Goal: Transaction & Acquisition: Purchase product/service

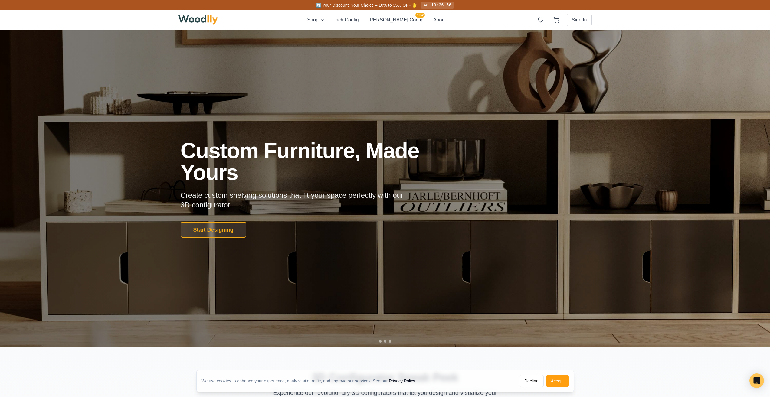
click at [315, 121] on div at bounding box center [385, 189] width 770 height 318
click at [354, 19] on button "Inch Config" at bounding box center [346, 19] width 24 height 7
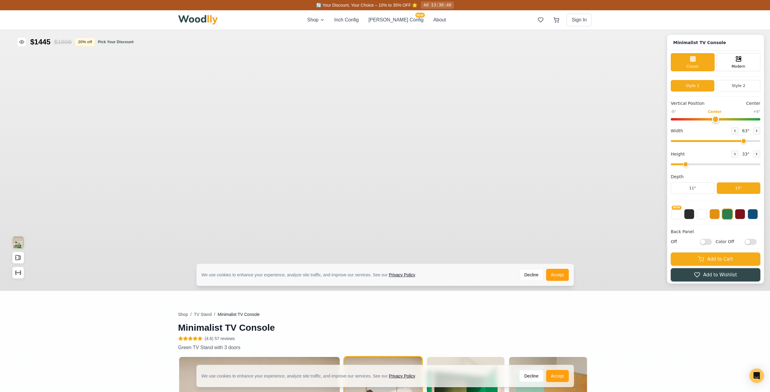
type input "63"
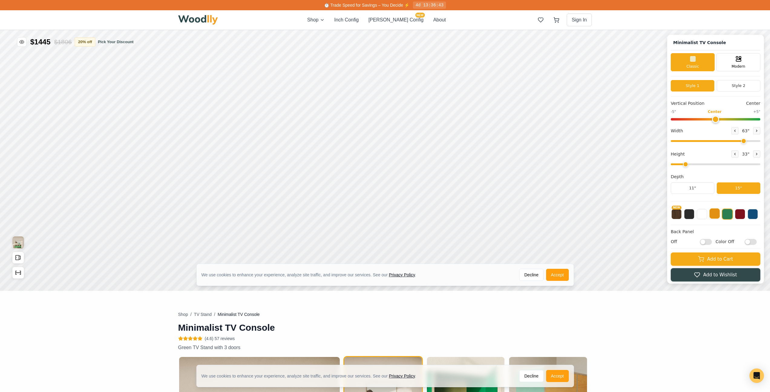
click at [719, 215] on button at bounding box center [714, 214] width 10 height 10
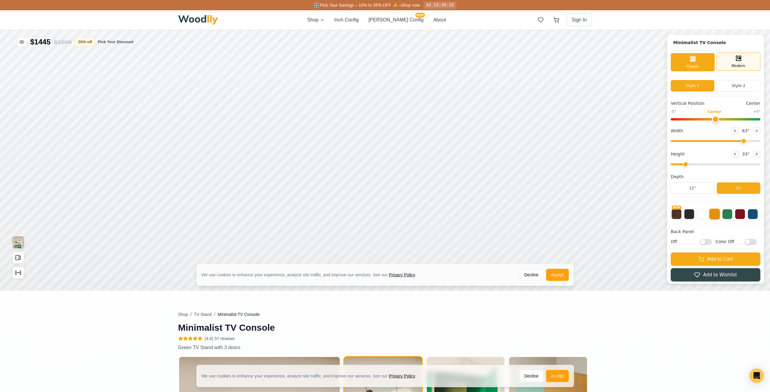
click at [748, 64] on div "Modern" at bounding box center [738, 62] width 44 height 18
click at [689, 61] on div "Classic" at bounding box center [692, 62] width 44 height 18
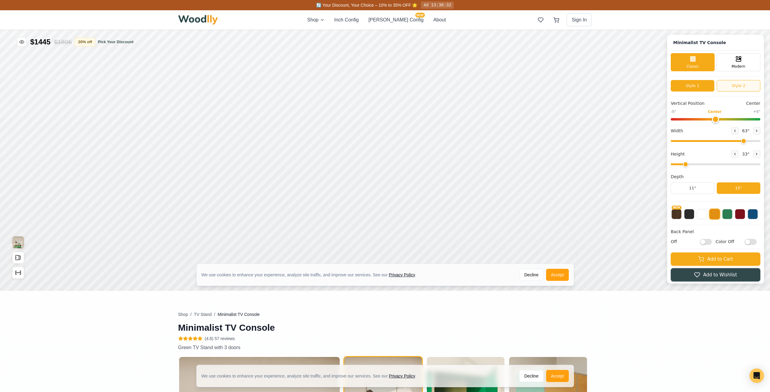
click at [741, 81] on button "Style 2" at bounding box center [738, 85] width 44 height 11
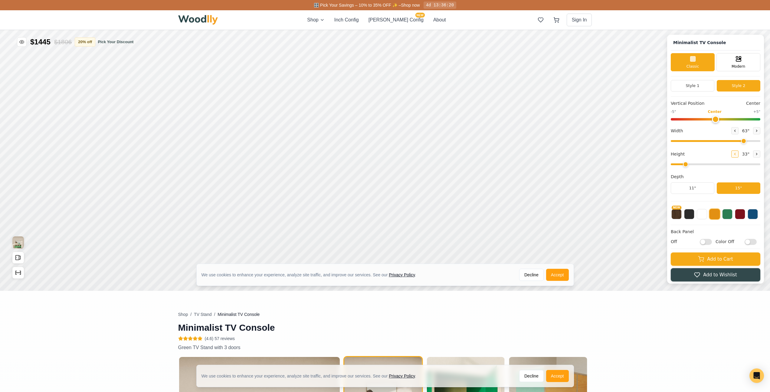
click at [735, 155] on icon at bounding box center [735, 154] width 4 height 4
type input "1"
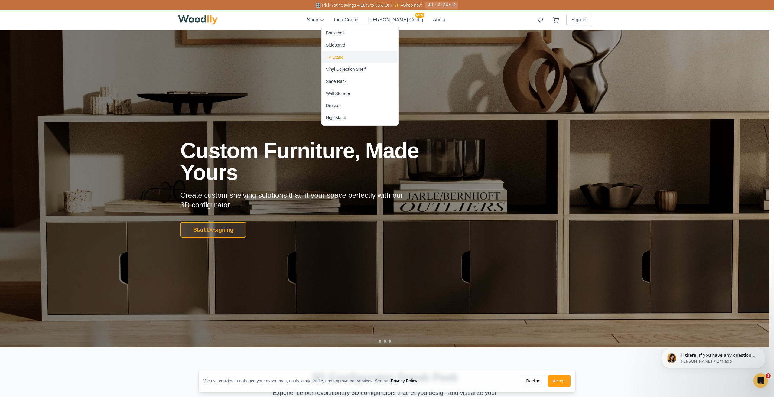
click at [333, 54] on div "TV Stand" at bounding box center [360, 57] width 77 height 12
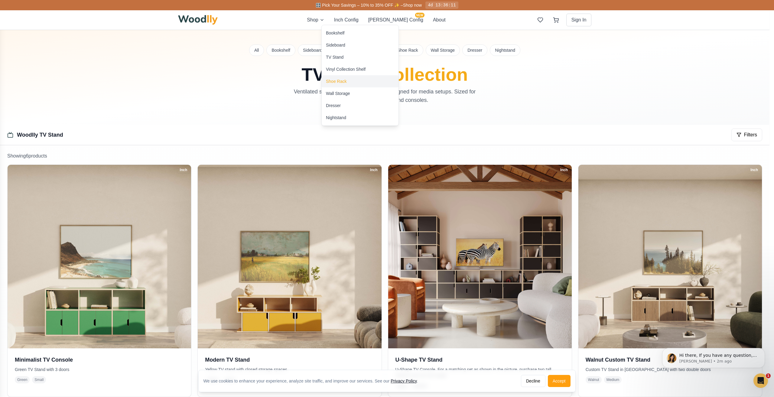
click at [334, 79] on div "Shoe Rack" at bounding box center [336, 81] width 21 height 6
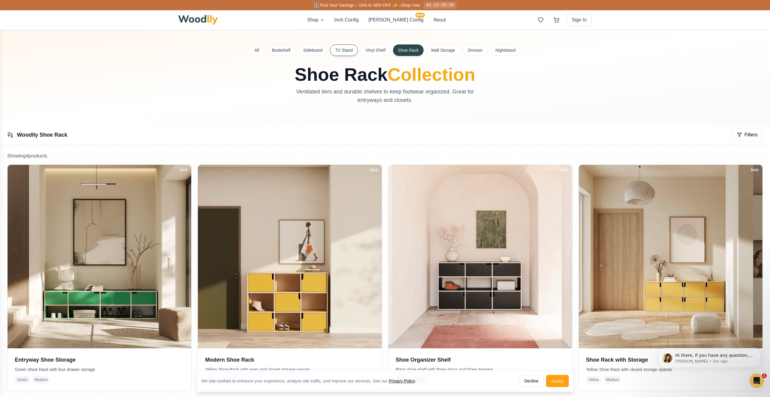
click at [343, 51] on button "TV Stand" at bounding box center [344, 49] width 28 height 11
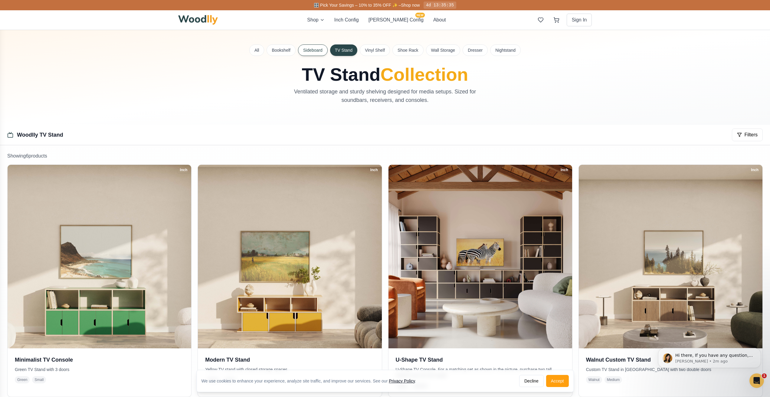
click at [302, 48] on button "Sideboard" at bounding box center [313, 49] width 30 height 11
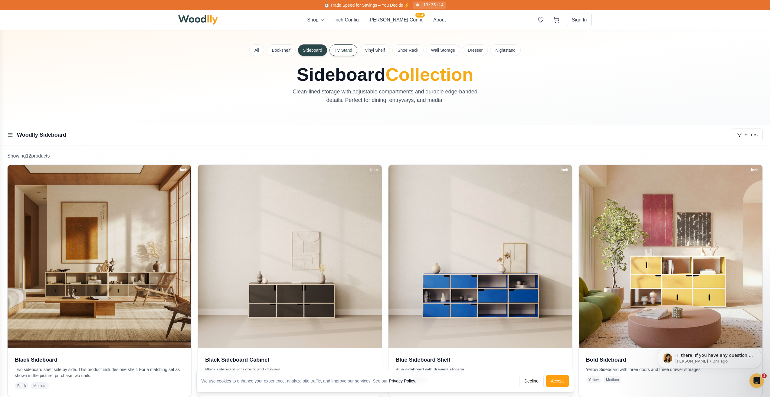
click at [346, 52] on button "TV Stand" at bounding box center [343, 49] width 28 height 11
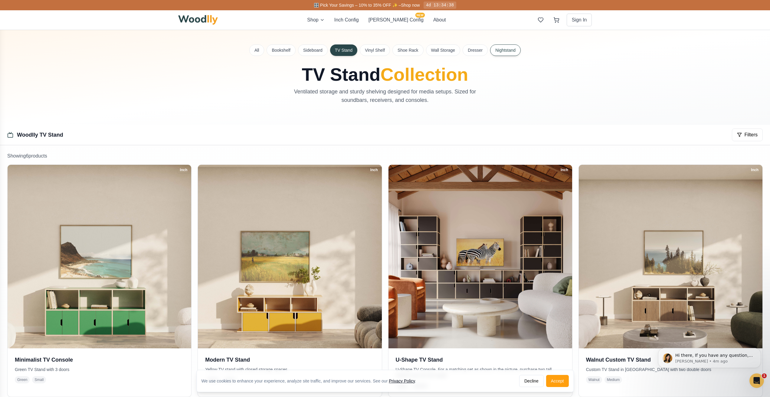
click at [504, 54] on button "Nightstand" at bounding box center [505, 49] width 31 height 11
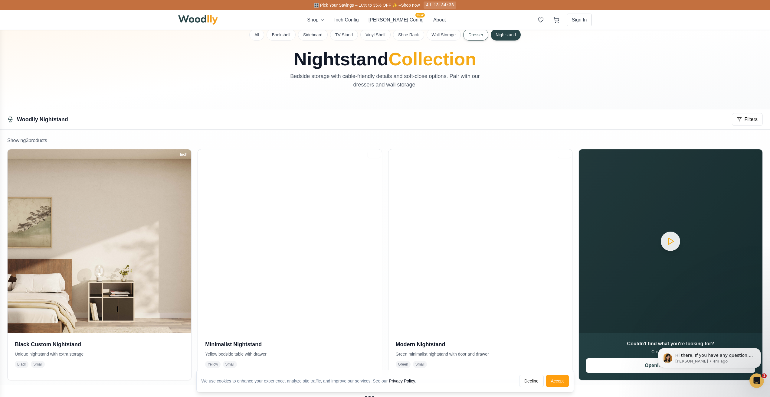
scroll to position [60, 0]
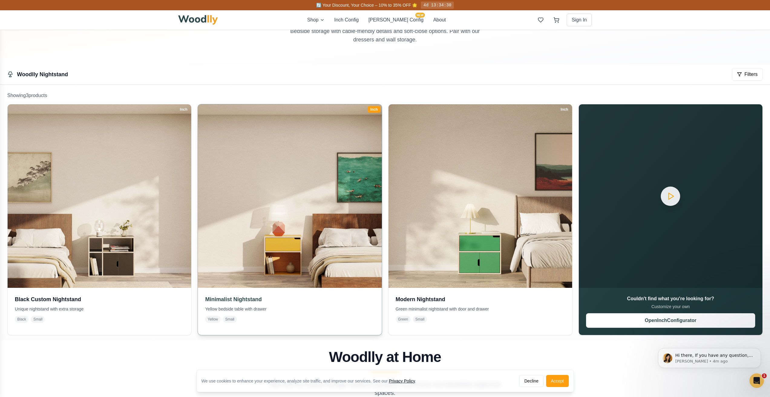
click at [298, 198] on img at bounding box center [289, 196] width 193 height 193
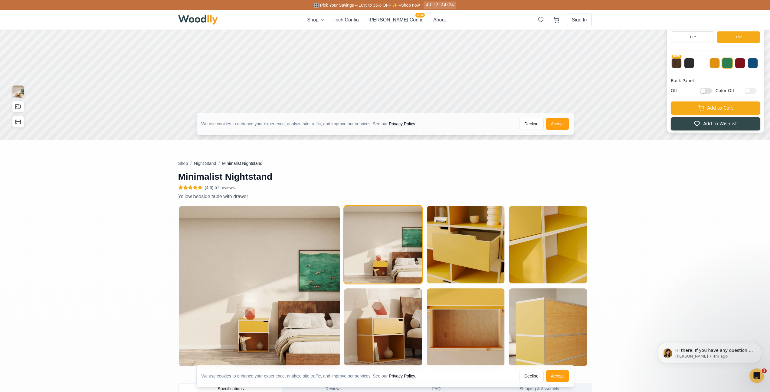
scroll to position [285, 0]
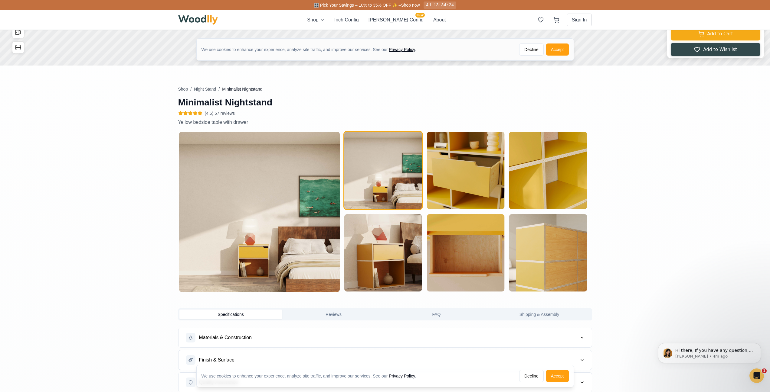
type input "25"
type input "2"
checkbox input "true"
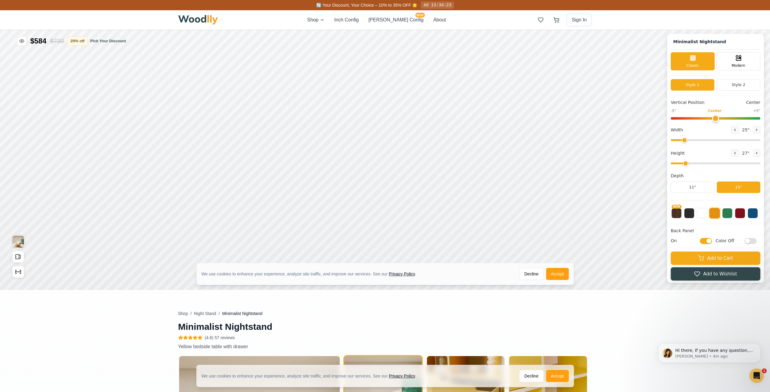
scroll to position [0, 0]
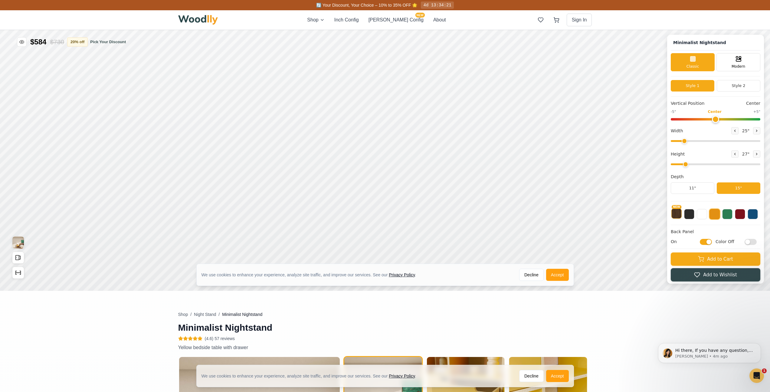
click at [681, 216] on button "NEW" at bounding box center [676, 214] width 10 height 10
click at [688, 216] on div "NEW" at bounding box center [715, 212] width 90 height 15
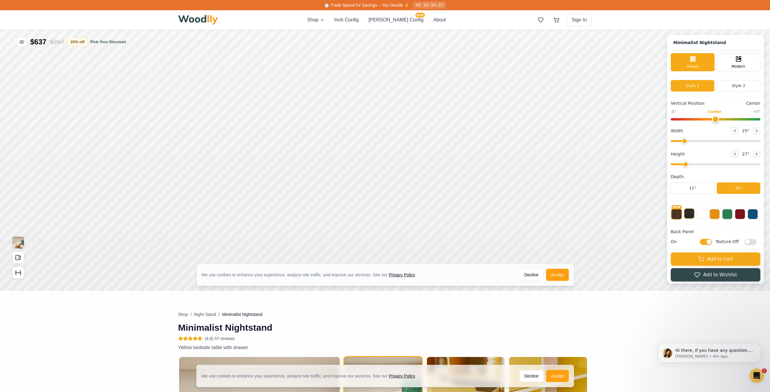
click at [693, 214] on button at bounding box center [689, 214] width 10 height 10
click at [704, 214] on button at bounding box center [701, 214] width 10 height 10
click at [719, 214] on button at bounding box center [714, 214] width 10 height 10
click at [737, 212] on div "NEW" at bounding box center [715, 212] width 90 height 15
click at [732, 215] on button at bounding box center [727, 214] width 10 height 10
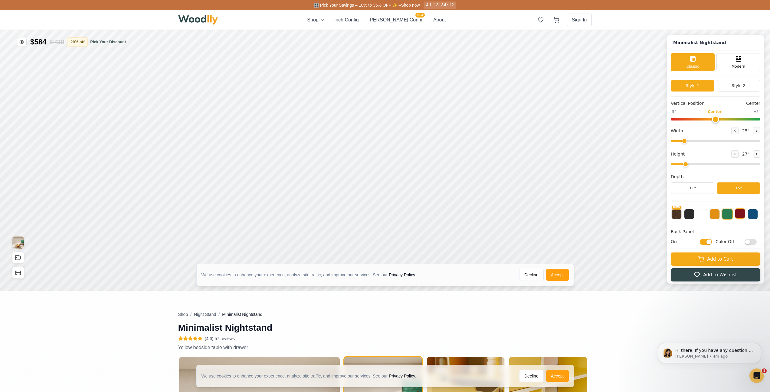
click at [741, 213] on button at bounding box center [739, 214] width 10 height 10
click at [754, 214] on button at bounding box center [752, 214] width 10 height 10
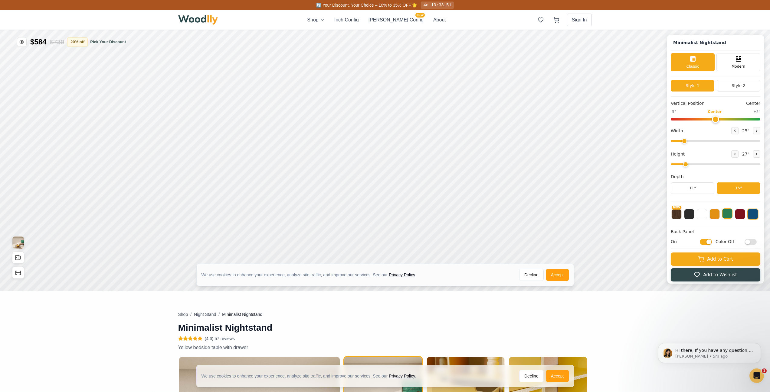
click at [729, 212] on button at bounding box center [727, 214] width 10 height 10
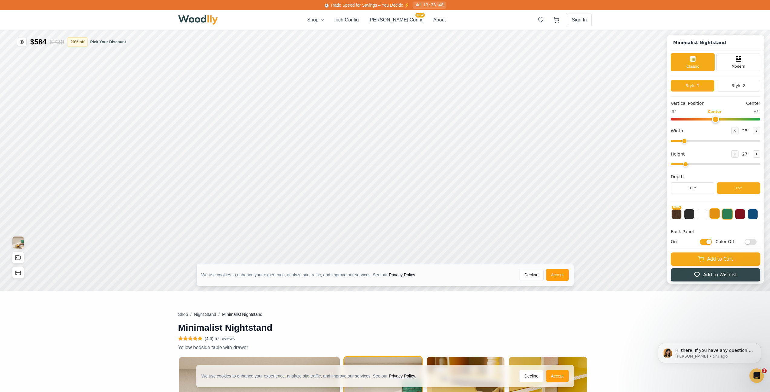
click at [719, 215] on button at bounding box center [714, 214] width 10 height 10
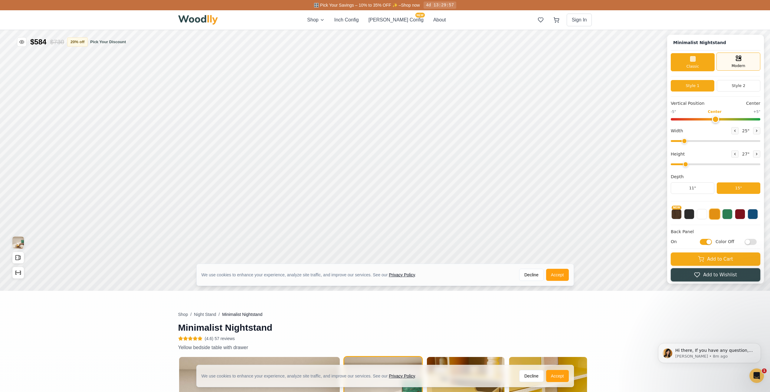
click at [749, 64] on div "Modern" at bounding box center [738, 62] width 44 height 18
click at [704, 60] on div "Classic" at bounding box center [692, 62] width 44 height 18
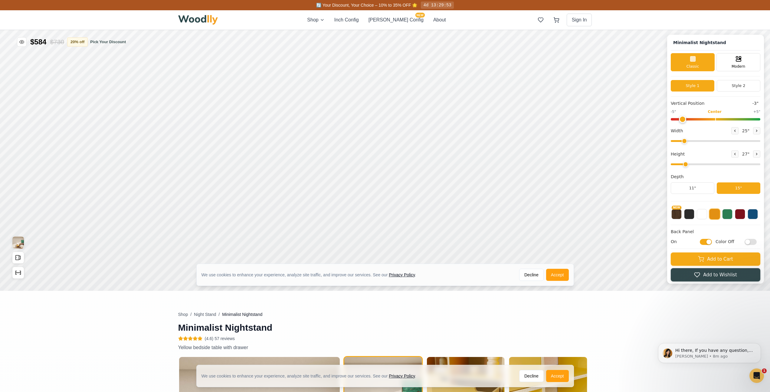
drag, startPoint x: 719, startPoint y: 121, endPoint x: 690, endPoint y: 121, distance: 29.0
click at [690, 121] on input "range" at bounding box center [715, 119] width 90 height 2
drag, startPoint x: 683, startPoint y: 117, endPoint x: 776, endPoint y: 119, distance: 92.8
click at [760, 119] on input "range" at bounding box center [715, 119] width 90 height 2
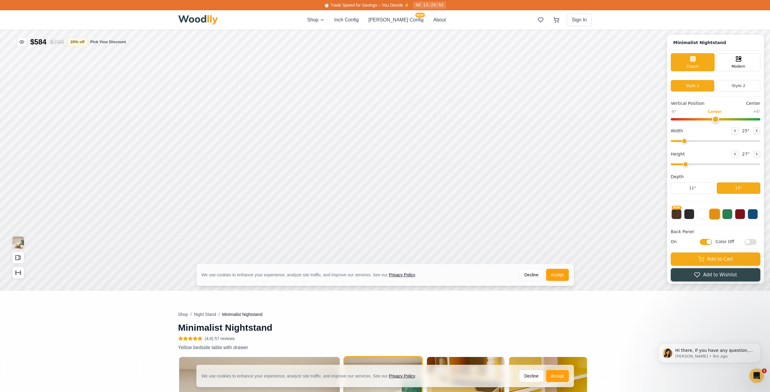
drag, startPoint x: 757, startPoint y: 119, endPoint x: 717, endPoint y: 118, distance: 39.9
type input "0"
click at [717, 118] on input "range" at bounding box center [715, 119] width 90 height 2
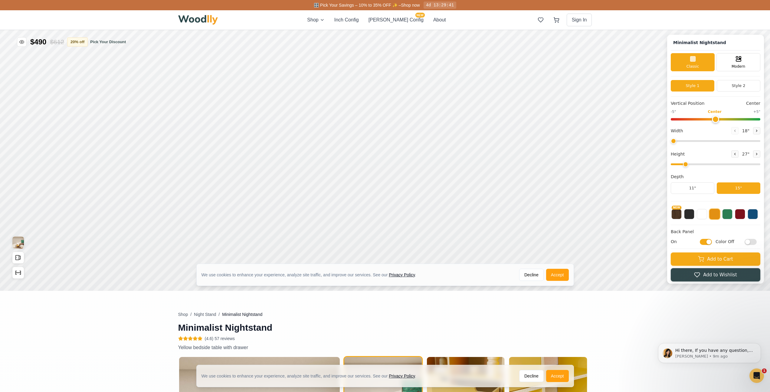
drag, startPoint x: 686, startPoint y: 140, endPoint x: 646, endPoint y: 145, distance: 40.9
type input "18"
click at [670, 142] on input "range" at bounding box center [715, 141] width 90 height 2
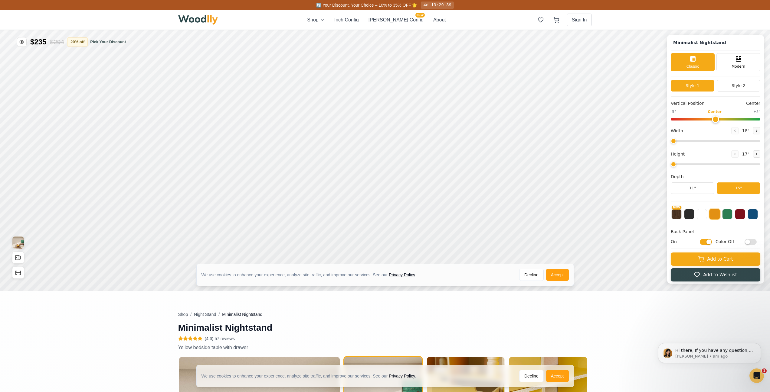
drag, startPoint x: 689, startPoint y: 165, endPoint x: 679, endPoint y: 167, distance: 9.8
click at [679, 165] on input "range" at bounding box center [715, 165] width 90 height 2
click at [758, 153] on icon at bounding box center [756, 154] width 4 height 4
type input "2"
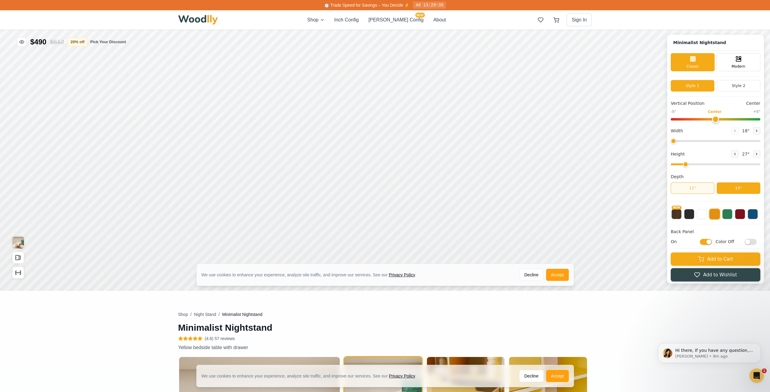
click at [709, 187] on button "11"" at bounding box center [692, 188] width 44 height 11
click at [736, 187] on button "15"" at bounding box center [738, 188] width 44 height 11
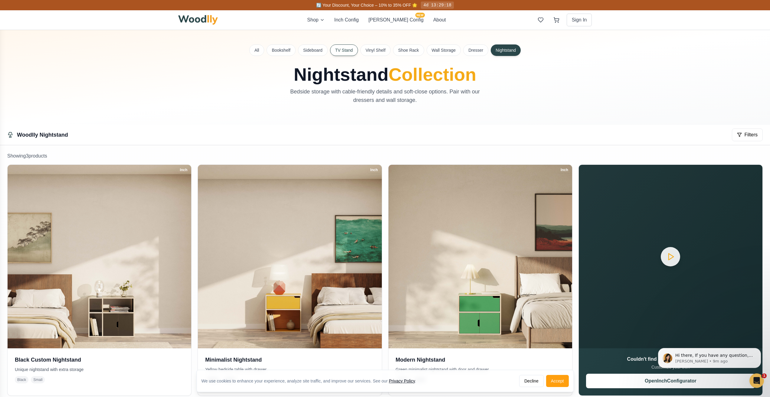
click at [353, 47] on button "TV Stand" at bounding box center [344, 49] width 28 height 11
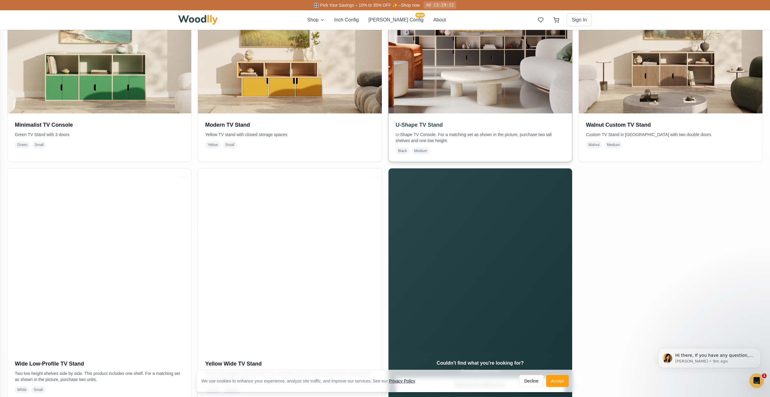
scroll to position [242, 0]
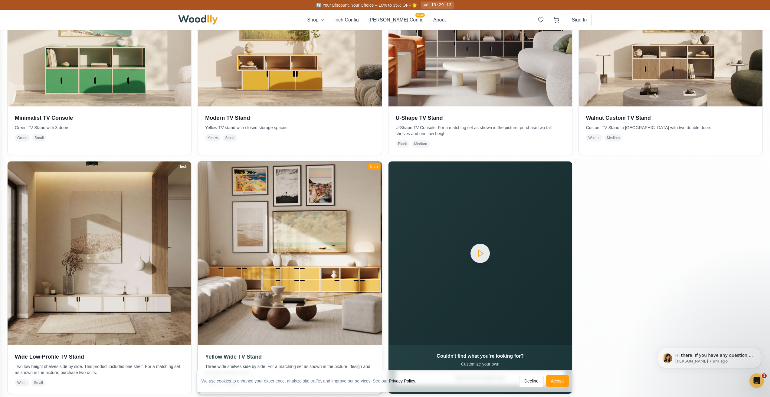
click at [277, 259] on img at bounding box center [289, 253] width 193 height 193
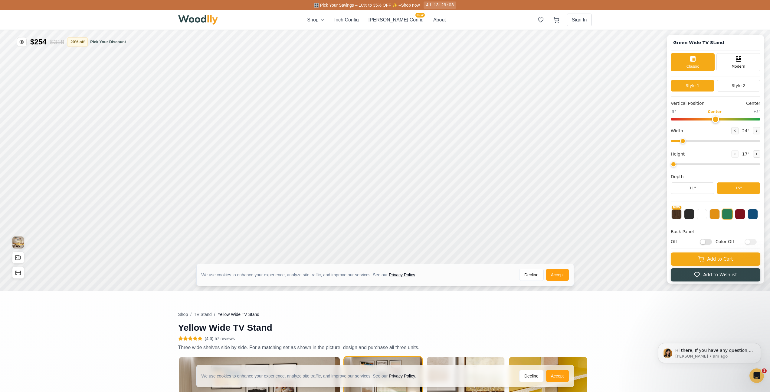
scroll to position [151, 0]
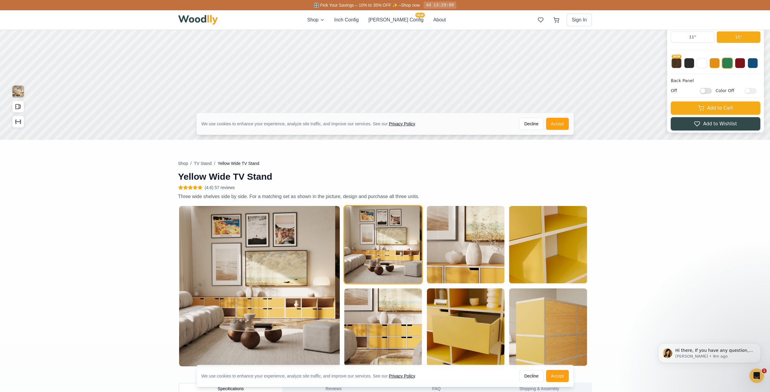
type input "63"
type input "2"
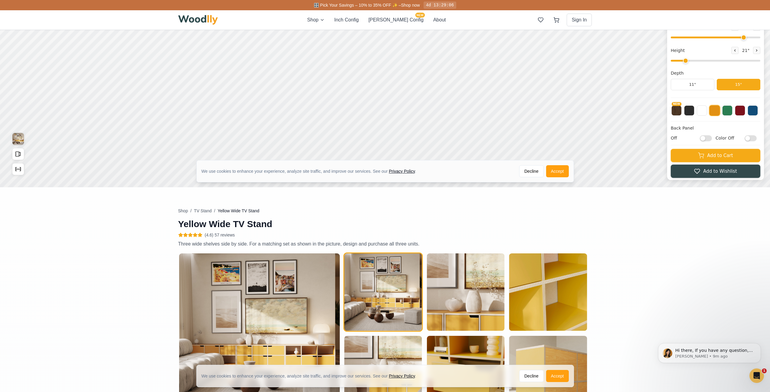
scroll to position [0, 0]
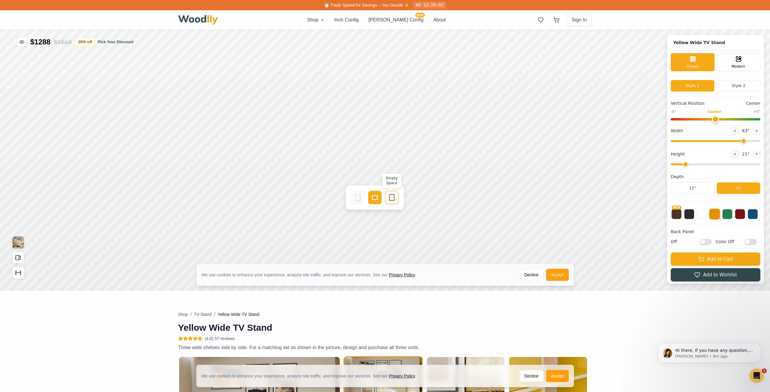
click at [391, 198] on icon at bounding box center [391, 197] width 7 height 7
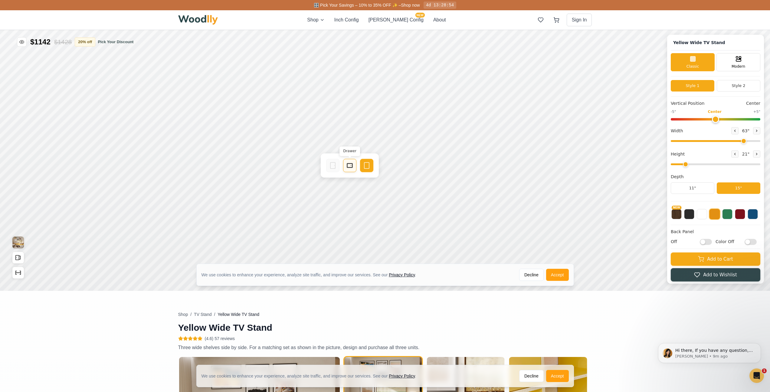
click at [347, 165] on rect at bounding box center [349, 166] width 5 height 4
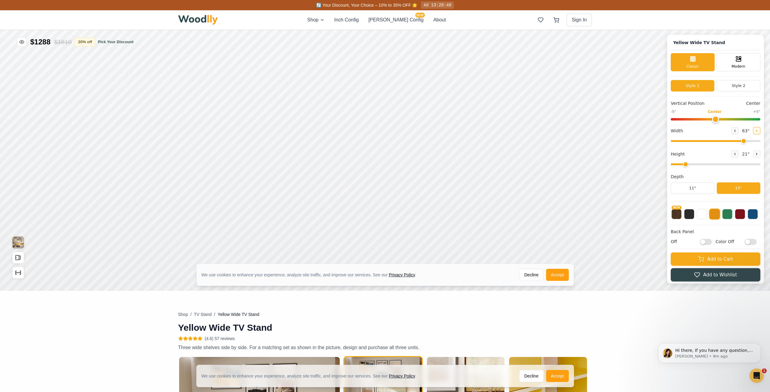
click at [757, 129] on icon at bounding box center [756, 131] width 4 height 4
type input "64"
click at [738, 155] on button at bounding box center [734, 154] width 7 height 7
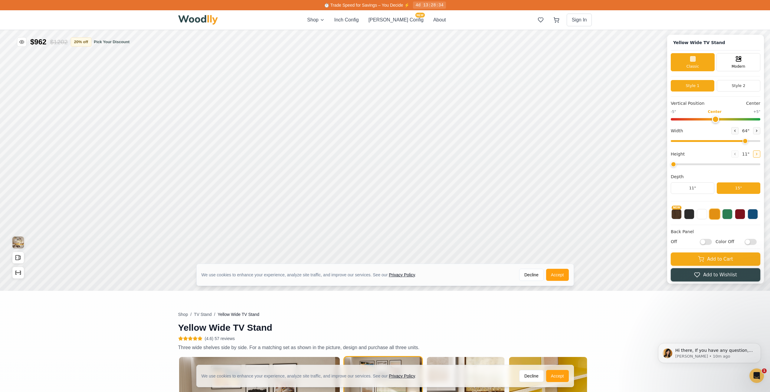
click at [757, 153] on icon at bounding box center [756, 154] width 4 height 4
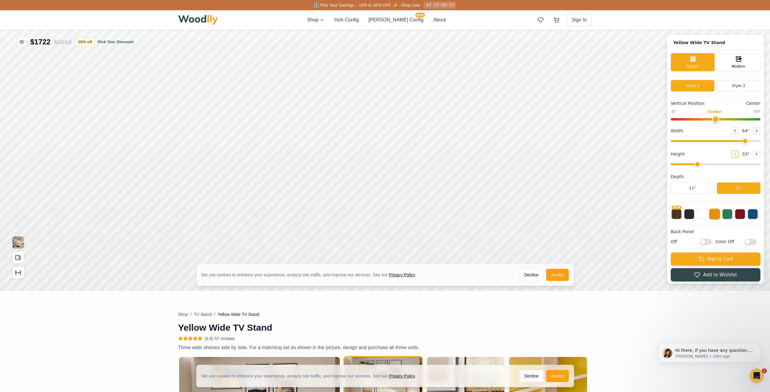
click at [738, 155] on button at bounding box center [734, 154] width 7 height 7
type input "2"
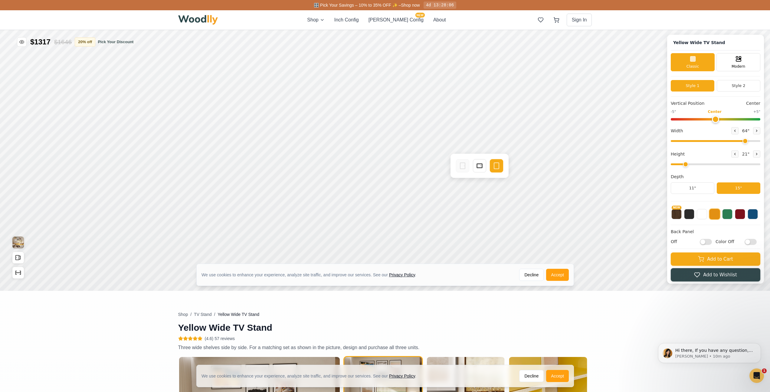
click at [359, 21] on button "Inch Config" at bounding box center [346, 19] width 24 height 7
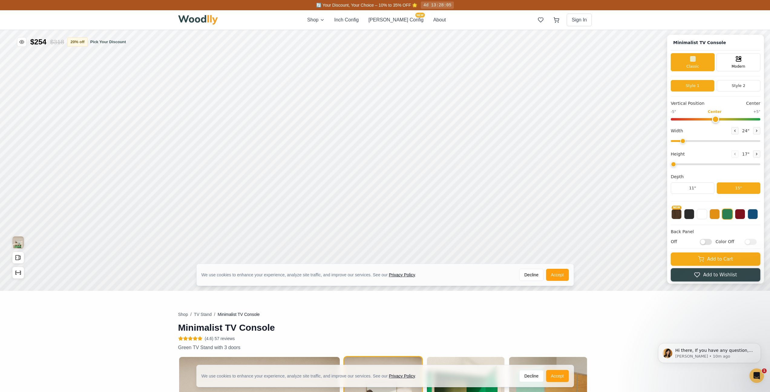
type input "63"
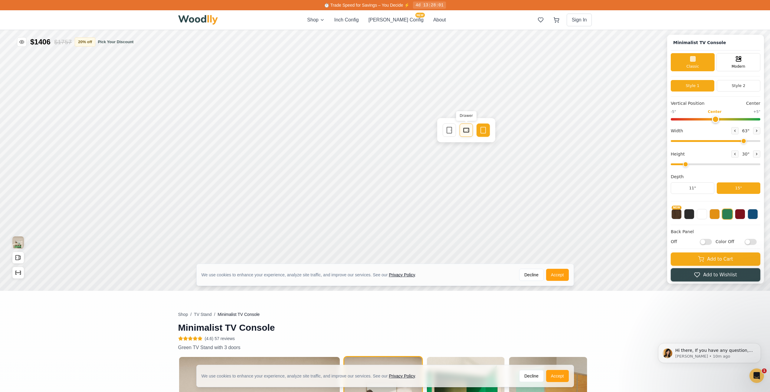
click at [467, 129] on icon at bounding box center [465, 130] width 7 height 7
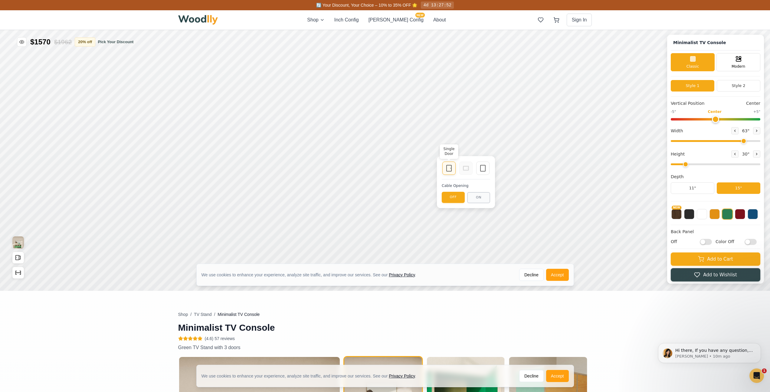
click at [448, 165] on icon at bounding box center [448, 168] width 7 height 7
click at [448, 167] on icon at bounding box center [448, 168] width 7 height 7
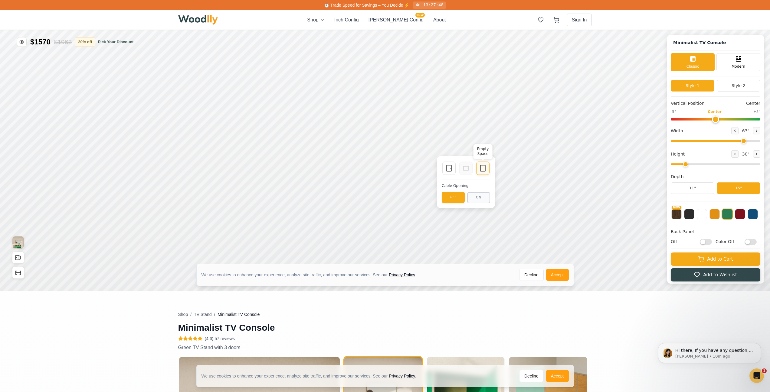
click at [488, 169] on div "Empty Space" at bounding box center [482, 168] width 13 height 13
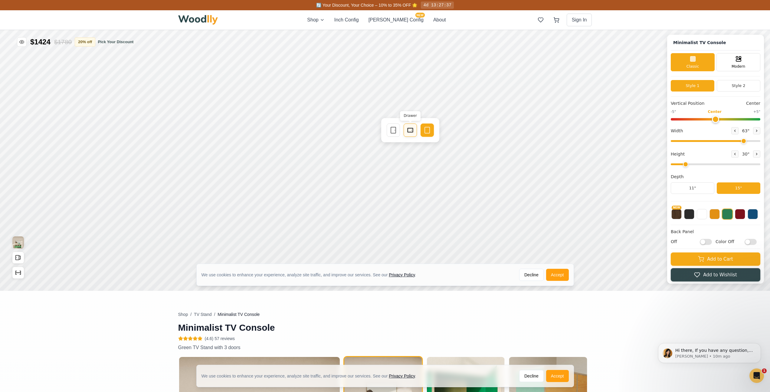
click at [410, 130] on icon at bounding box center [409, 130] width 7 height 7
click at [361, 136] on div "Drawer" at bounding box center [364, 131] width 13 height 13
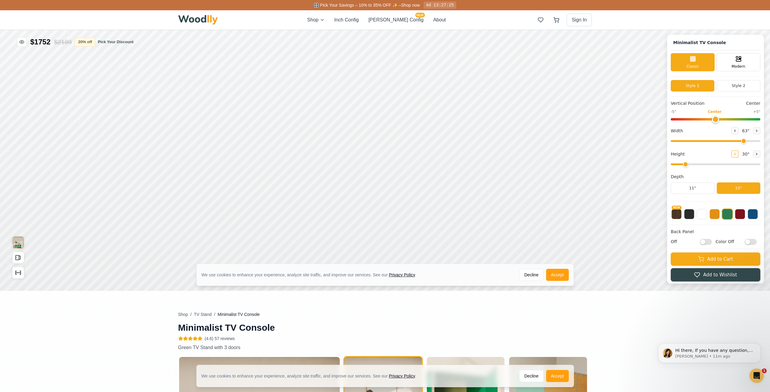
click at [735, 154] on icon at bounding box center [735, 154] width 4 height 4
type input "1"
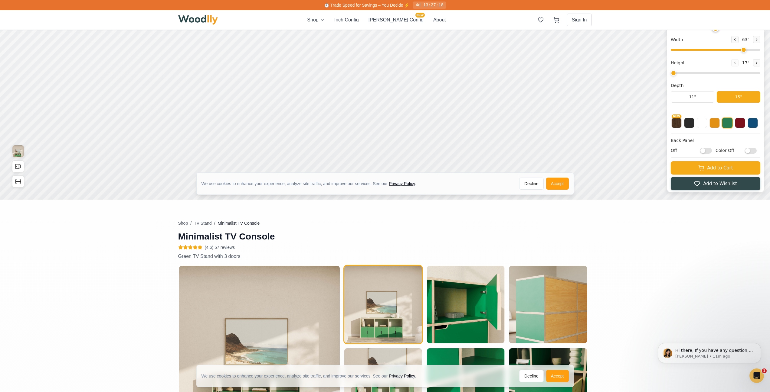
scroll to position [91, 0]
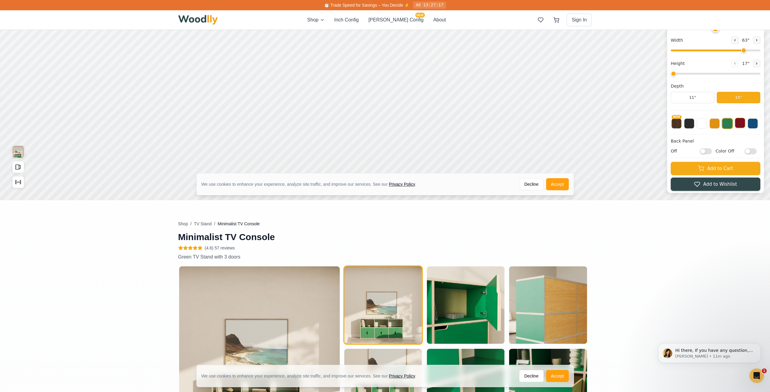
click at [743, 122] on button at bounding box center [739, 123] width 10 height 10
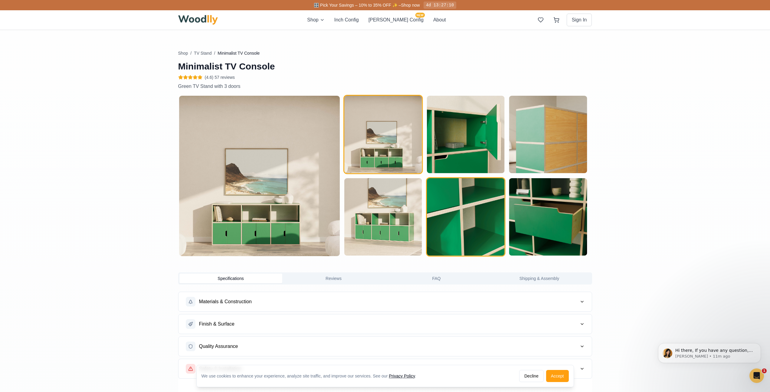
scroll to position [272, 0]
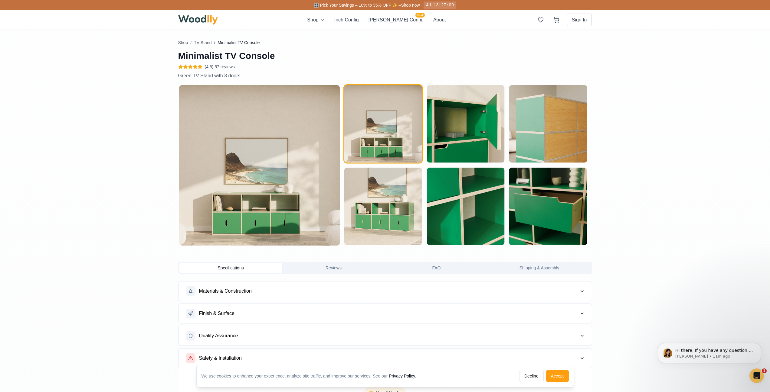
click at [348, 266] on button "Reviews" at bounding box center [333, 268] width 103 height 10
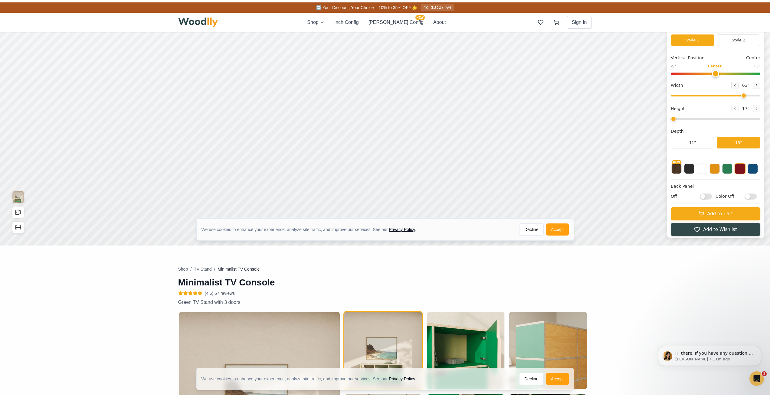
scroll to position [0, 0]
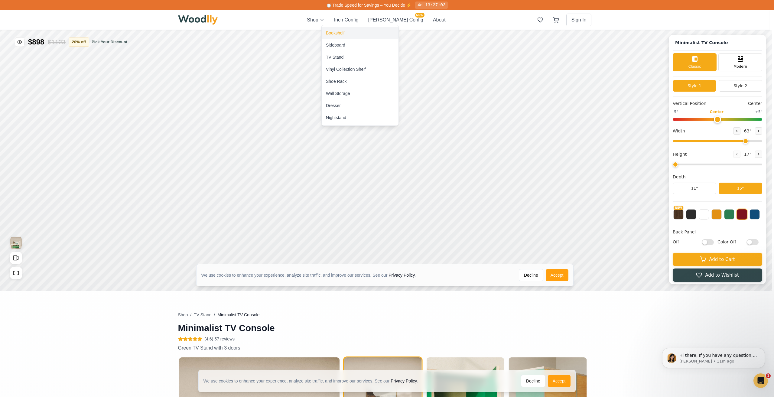
click at [348, 35] on div "Bookshelf" at bounding box center [360, 33] width 77 height 12
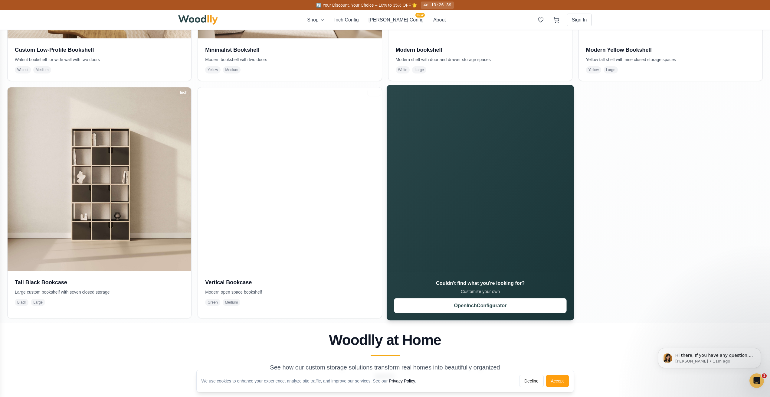
scroll to position [544, 0]
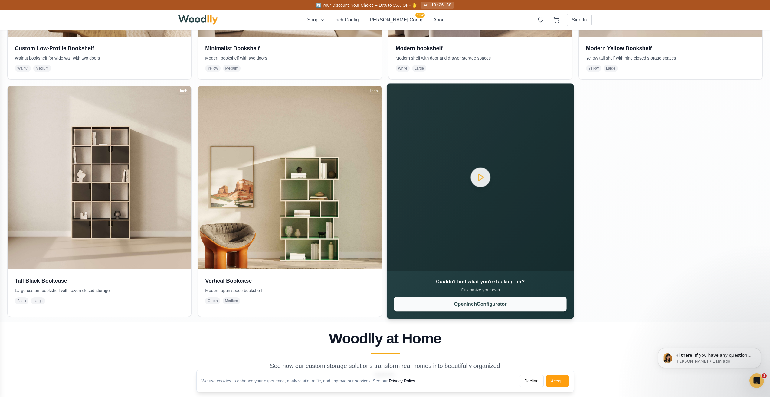
click at [483, 304] on button "Open Inch Configurator" at bounding box center [480, 304] width 172 height 15
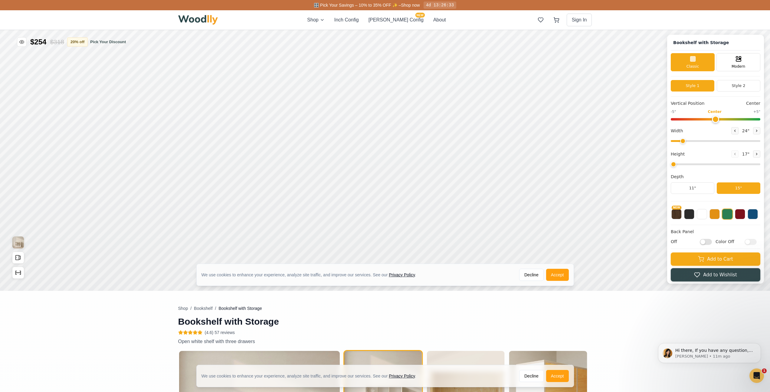
type input "57"
type input "4"
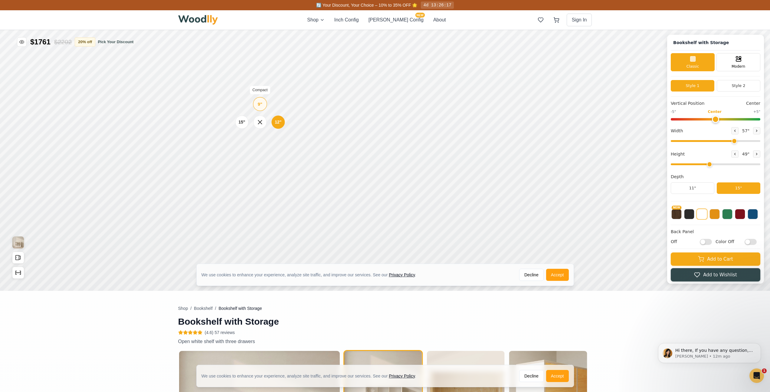
click at [258, 97] on div "9" Compact" at bounding box center [260, 104] width 14 height 14
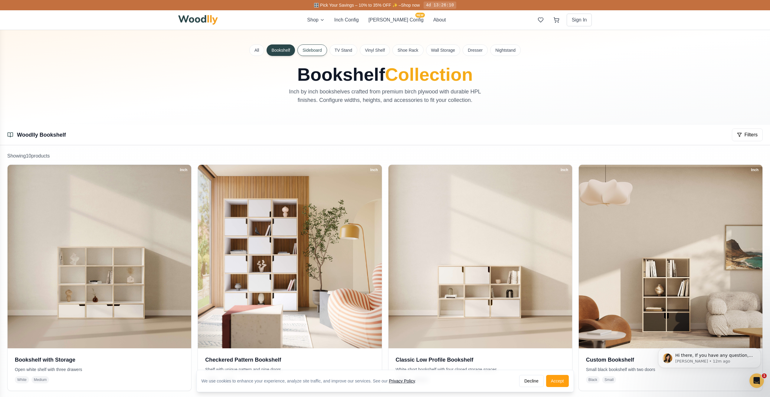
click at [317, 51] on button "Sideboard" at bounding box center [312, 49] width 30 height 11
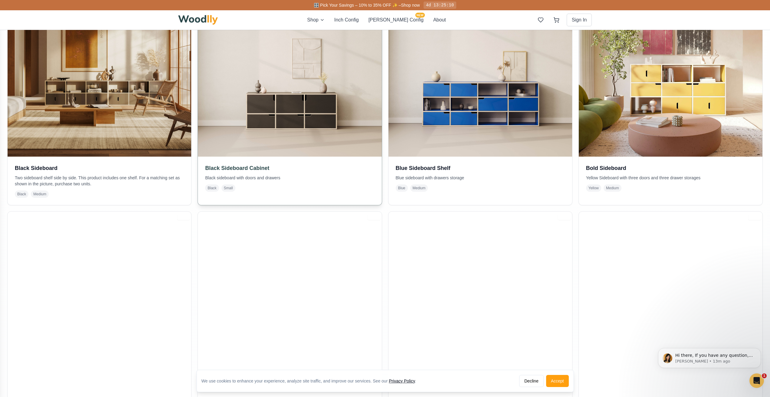
scroll to position [131, 0]
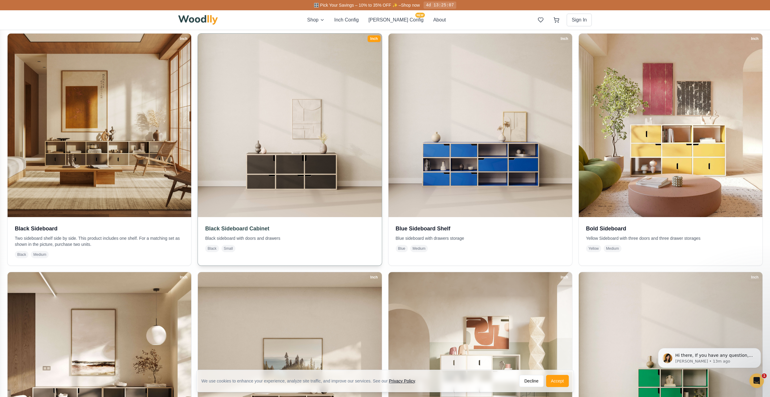
click at [287, 184] on img at bounding box center [289, 125] width 193 height 193
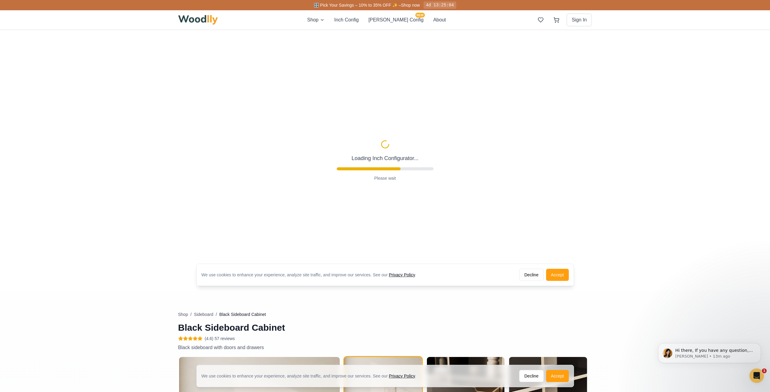
scroll to position [4, 0]
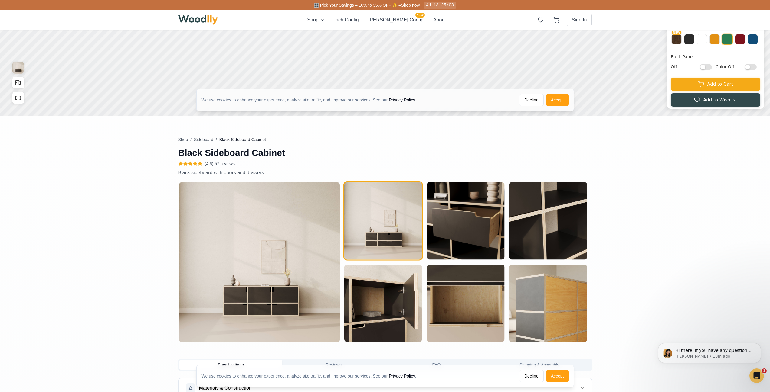
type input "54"
type input "2"
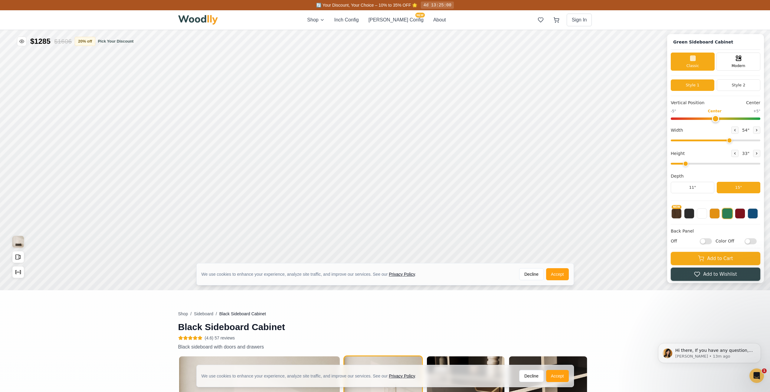
scroll to position [0, 0]
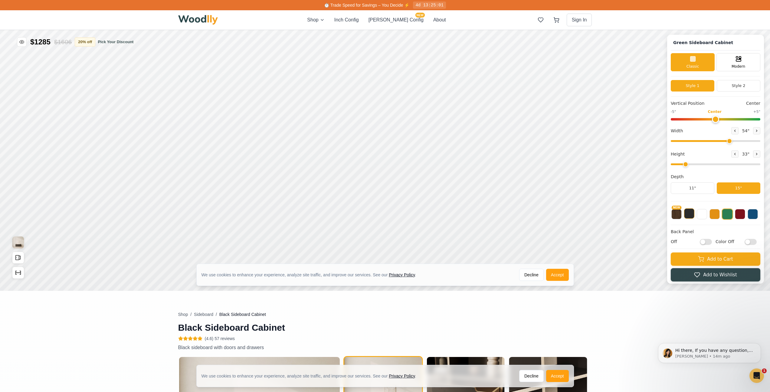
click at [689, 216] on button at bounding box center [689, 214] width 10 height 10
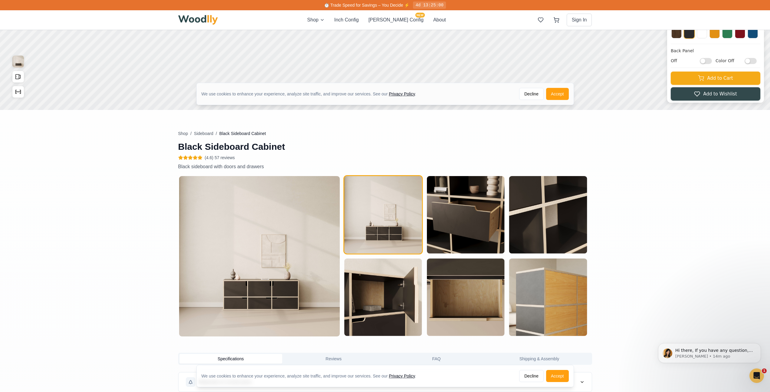
scroll to position [181, 0]
click at [230, 236] on img at bounding box center [259, 256] width 161 height 161
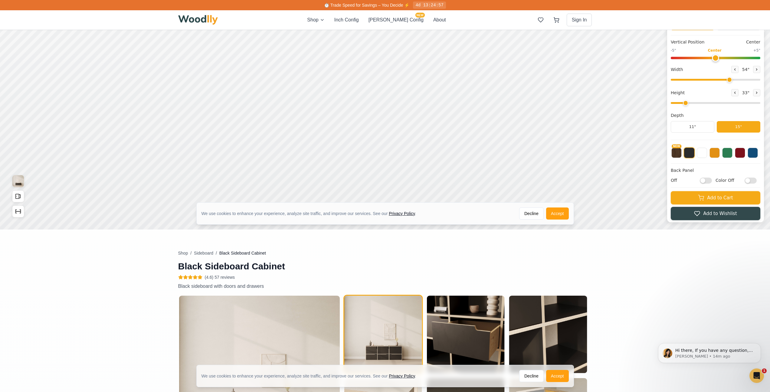
scroll to position [0, 0]
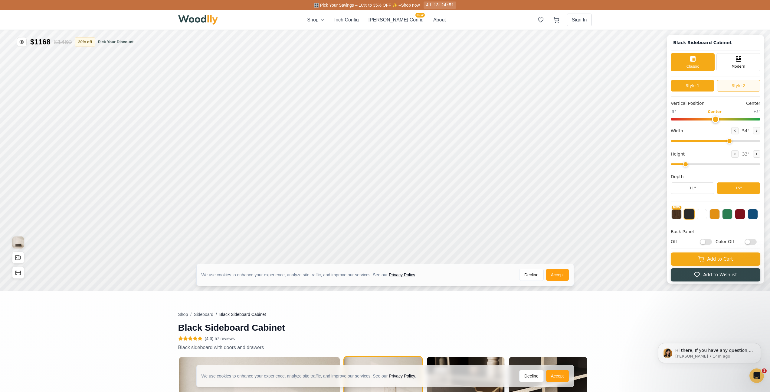
click at [754, 85] on button "Style 2" at bounding box center [738, 85] width 44 height 11
click at [736, 88] on button "Style 2" at bounding box center [738, 85] width 44 height 11
click at [713, 89] on button "Style 1" at bounding box center [692, 85] width 44 height 11
click at [726, 87] on button "Style 2" at bounding box center [738, 85] width 44 height 11
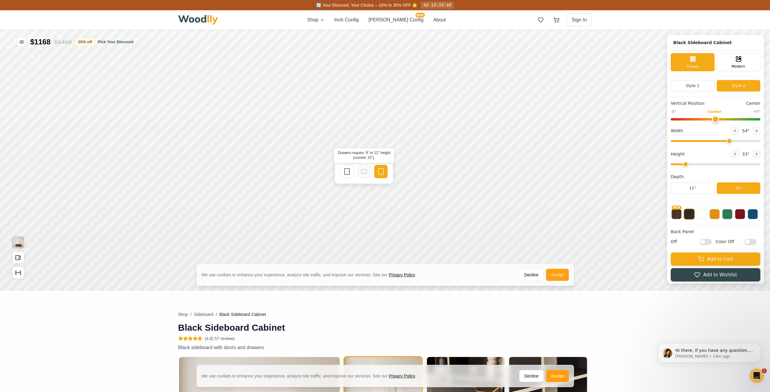
click at [367, 175] on div at bounding box center [363, 171] width 13 height 13
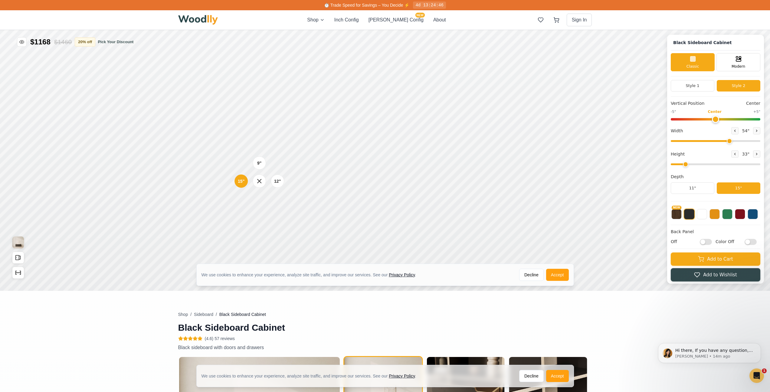
click at [260, 166] on div "9"" at bounding box center [259, 163] width 4 height 6
click at [252, 130] on div "9" Compact" at bounding box center [253, 126] width 14 height 14
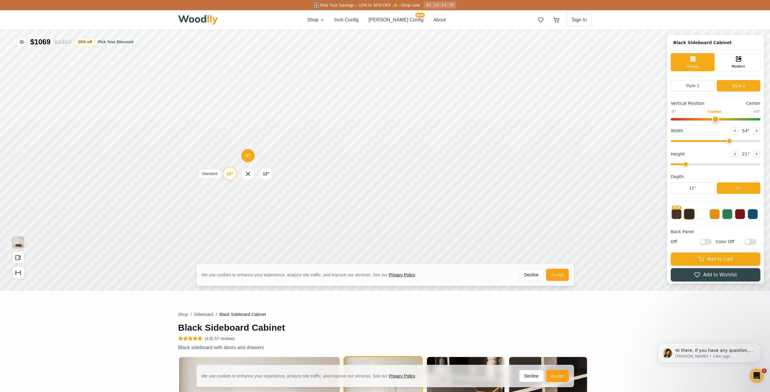
click at [229, 171] on div "15"" at bounding box center [229, 174] width 7 height 7
click at [273, 171] on div "12"" at bounding box center [271, 172] width 7 height 7
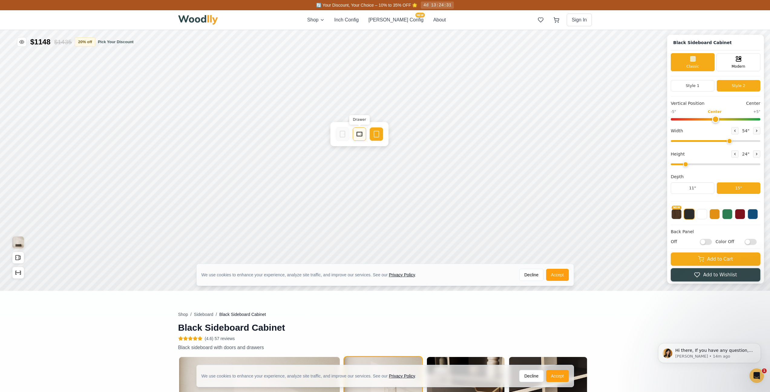
click at [363, 139] on div "Drawer" at bounding box center [359, 134] width 13 height 13
click at [412, 132] on rect at bounding box center [409, 134] width 5 height 4
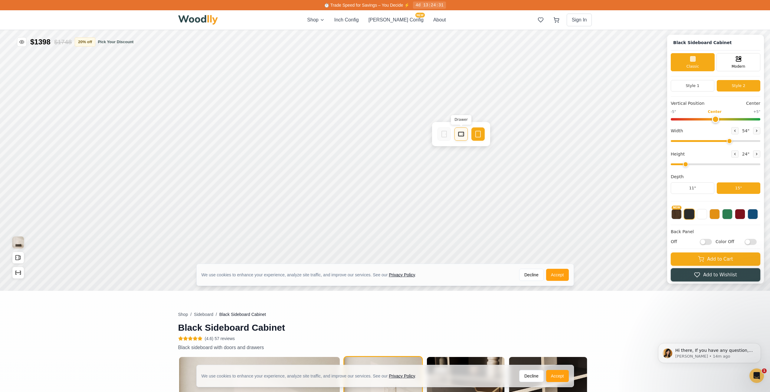
click at [458, 135] on rect at bounding box center [460, 134] width 5 height 4
click at [442, 163] on icon at bounding box center [443, 165] width 7 height 7
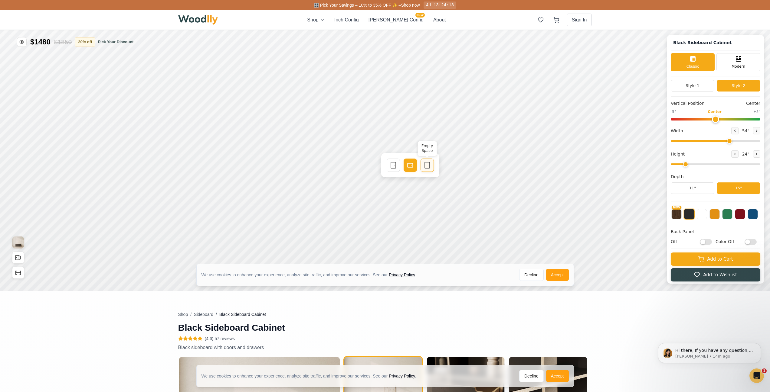
click at [428, 165] on icon at bounding box center [426, 165] width 7 height 7
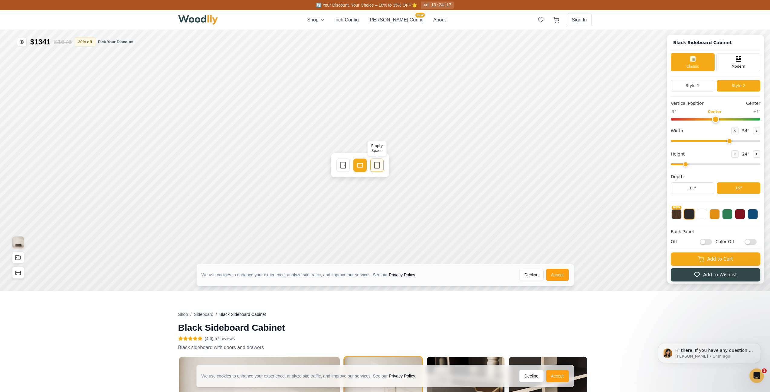
click at [377, 167] on icon at bounding box center [376, 165] width 7 height 7
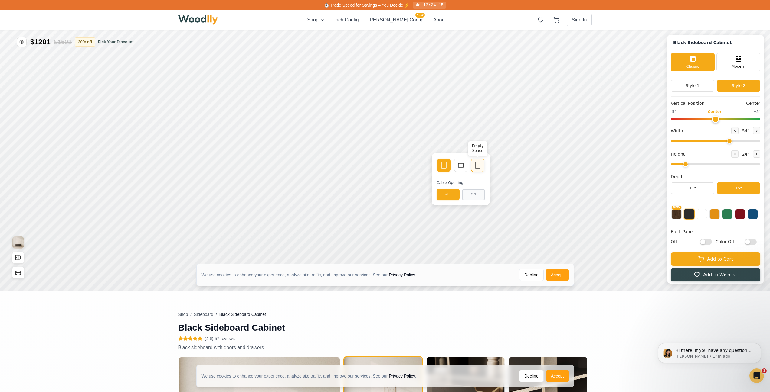
click at [481, 167] on div "Empty Space" at bounding box center [477, 165] width 13 height 13
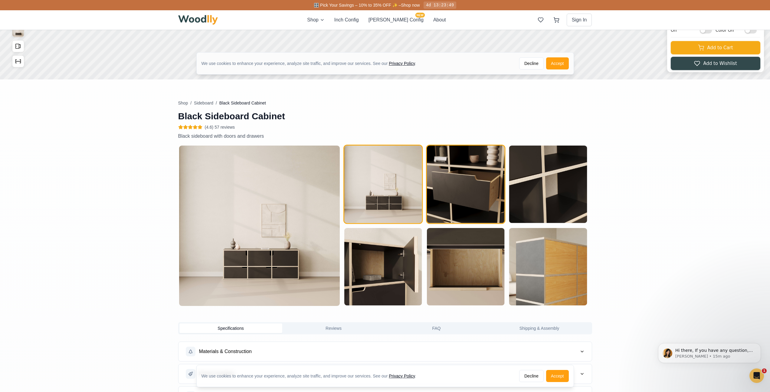
scroll to position [60, 0]
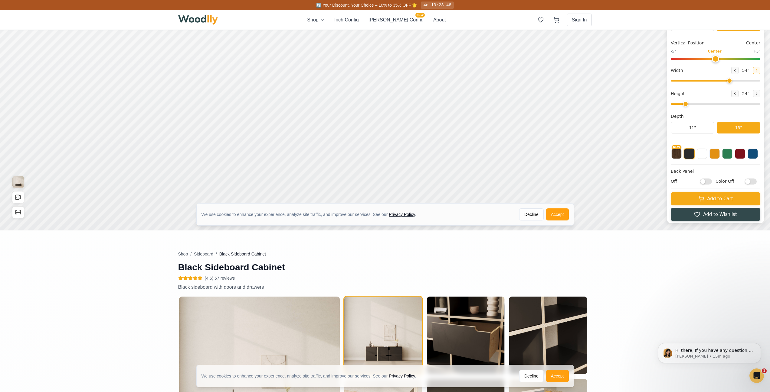
click at [758, 69] on icon at bounding box center [756, 71] width 4 height 4
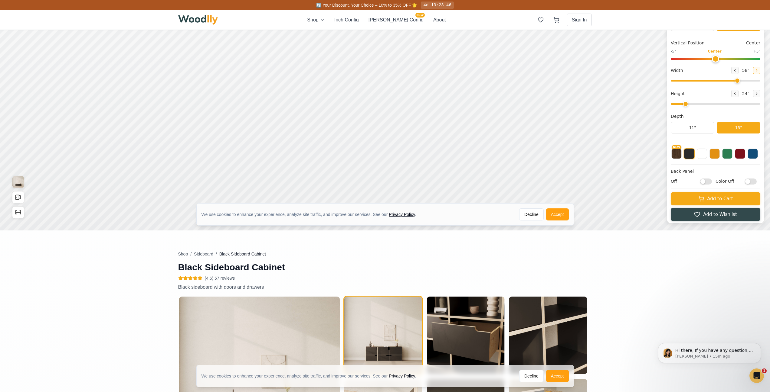
click at [758, 69] on icon at bounding box center [756, 71] width 4 height 4
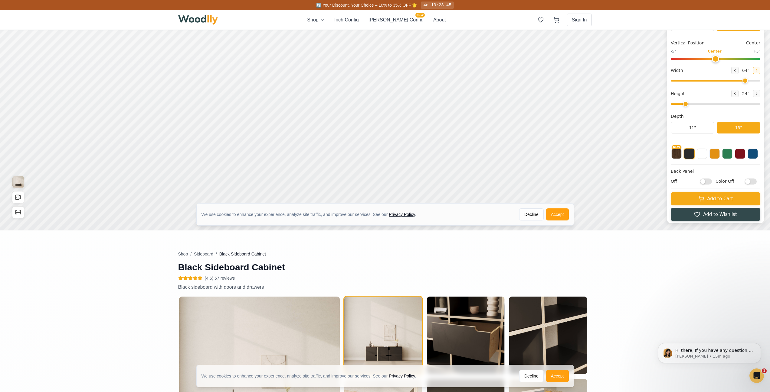
click at [758, 69] on icon at bounding box center [756, 71] width 4 height 4
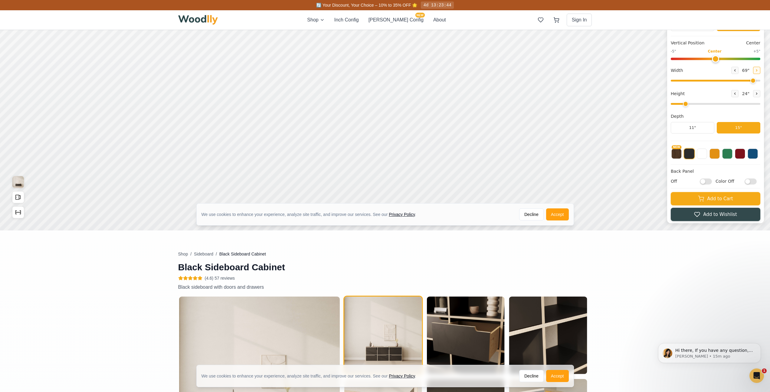
click at [758, 69] on icon at bounding box center [756, 71] width 4 height 4
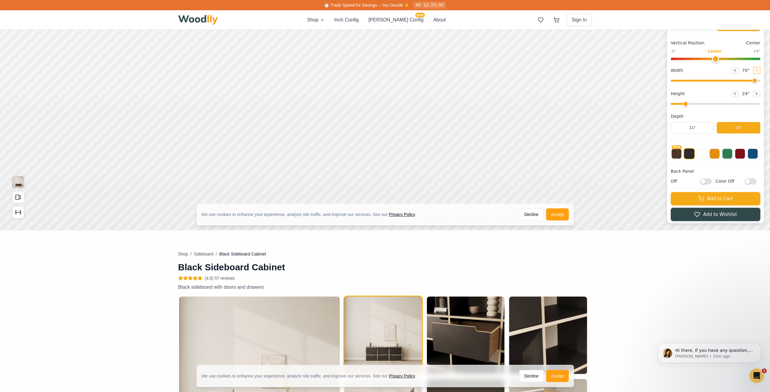
click at [758, 69] on icon at bounding box center [756, 71] width 4 height 4
type input "72"
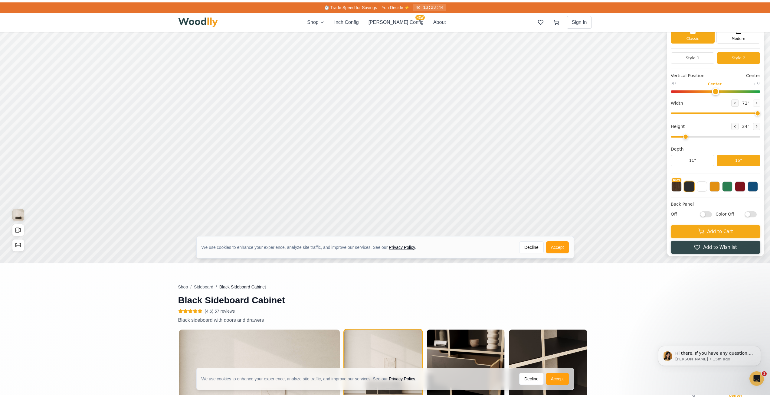
scroll to position [0, 0]
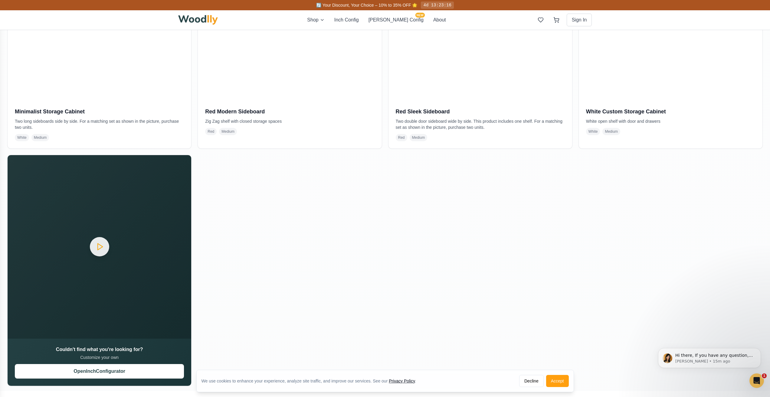
scroll to position [907, 0]
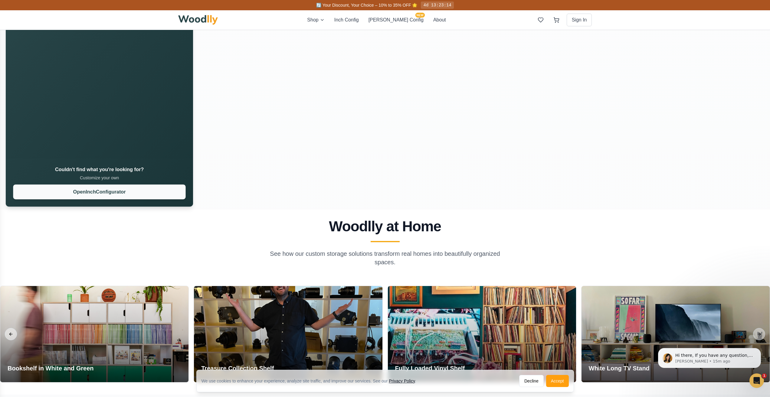
click at [126, 191] on button "Open Inch Configurator" at bounding box center [99, 191] width 172 height 15
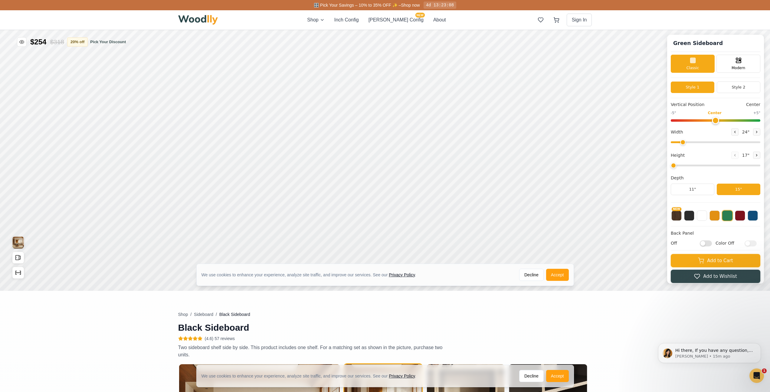
type input "56"
type input "2"
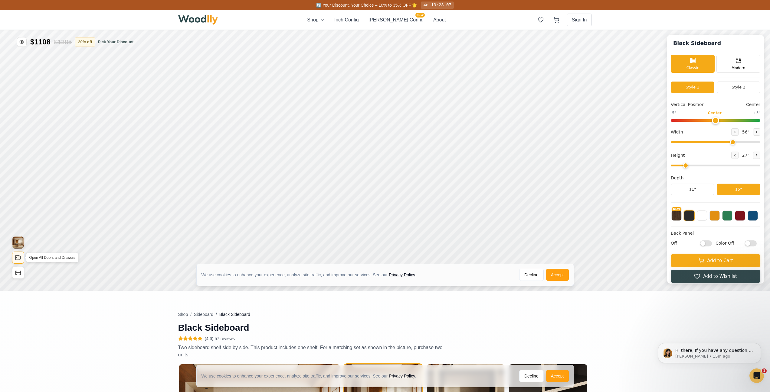
click at [20, 258] on icon "Open All Doors and Drawers" at bounding box center [18, 258] width 7 height 7
click at [20, 243] on img "View Gallery" at bounding box center [17, 243] width 11 height 12
click at [92, 42] on button "20 % off" at bounding box center [85, 41] width 21 height 9
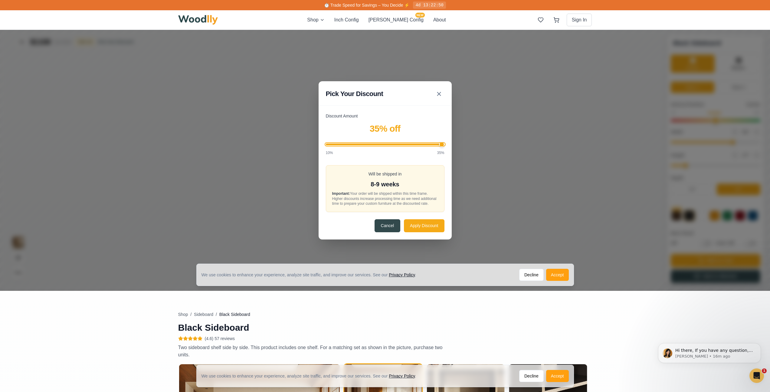
drag, startPoint x: 375, startPoint y: 147, endPoint x: 459, endPoint y: 148, distance: 84.4
type input "35"
click at [444, 145] on input "Discount Amount" at bounding box center [385, 145] width 119 height 2
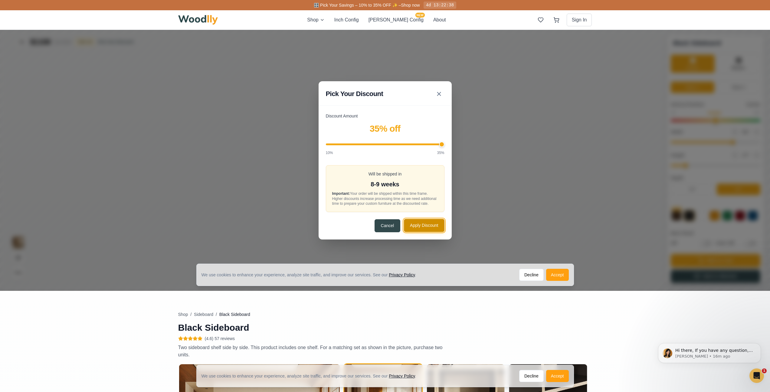
click at [440, 223] on button "Apply Discount" at bounding box center [424, 225] width 40 height 13
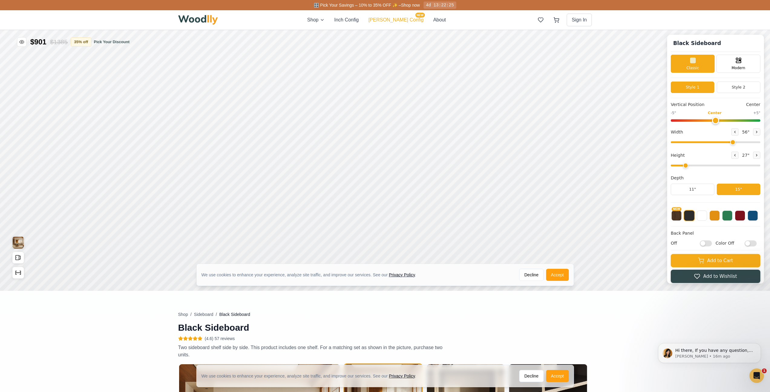
click at [389, 21] on button "[PERSON_NAME] Config NEW" at bounding box center [395, 19] width 55 height 7
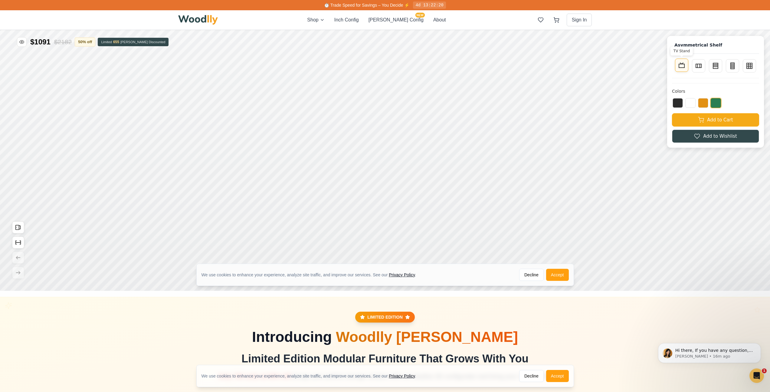
click at [688, 69] on button "TV Stand" at bounding box center [681, 65] width 13 height 13
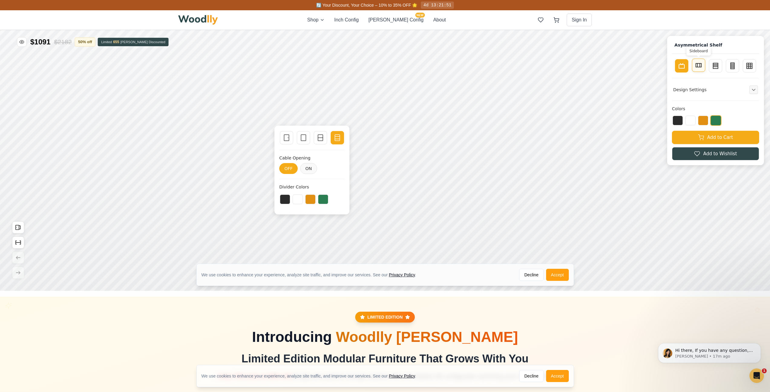
click at [702, 62] on icon at bounding box center [698, 65] width 7 height 7
type input "2"
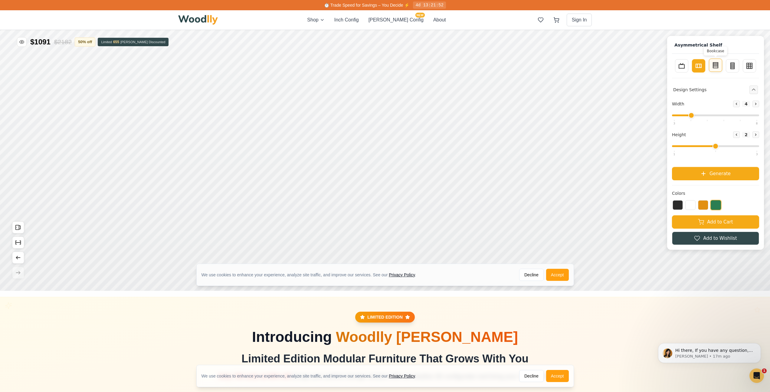
click at [717, 68] on icon at bounding box center [715, 65] width 7 height 7
type input "3"
type input "4"
click at [734, 67] on icon at bounding box center [731, 65] width 7 height 7
type input "2"
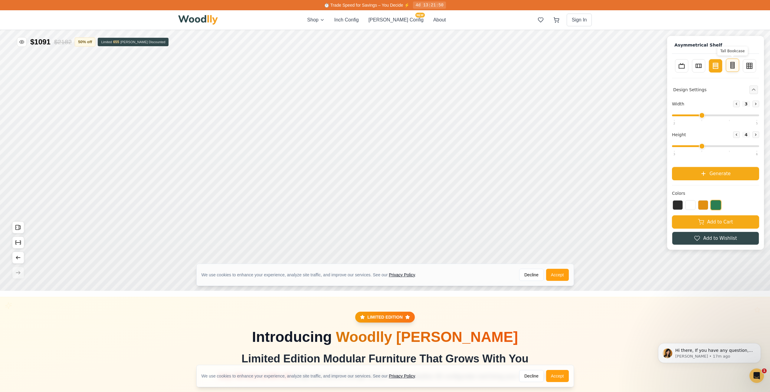
type input "5"
click at [752, 66] on icon at bounding box center [748, 65] width 7 height 7
type input "4"
click at [685, 68] on icon at bounding box center [681, 65] width 7 height 7
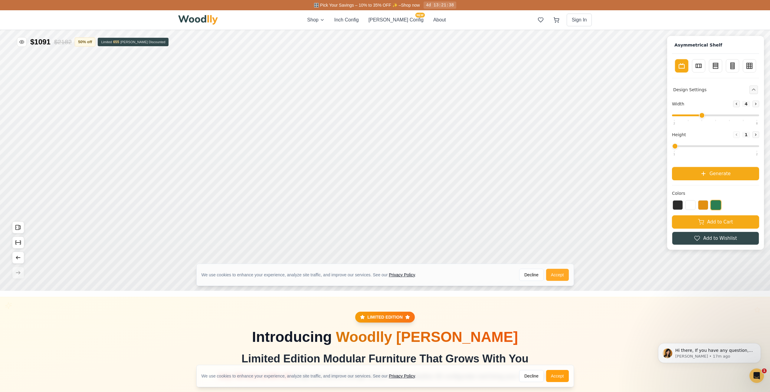
click at [557, 277] on button "Accept" at bounding box center [557, 275] width 23 height 12
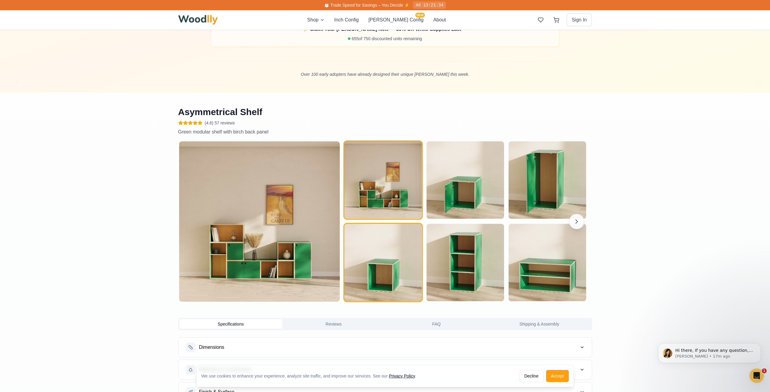
scroll to position [514, 0]
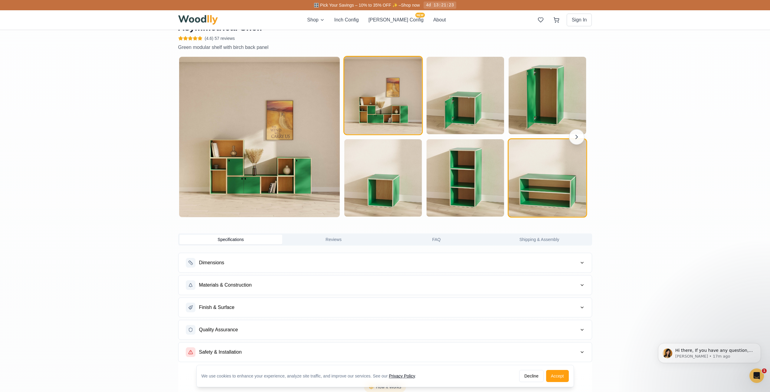
click at [547, 184] on img "button" at bounding box center [546, 177] width 77 height 77
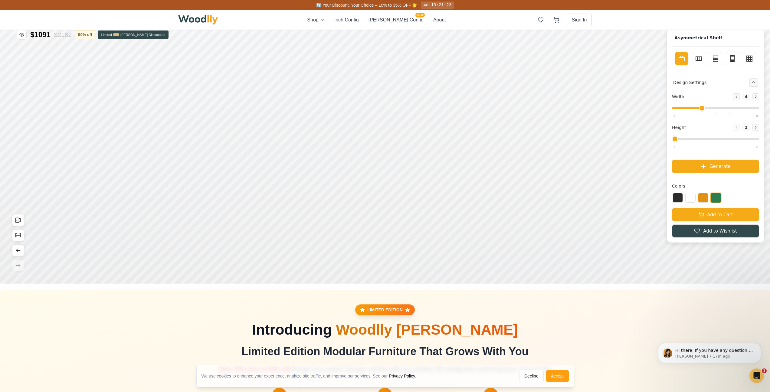
scroll to position [0, 0]
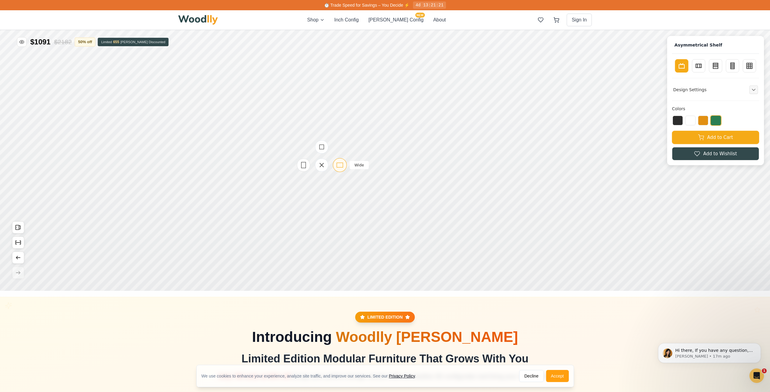
click at [339, 164] on icon at bounding box center [340, 165] width 8 height 8
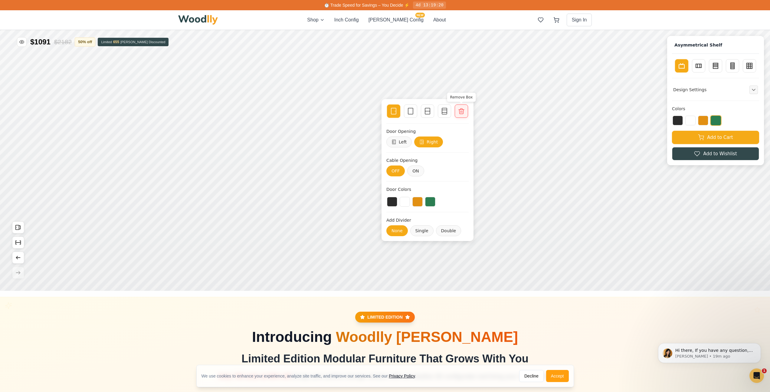
click at [465, 111] on div at bounding box center [461, 111] width 8 height 8
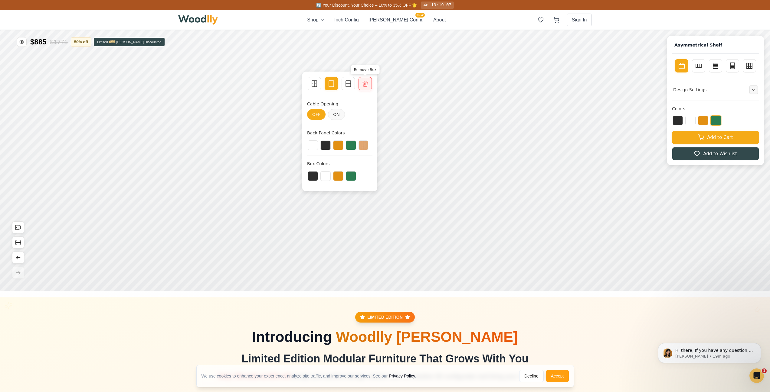
click at [370, 83] on div "Remove Box" at bounding box center [364, 83] width 13 height 13
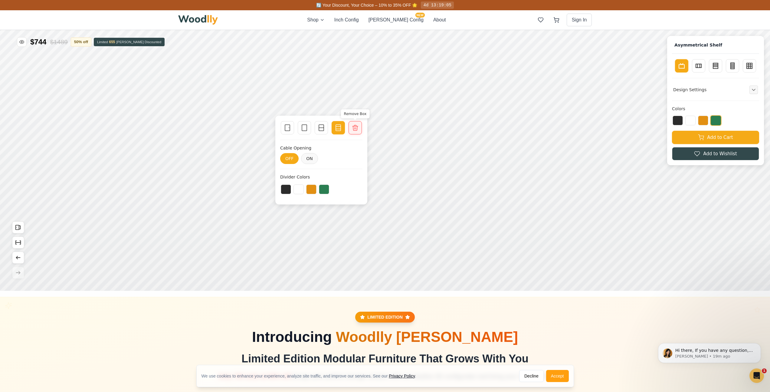
click at [353, 130] on icon at bounding box center [354, 127] width 7 height 7
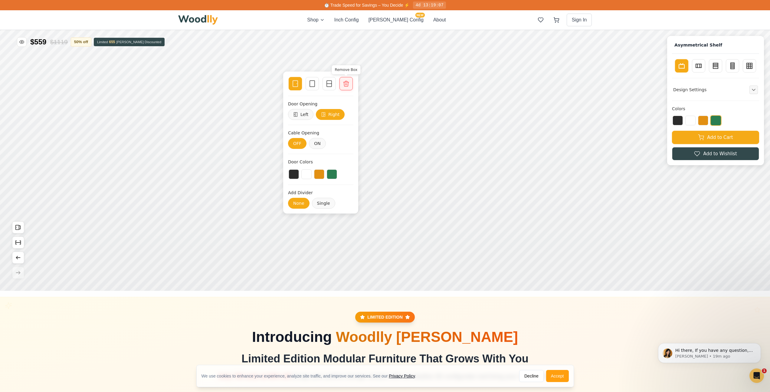
click at [347, 82] on icon at bounding box center [345, 83] width 7 height 7
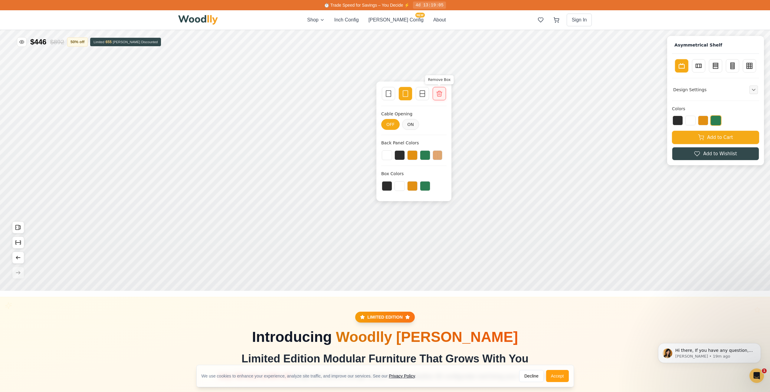
click at [437, 96] on icon at bounding box center [438, 93] width 7 height 7
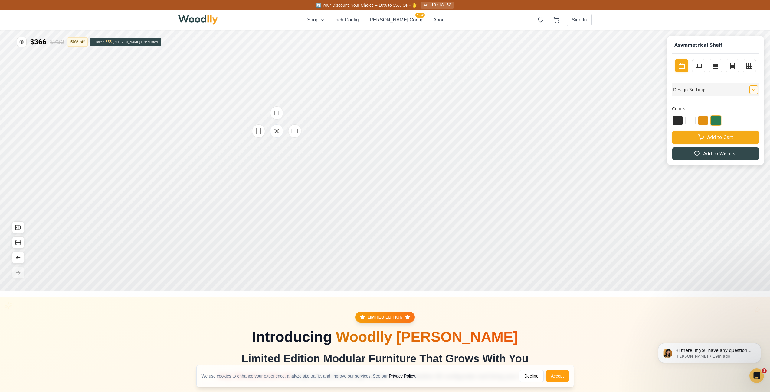
click at [757, 87] on button "Expand controls" at bounding box center [753, 90] width 8 height 8
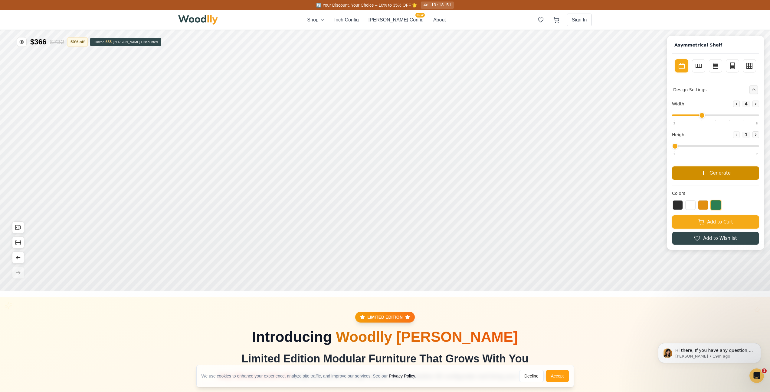
click at [720, 173] on span "Generate" at bounding box center [719, 173] width 21 height 7
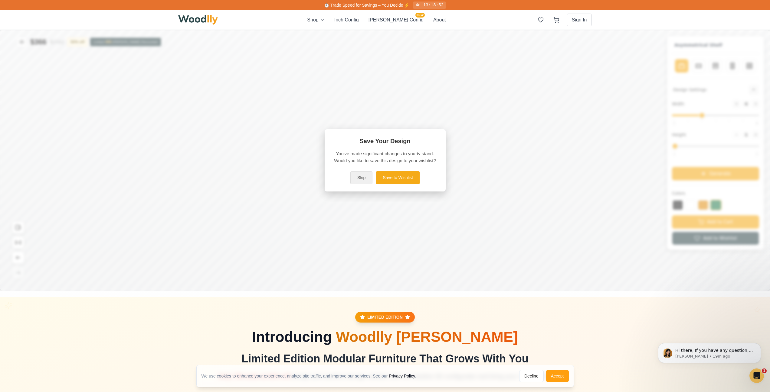
click at [366, 176] on button "Skip" at bounding box center [361, 177] width 22 height 13
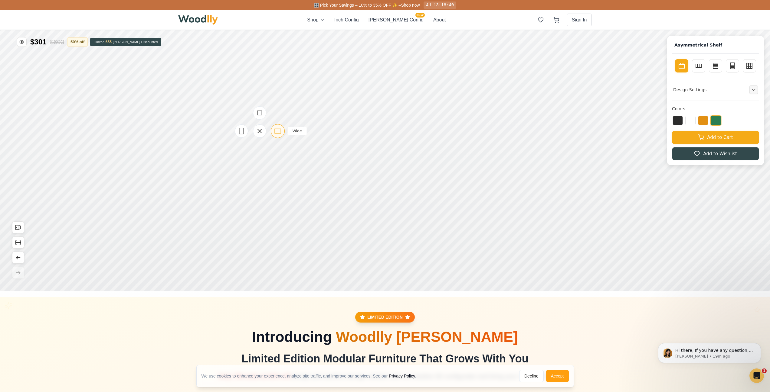
click at [276, 130] on icon at bounding box center [278, 131] width 8 height 8
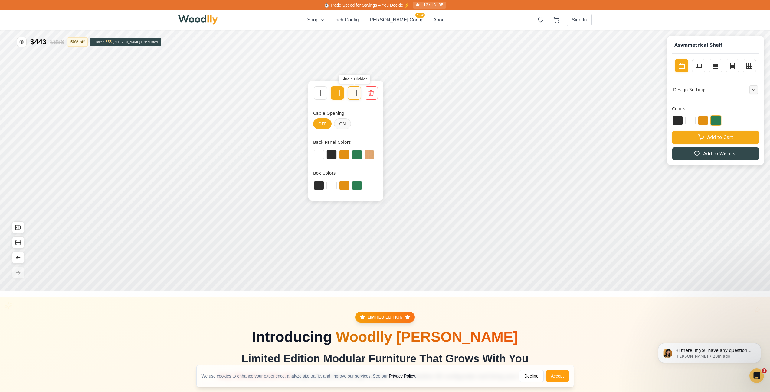
click at [358, 95] on div at bounding box center [354, 93] width 8 height 8
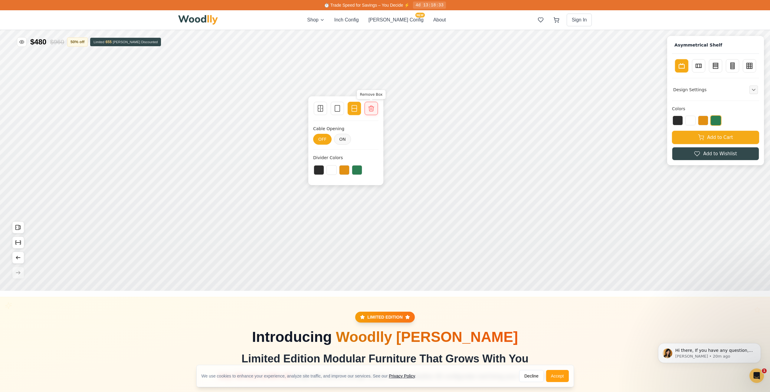
click at [369, 104] on div "Remove Box" at bounding box center [370, 108] width 13 height 13
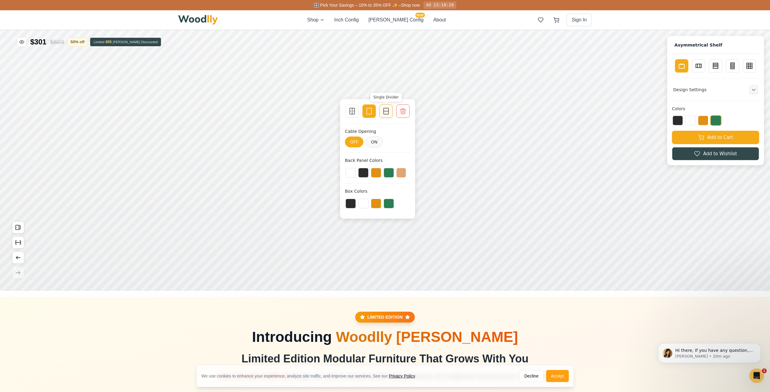
click at [383, 109] on rect at bounding box center [385, 111] width 5 height 6
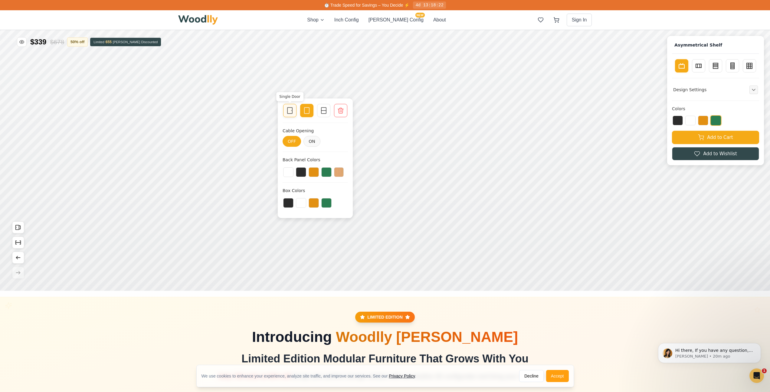
click at [293, 115] on div "Single Door" at bounding box center [289, 110] width 13 height 13
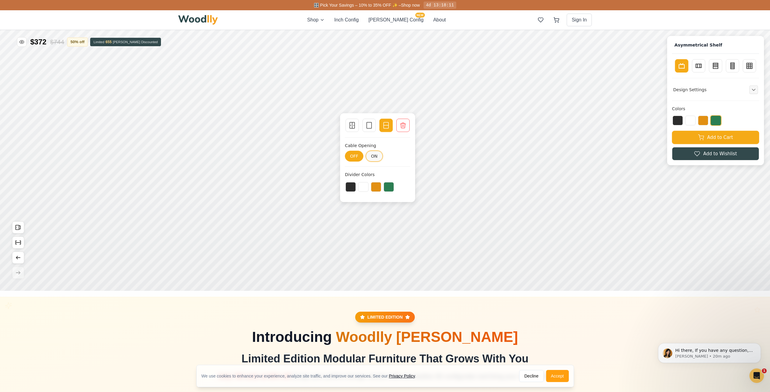
click at [370, 157] on button "ON" at bounding box center [374, 156] width 17 height 11
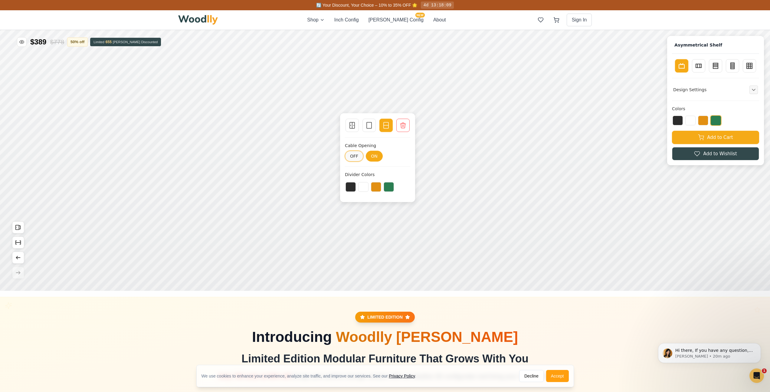
click at [352, 152] on button "OFF" at bounding box center [354, 156] width 18 height 11
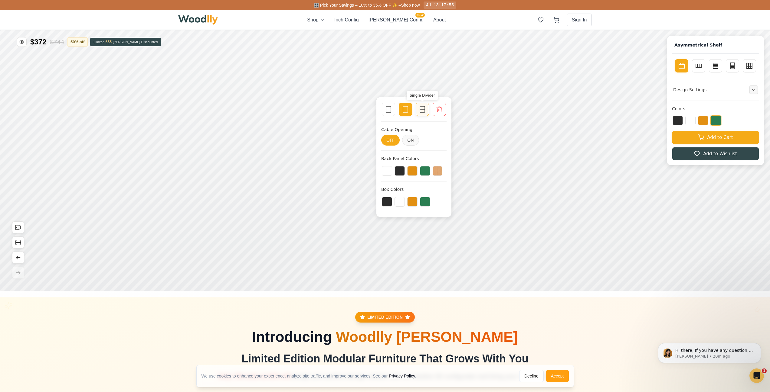
click at [425, 112] on icon at bounding box center [421, 109] width 7 height 7
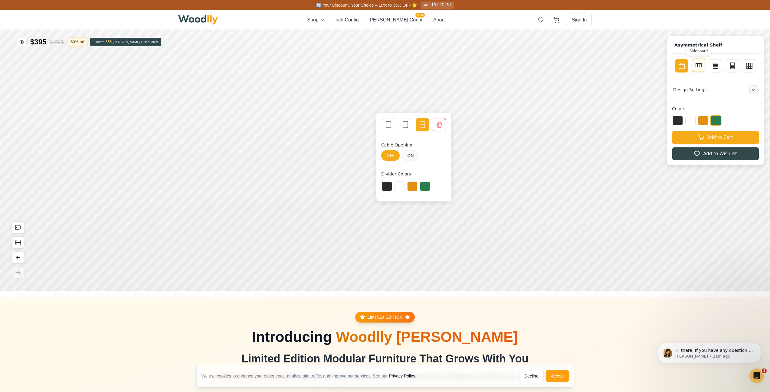
click at [705, 65] on button "Sideboard" at bounding box center [698, 65] width 13 height 13
type input "2"
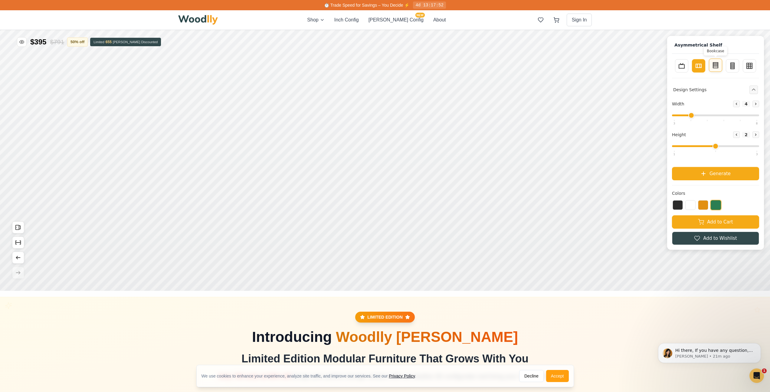
click at [719, 65] on icon at bounding box center [715, 65] width 7 height 7
type input "3"
type input "4"
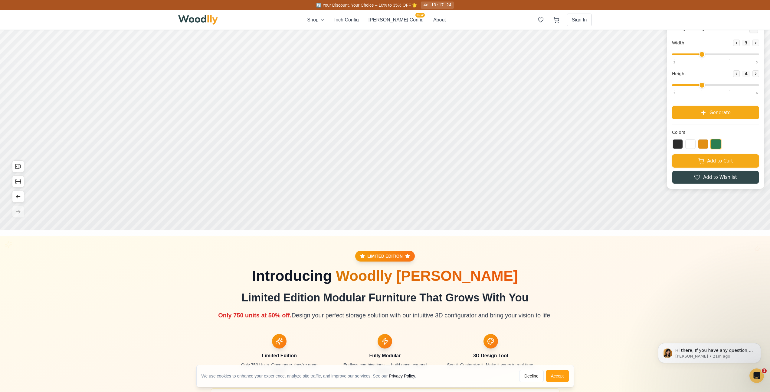
scroll to position [60, 0]
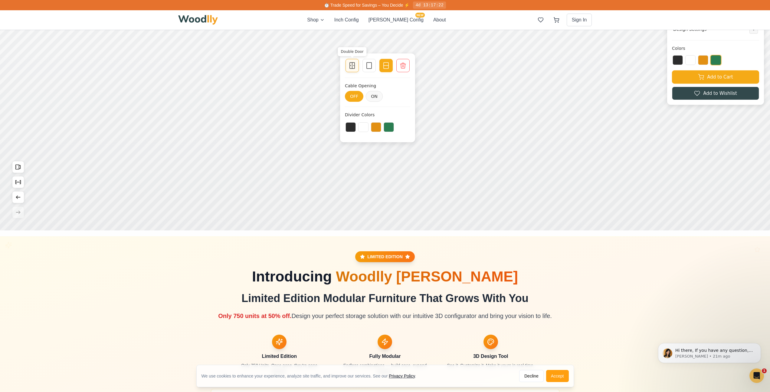
click at [357, 68] on div "Double Door" at bounding box center [351, 65] width 13 height 13
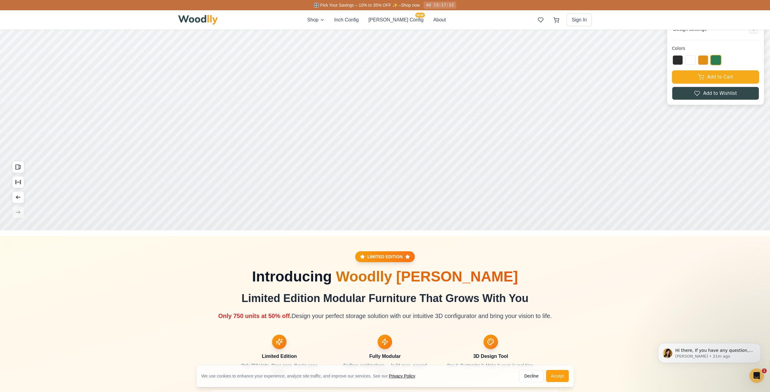
scroll to position [0, 0]
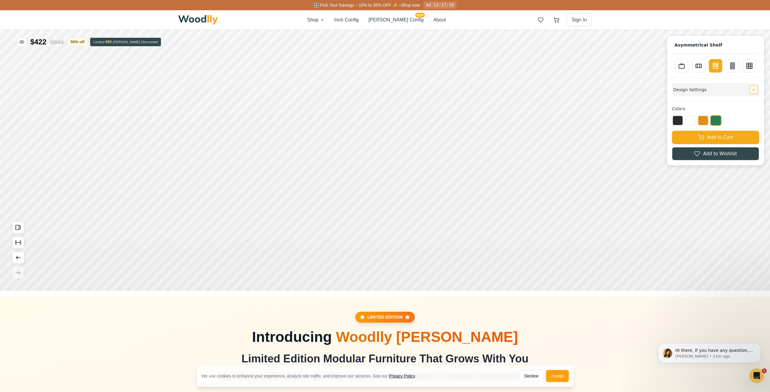
click at [755, 88] on icon "Expand controls" at bounding box center [753, 90] width 4 height 4
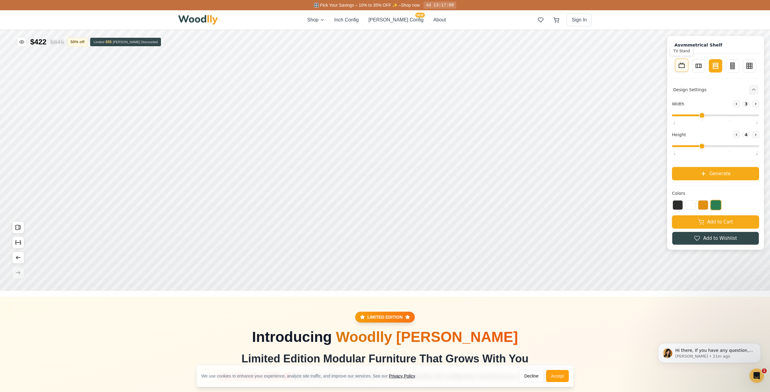
click at [685, 68] on icon at bounding box center [681, 65] width 7 height 7
type input "4"
type input "1"
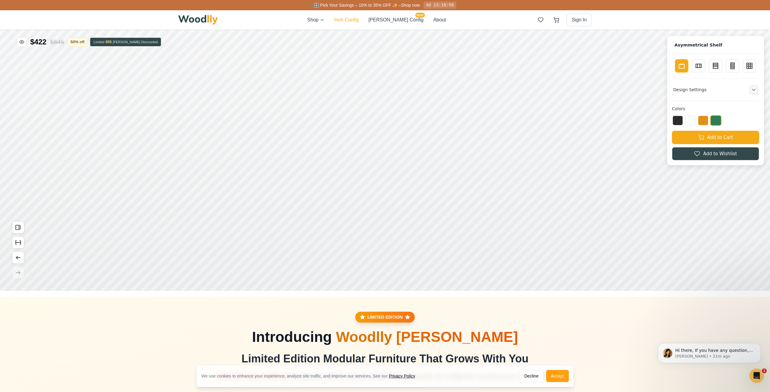
click at [359, 22] on button "Inch Config" at bounding box center [346, 19] width 24 height 7
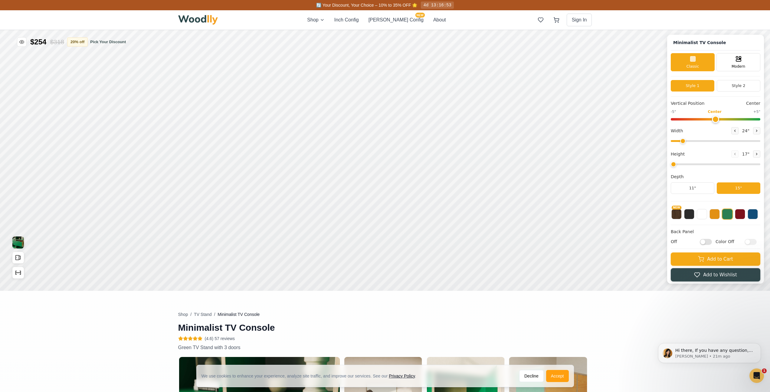
type input "63"
type input "2"
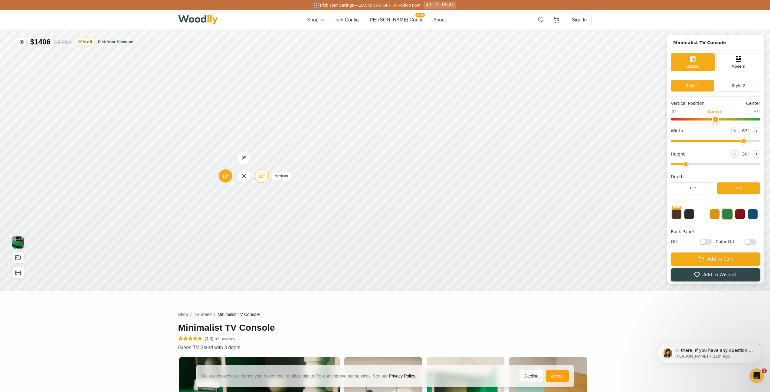
click at [263, 176] on div "12"" at bounding box center [261, 176] width 7 height 7
click at [350, 135] on icon at bounding box center [352, 134] width 7 height 7
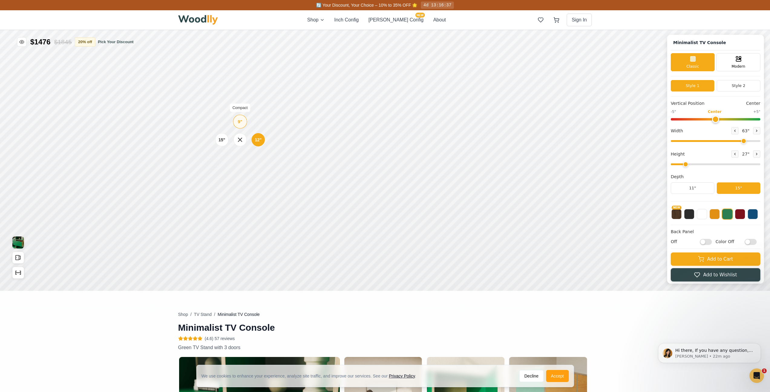
click at [243, 121] on div "9" Compact" at bounding box center [240, 122] width 14 height 14
click at [413, 136] on icon at bounding box center [409, 134] width 7 height 7
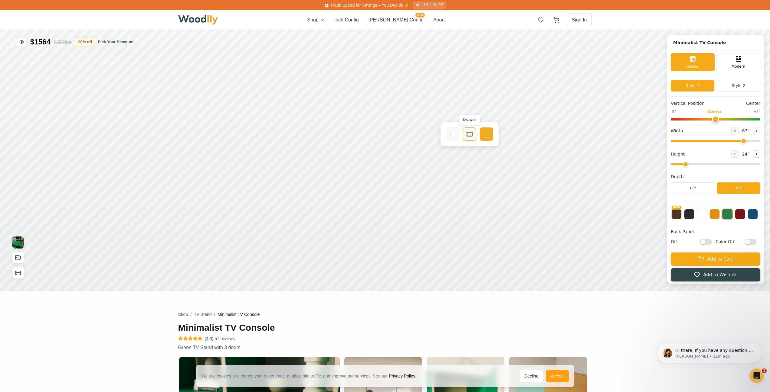
click at [473, 133] on div "Drawer" at bounding box center [469, 134] width 13 height 13
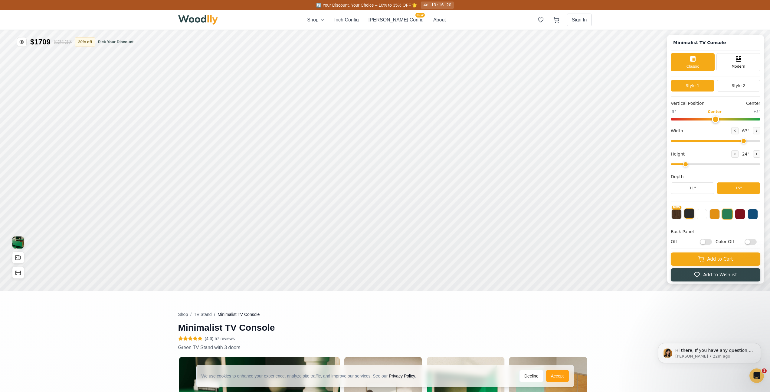
click at [689, 216] on button at bounding box center [689, 214] width 10 height 10
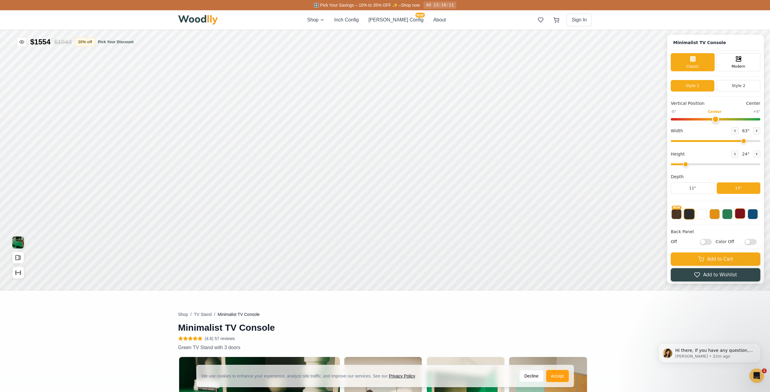
click at [743, 215] on button at bounding box center [739, 214] width 10 height 10
click at [763, 212] on div "Minimalist TV Console Classic Modern Style 1 Style 2 Vertical Position Center -…" at bounding box center [715, 159] width 97 height 249
click at [757, 212] on button at bounding box center [752, 214] width 10 height 10
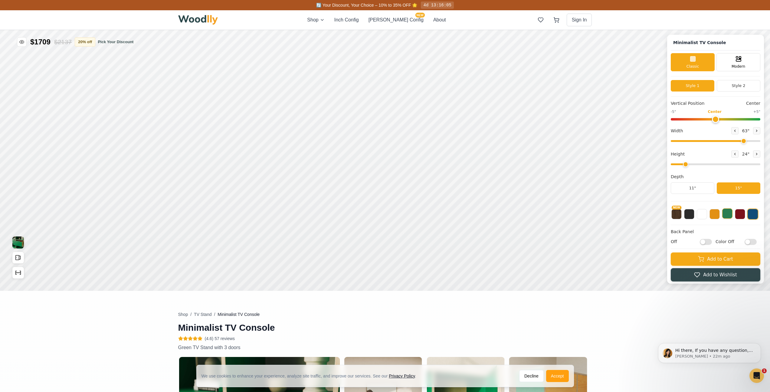
click at [726, 214] on button at bounding box center [727, 214] width 10 height 10
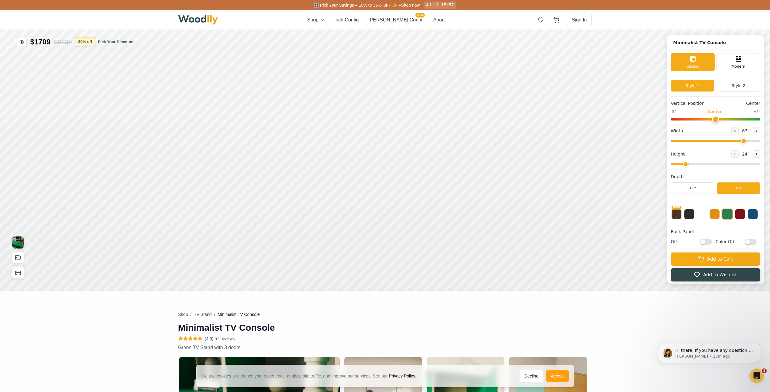
click at [86, 42] on button "20 % off" at bounding box center [85, 41] width 21 height 9
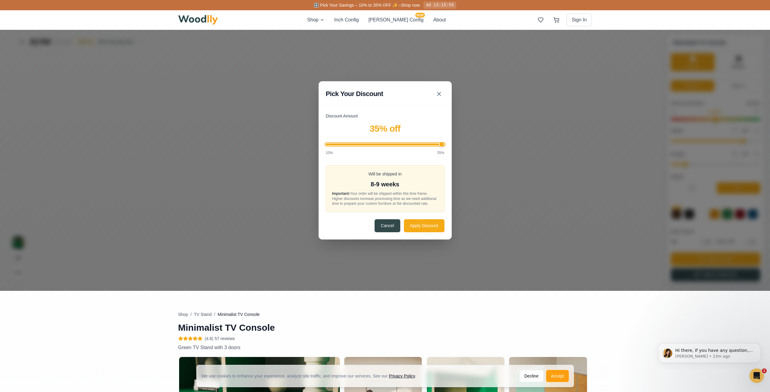
drag, startPoint x: 377, startPoint y: 142, endPoint x: 472, endPoint y: 152, distance: 95.5
click at [444, 145] on input "Discount Amount" at bounding box center [385, 145] width 119 height 2
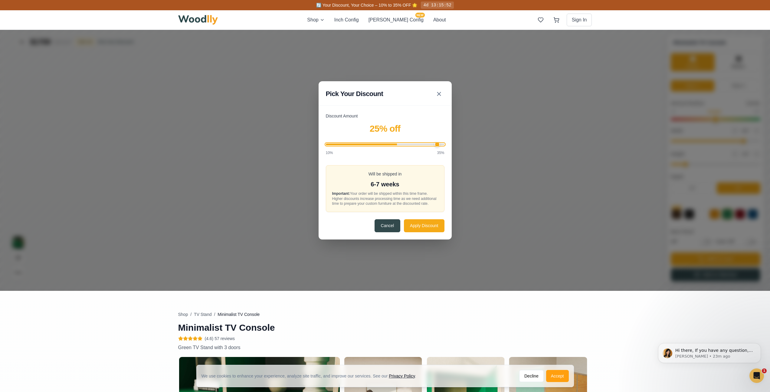
type input "35"
drag, startPoint x: 437, startPoint y: 145, endPoint x: 469, endPoint y: 163, distance: 36.8
click at [444, 145] on input "Discount Amount" at bounding box center [385, 145] width 119 height 2
click at [436, 226] on button "Apply Discount" at bounding box center [424, 225] width 40 height 13
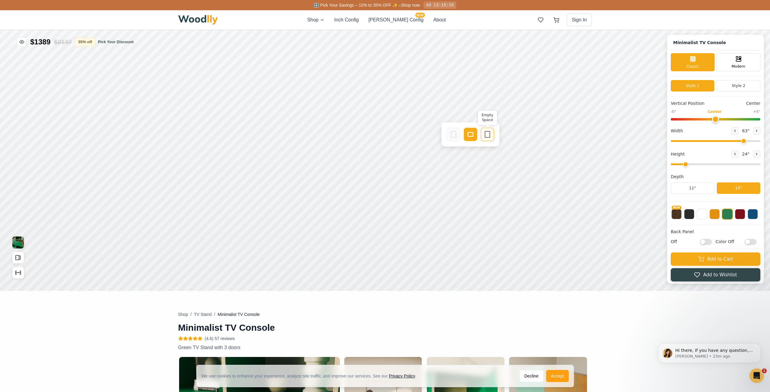
click at [485, 135] on icon at bounding box center [487, 134] width 7 height 7
click at [471, 131] on icon at bounding box center [467, 132] width 7 height 7
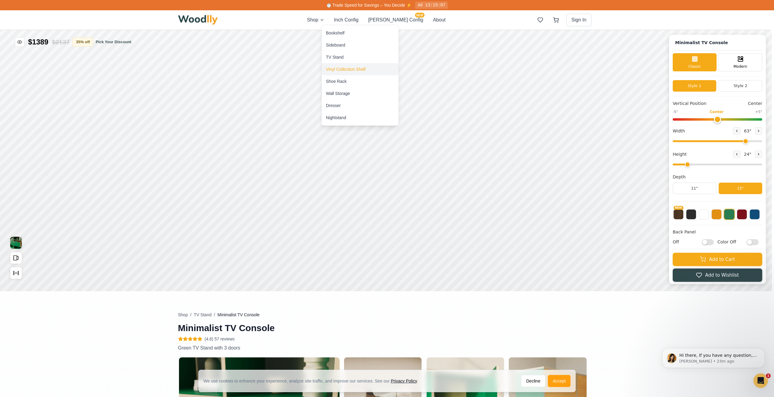
click at [343, 66] on div "Vinyl Collection Shelf" at bounding box center [346, 69] width 40 height 6
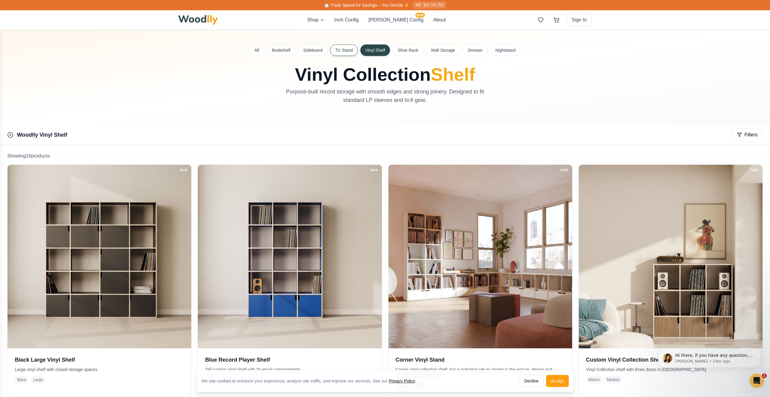
click at [339, 53] on button "TV Stand" at bounding box center [344, 49] width 28 height 11
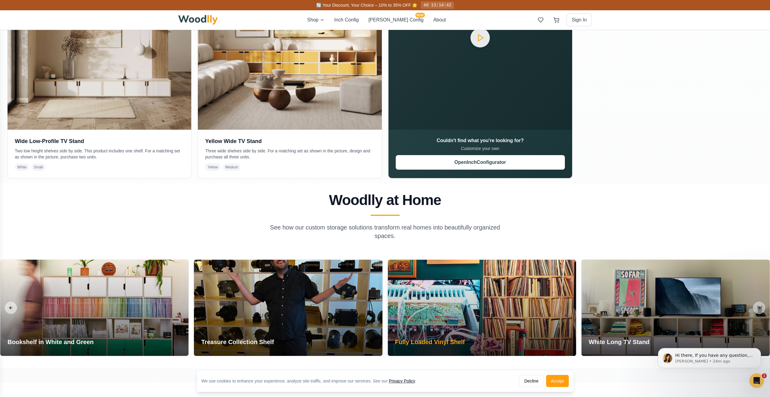
scroll to position [393, 0]
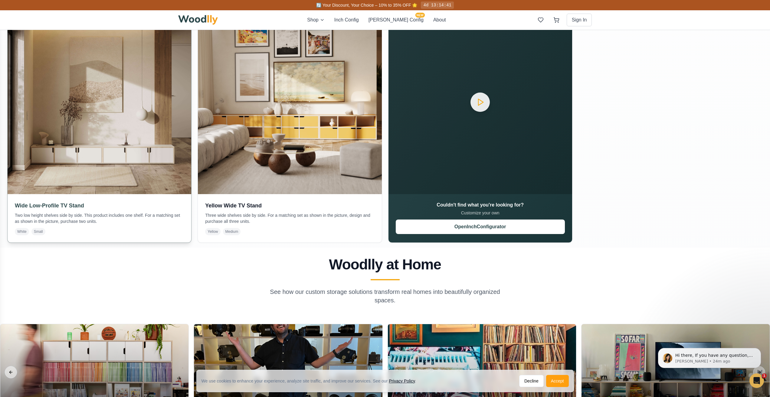
click at [133, 149] on img at bounding box center [99, 102] width 193 height 193
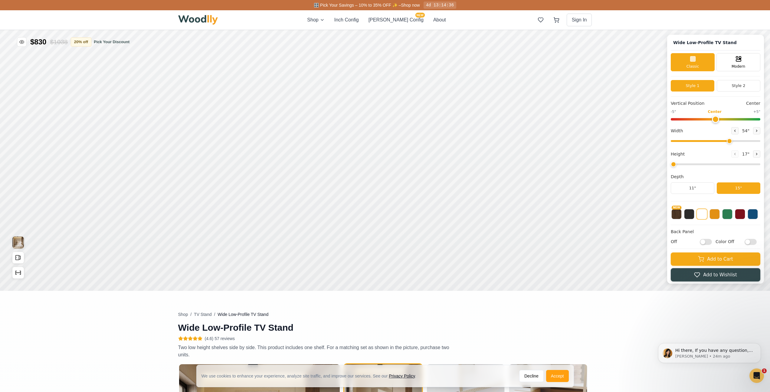
type input "54"
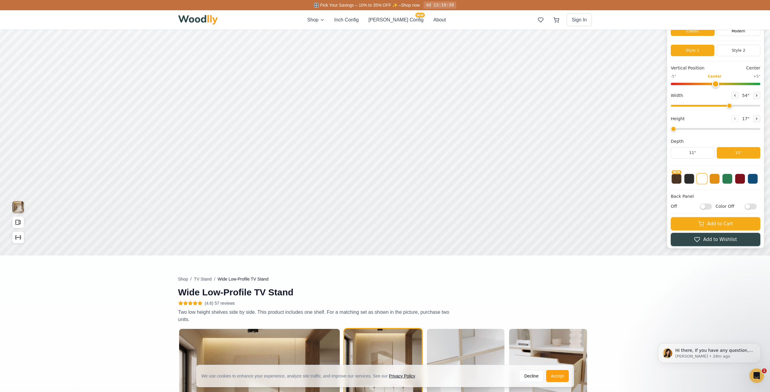
scroll to position [30, 0]
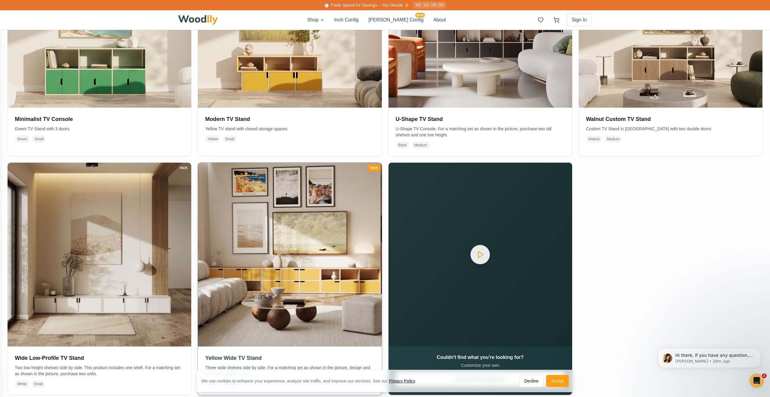
scroll to position [242, 0]
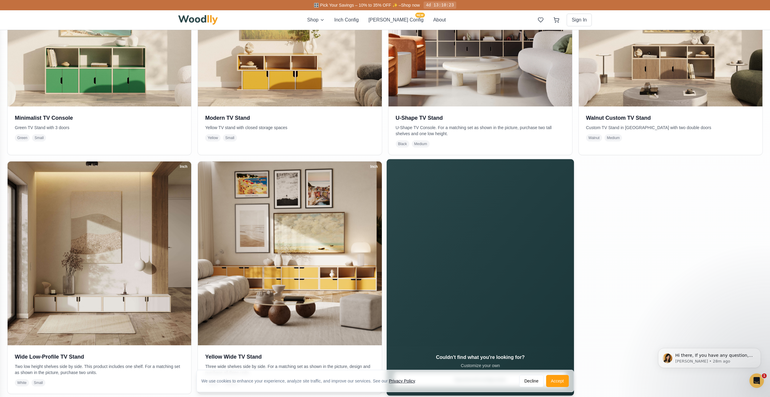
click at [457, 241] on video "Your browser does not support the video tag." at bounding box center [479, 252] width 187 height 187
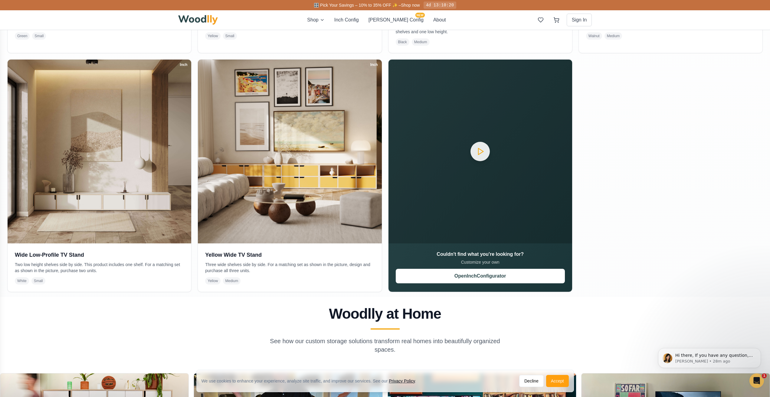
scroll to position [363, 0]
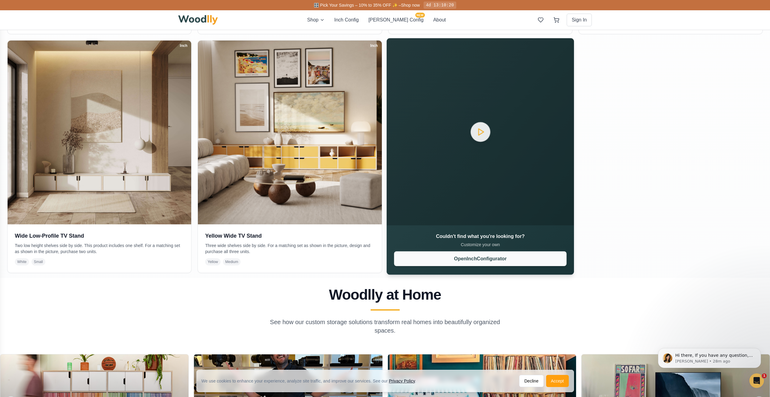
click at [479, 255] on button "Open Inch Configurator" at bounding box center [480, 259] width 172 height 15
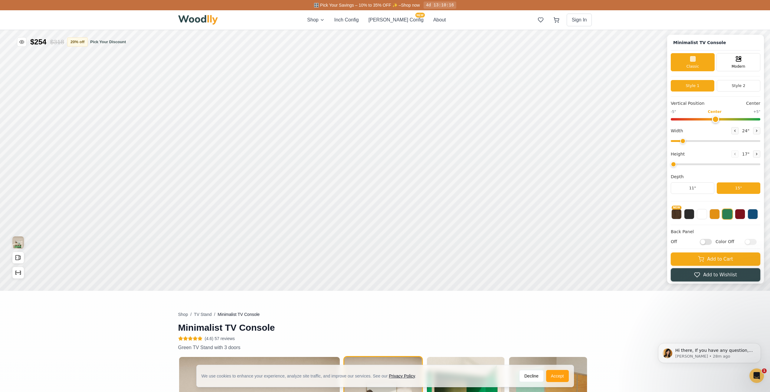
type input "63"
type input "2"
type input "0"
drag, startPoint x: 724, startPoint y: 118, endPoint x: 720, endPoint y: 128, distance: 10.8
click at [720, 121] on input "range" at bounding box center [715, 119] width 90 height 2
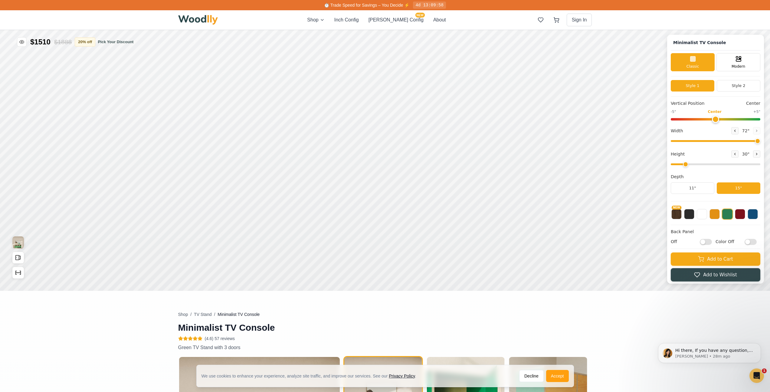
drag, startPoint x: 748, startPoint y: 143, endPoint x: 770, endPoint y: 169, distance: 33.5
click at [760, 142] on input "range" at bounding box center [715, 141] width 90 height 2
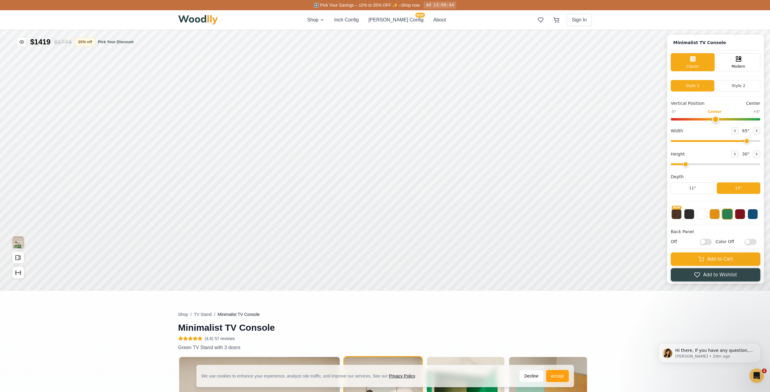
drag, startPoint x: 758, startPoint y: 141, endPoint x: 748, endPoint y: 144, distance: 10.1
type input "65"
click at [748, 142] on input "range" at bounding box center [715, 141] width 90 height 2
click at [692, 212] on button at bounding box center [689, 214] width 10 height 10
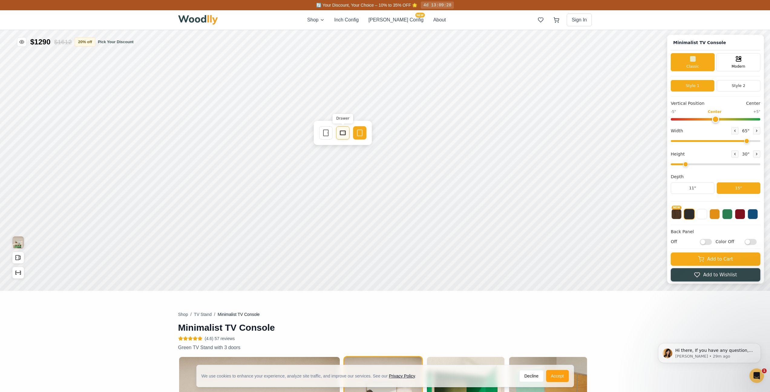
click at [339, 130] on icon at bounding box center [342, 132] width 7 height 7
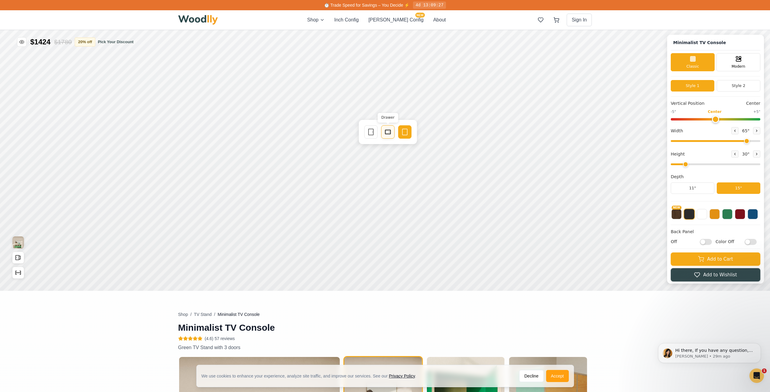
click at [383, 130] on div "Drawer" at bounding box center [387, 131] width 13 height 13
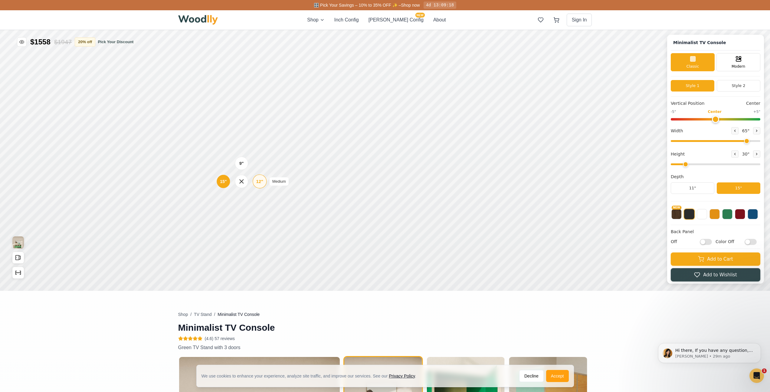
click at [256, 180] on div "12"" at bounding box center [259, 181] width 7 height 7
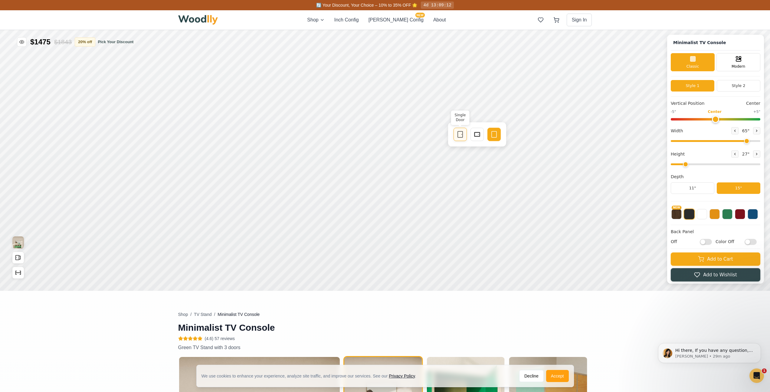
click at [463, 133] on icon at bounding box center [459, 134] width 7 height 7
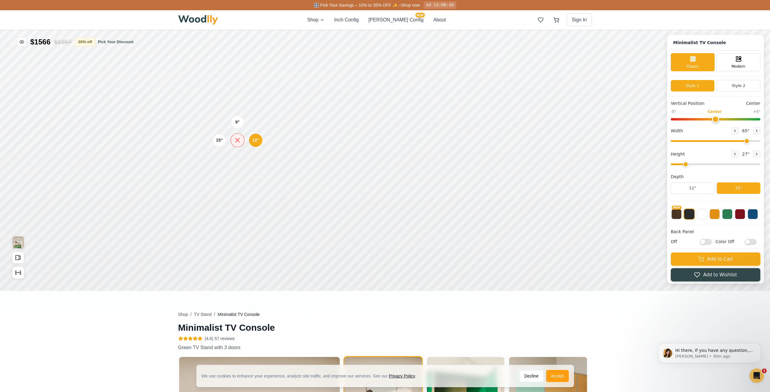
click at [236, 141] on icon at bounding box center [237, 141] width 8 height 8
click at [242, 124] on div "9" Compact" at bounding box center [237, 122] width 14 height 14
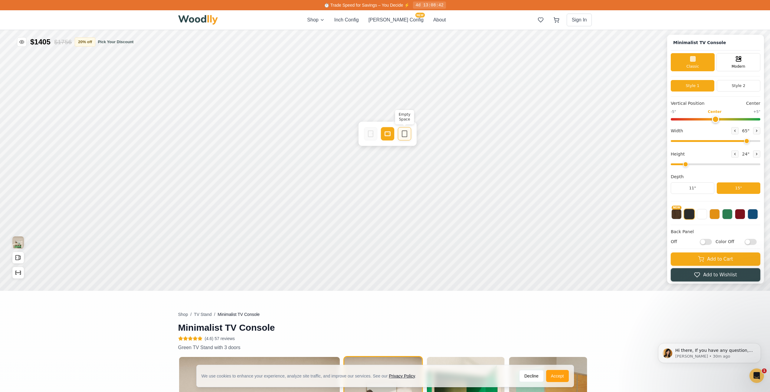
click at [406, 137] on icon at bounding box center [404, 133] width 7 height 7
click at [361, 134] on icon at bounding box center [359, 133] width 7 height 7
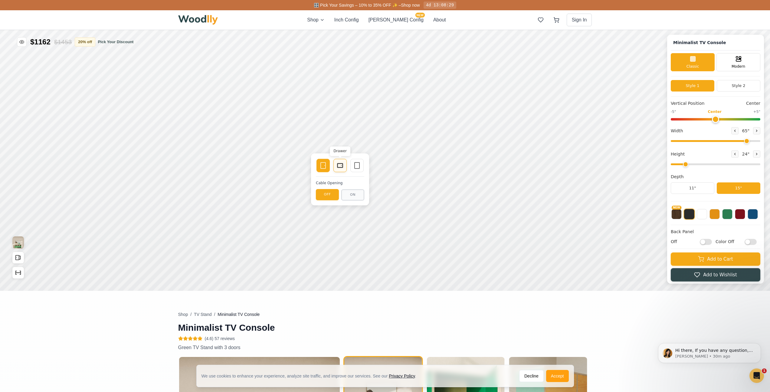
click at [338, 165] on icon at bounding box center [339, 165] width 7 height 7
click at [476, 170] on div "Drawer" at bounding box center [476, 164] width 13 height 13
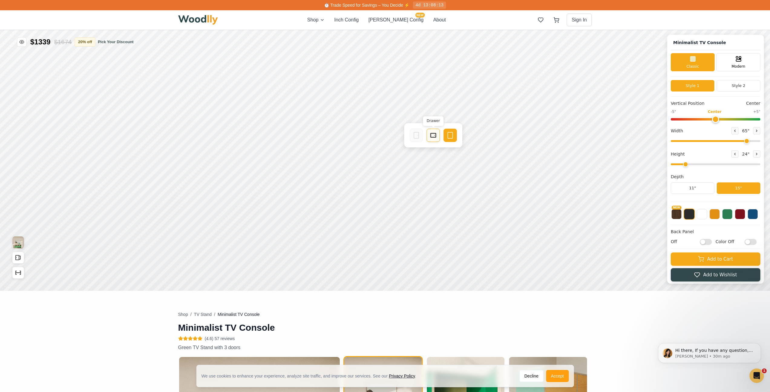
click at [433, 135] on icon at bounding box center [432, 135] width 7 height 7
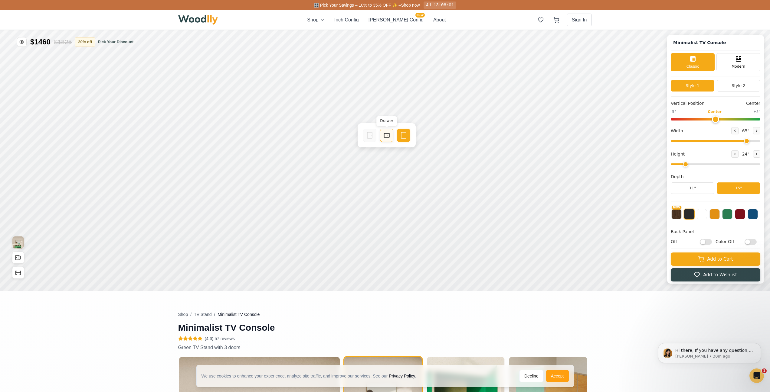
click at [389, 134] on rect at bounding box center [386, 135] width 5 height 4
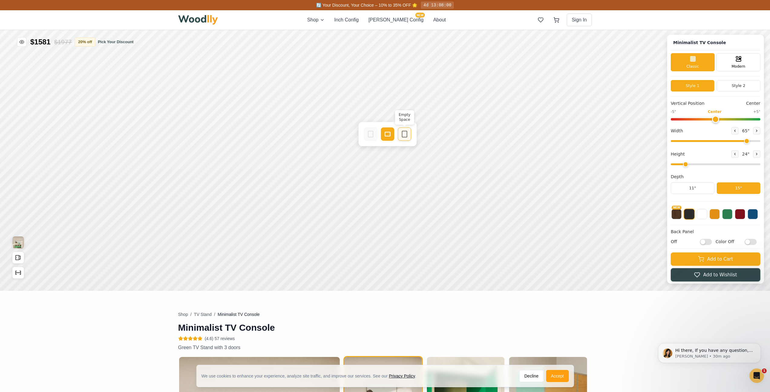
click at [405, 131] on rect at bounding box center [404, 134] width 5 height 6
click at [337, 133] on div "Drawer" at bounding box center [342, 133] width 13 height 13
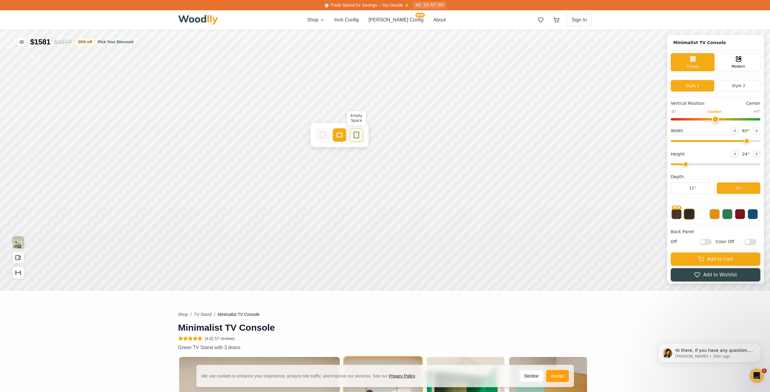
click at [356, 134] on icon at bounding box center [356, 135] width 7 height 7
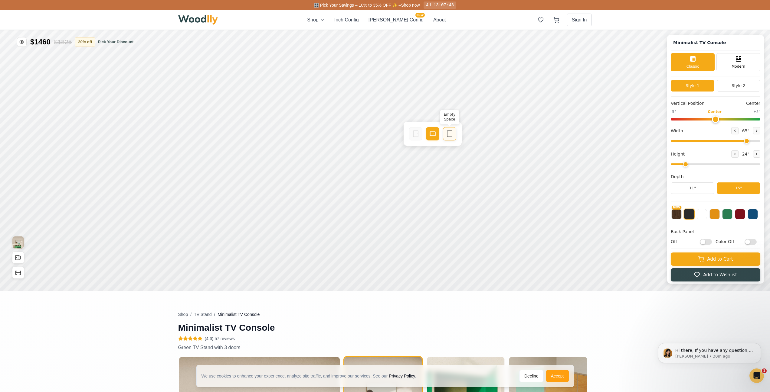
click at [449, 132] on icon at bounding box center [449, 133] width 7 height 7
click at [475, 133] on icon at bounding box center [474, 133] width 7 height 7
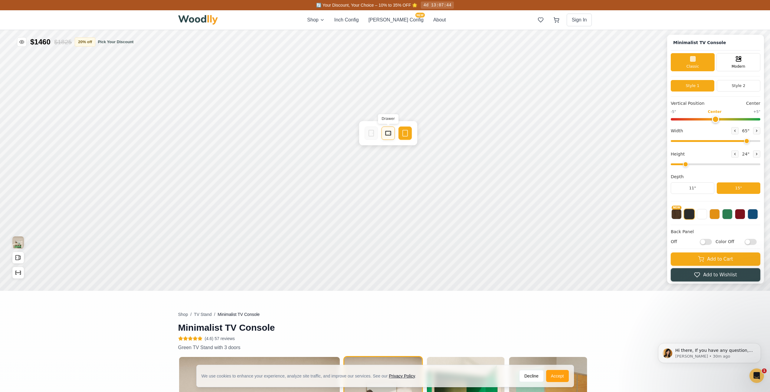
click at [391, 129] on div "Drawer" at bounding box center [387, 133] width 13 height 13
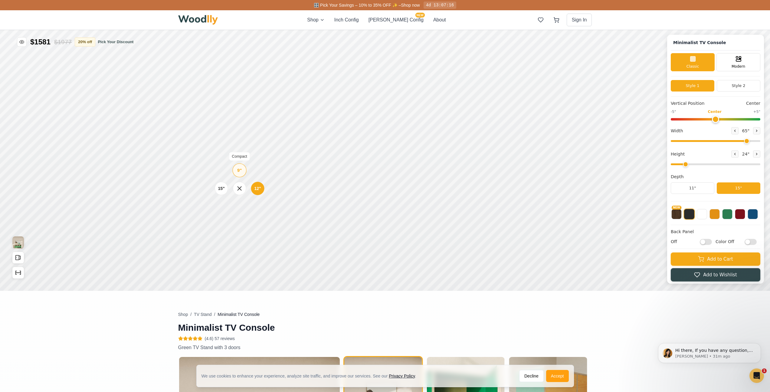
click at [244, 172] on div "9" Compact" at bounding box center [239, 171] width 14 height 14
click at [246, 173] on div "12"" at bounding box center [249, 174] width 7 height 7
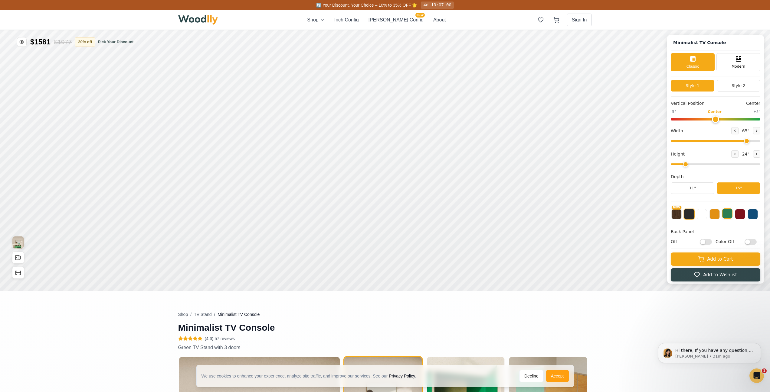
click at [732, 214] on button at bounding box center [727, 214] width 10 height 10
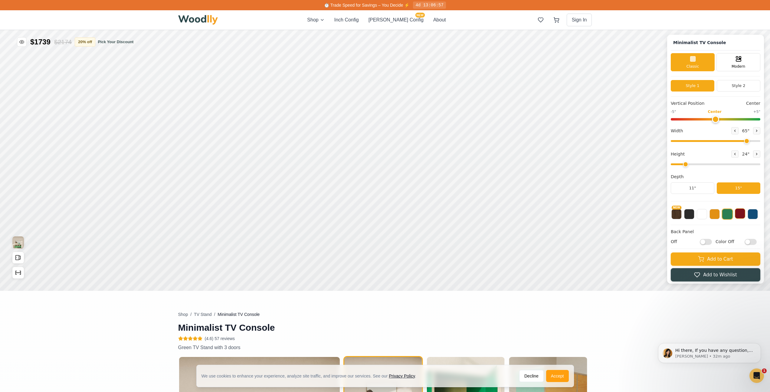
click at [742, 218] on button at bounding box center [739, 214] width 10 height 10
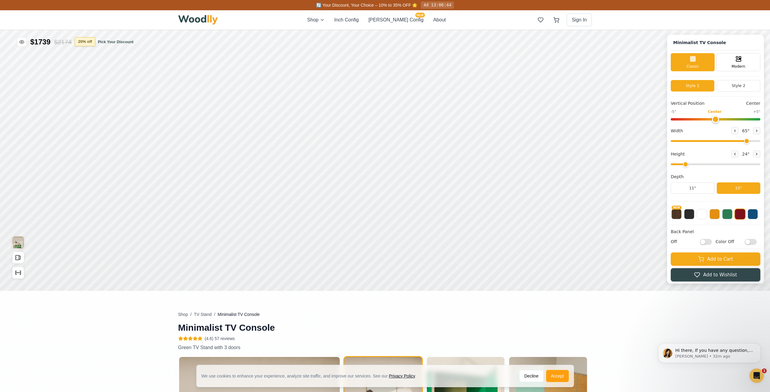
click at [87, 45] on button "20 % off" at bounding box center [85, 41] width 21 height 9
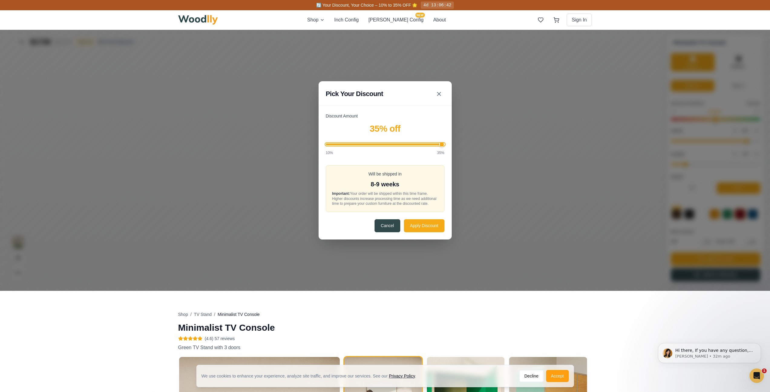
drag, startPoint x: 423, startPoint y: 147, endPoint x: 456, endPoint y: 145, distance: 33.3
type input "35"
click at [444, 144] on input "Discount Amount" at bounding box center [385, 145] width 119 height 2
click at [429, 226] on button "Apply Discount" at bounding box center [424, 225] width 40 height 13
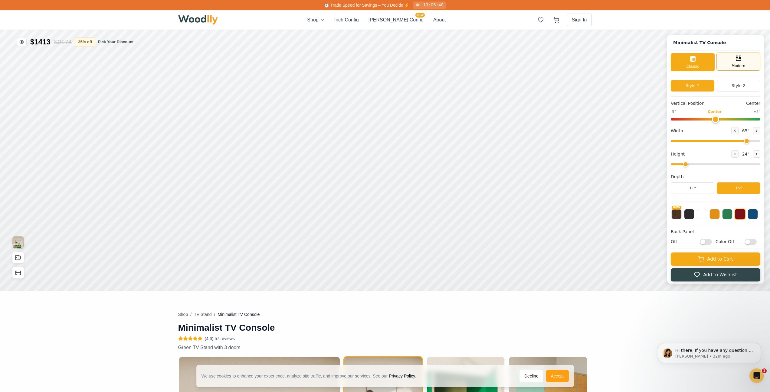
click at [740, 61] on rect at bounding box center [738, 60] width 5 height 2
click at [757, 133] on button at bounding box center [756, 130] width 7 height 7
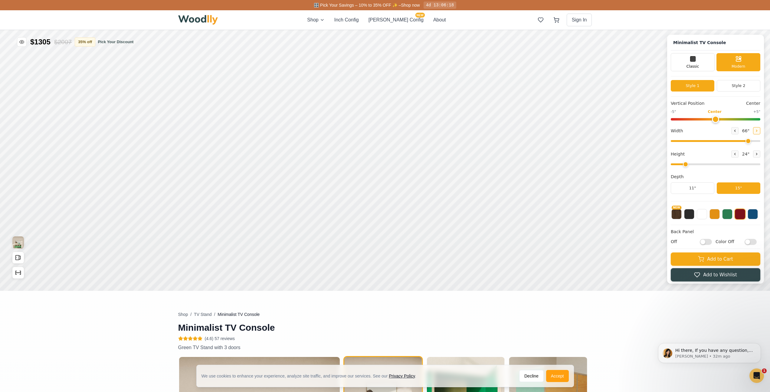
click at [757, 133] on button at bounding box center [756, 130] width 7 height 7
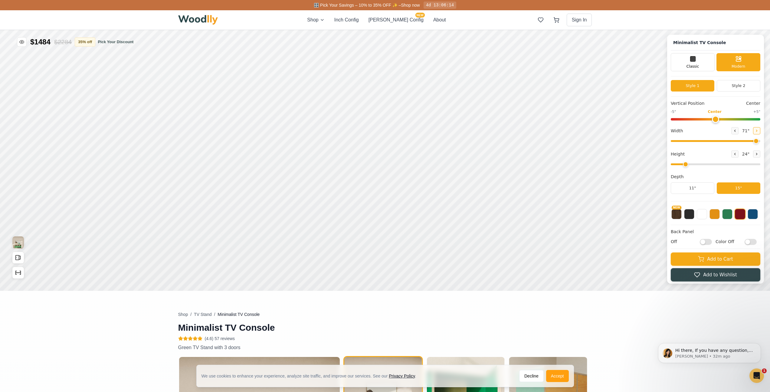
click at [757, 133] on button at bounding box center [756, 130] width 7 height 7
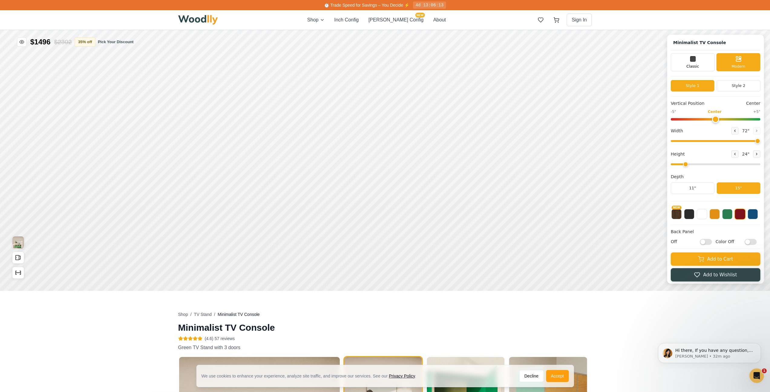
click at [733, 132] on div "Width 72 "" at bounding box center [715, 130] width 90 height 7
click at [735, 130] on icon at bounding box center [735, 131] width 4 height 4
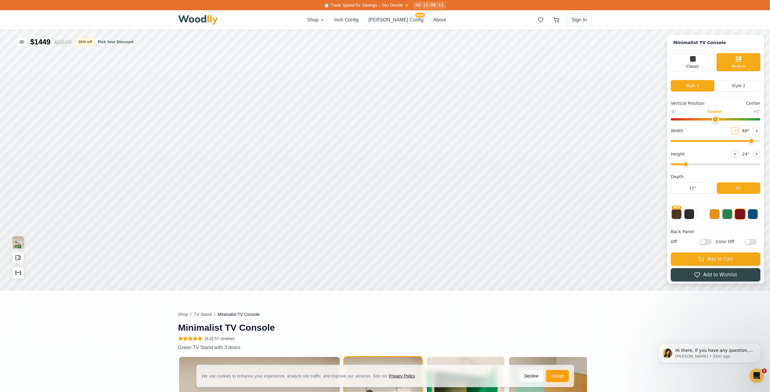
click at [735, 130] on icon at bounding box center [735, 131] width 4 height 4
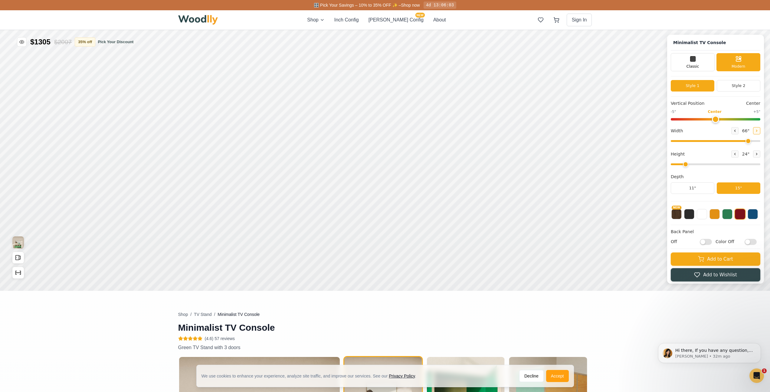
click at [758, 130] on icon at bounding box center [756, 131] width 4 height 4
click at [738, 133] on button at bounding box center [734, 130] width 7 height 7
type input "65"
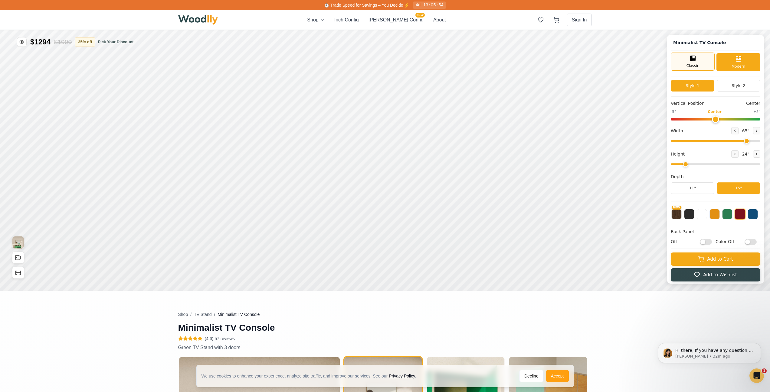
click at [702, 64] on div "Classic" at bounding box center [692, 62] width 44 height 18
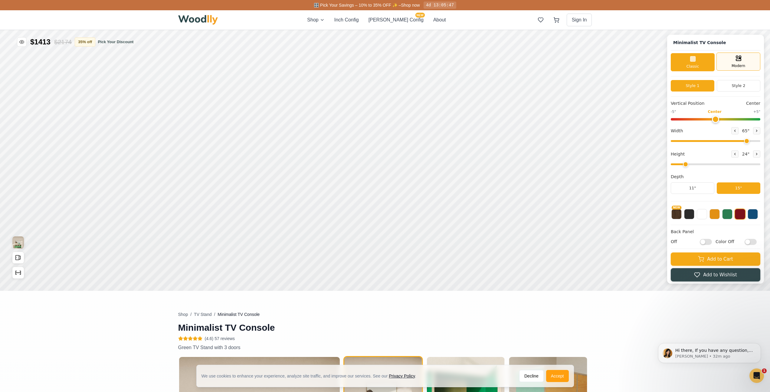
click at [736, 66] on span "Modern" at bounding box center [738, 65] width 14 height 5
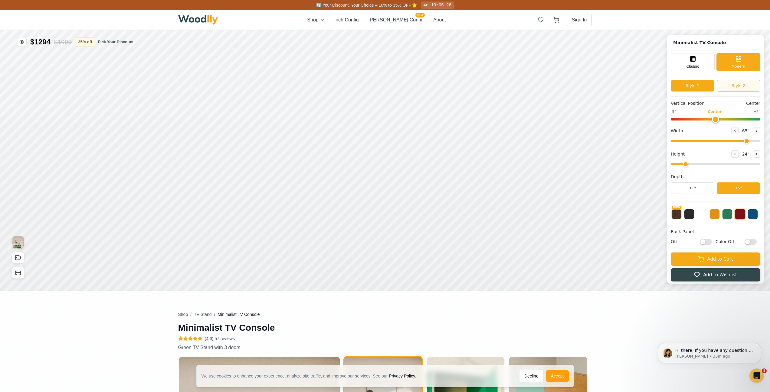
click at [744, 87] on button "Style 2" at bounding box center [738, 85] width 44 height 11
click at [700, 89] on button "Style 1" at bounding box center [692, 85] width 44 height 11
click at [728, 86] on button "Style 2" at bounding box center [738, 85] width 44 height 11
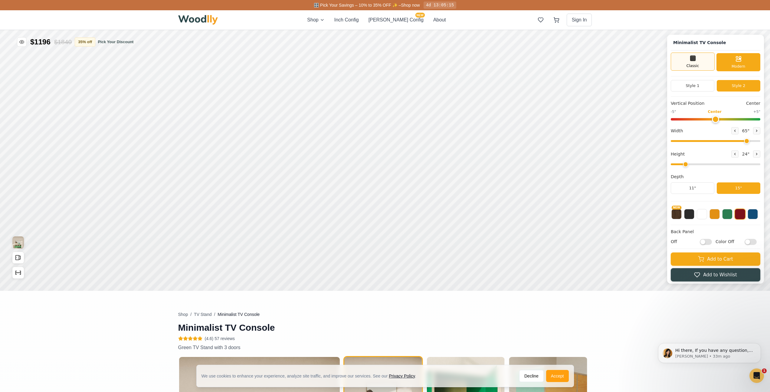
click at [693, 68] on span "Classic" at bounding box center [692, 65] width 13 height 5
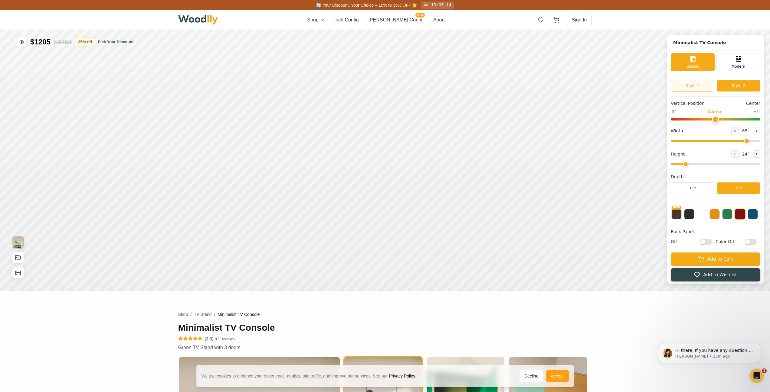
click at [705, 87] on button "Style 1" at bounding box center [692, 85] width 44 height 11
click at [728, 86] on button "Style 2" at bounding box center [738, 85] width 44 height 11
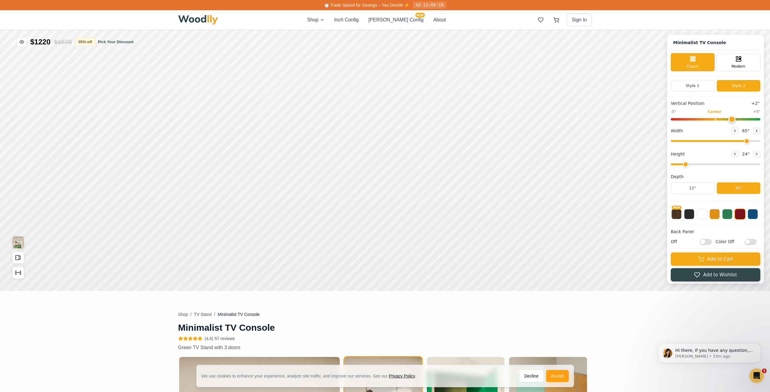
drag, startPoint x: 718, startPoint y: 117, endPoint x: 735, endPoint y: 118, distance: 16.7
click at [735, 118] on input "range" at bounding box center [715, 119] width 90 height 2
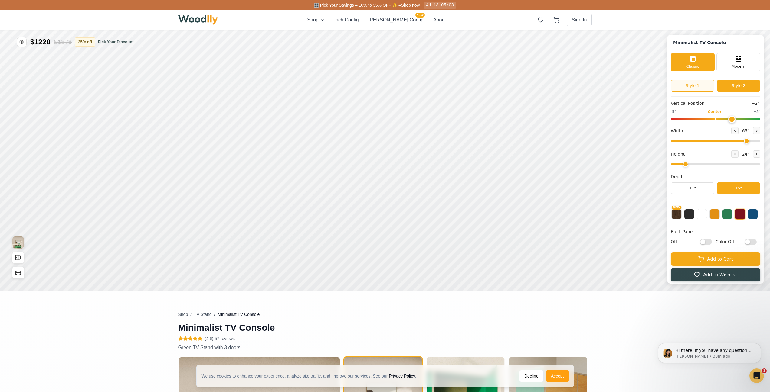
click at [705, 87] on button "Style 1" at bounding box center [692, 85] width 44 height 11
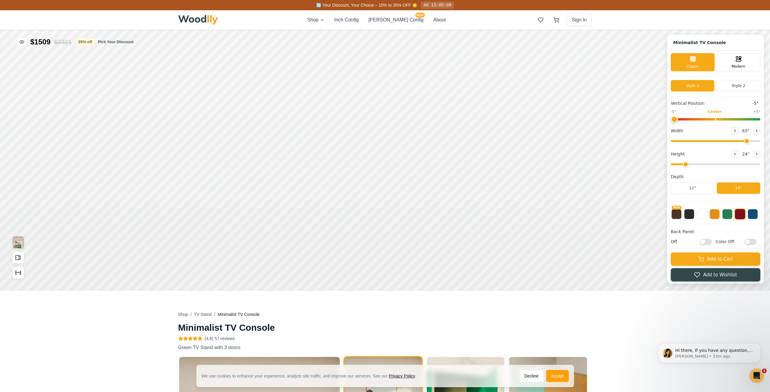
drag, startPoint x: 735, startPoint y: 117, endPoint x: 665, endPoint y: 123, distance: 71.1
click at [670, 121] on input "range" at bounding box center [715, 119] width 90 height 2
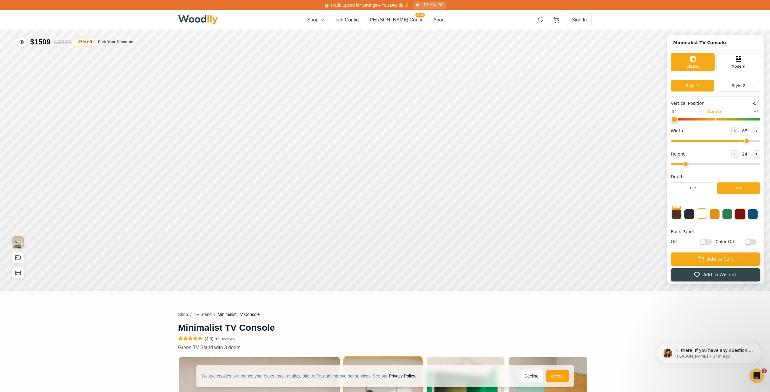
click at [707, 214] on button at bounding box center [701, 214] width 10 height 10
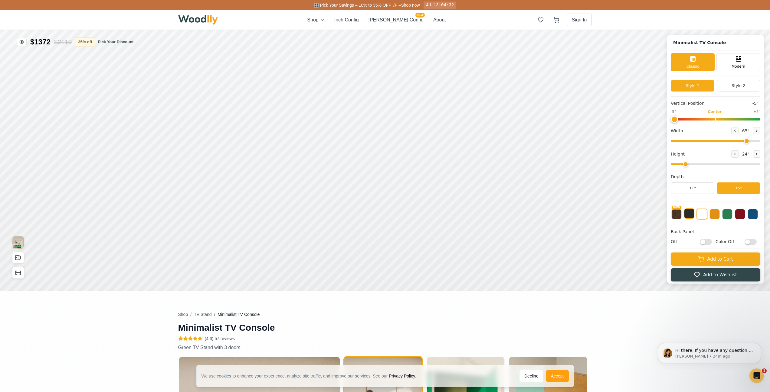
click at [694, 215] on button at bounding box center [689, 214] width 10 height 10
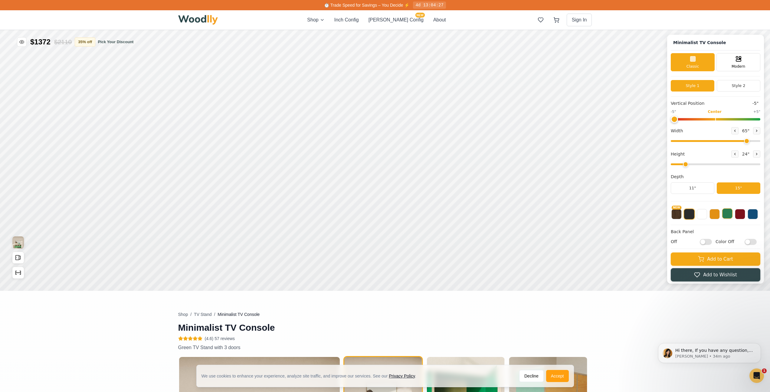
click at [729, 217] on button at bounding box center [727, 214] width 10 height 10
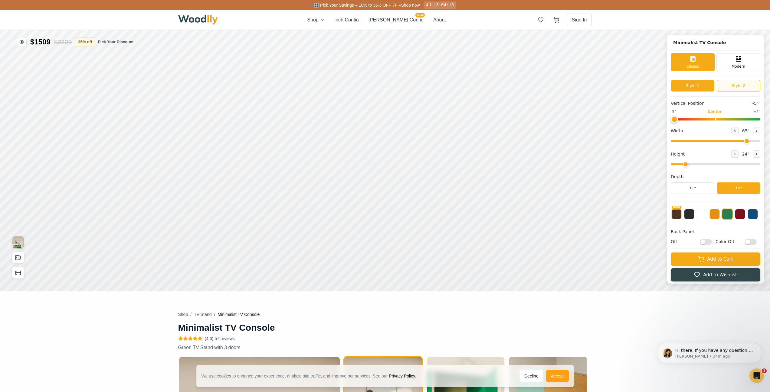
click at [735, 90] on button "Style 2" at bounding box center [738, 85] width 44 height 11
click at [711, 87] on button "Style 1" at bounding box center [692, 85] width 44 height 11
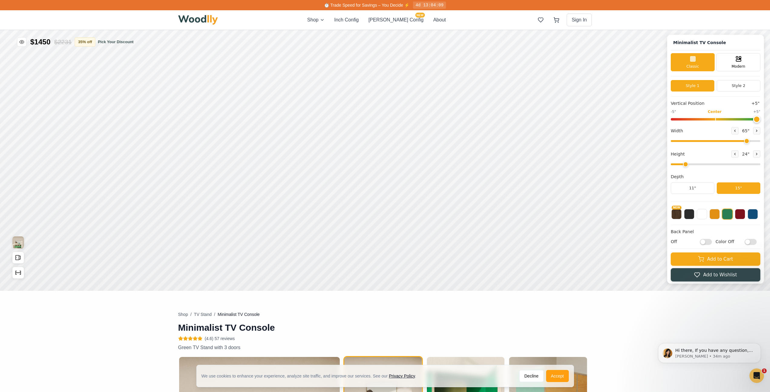
drag, startPoint x: 681, startPoint y: 119, endPoint x: 776, endPoint y: 110, distance: 95.7
type input "5"
click at [760, 118] on input "range" at bounding box center [715, 119] width 90 height 2
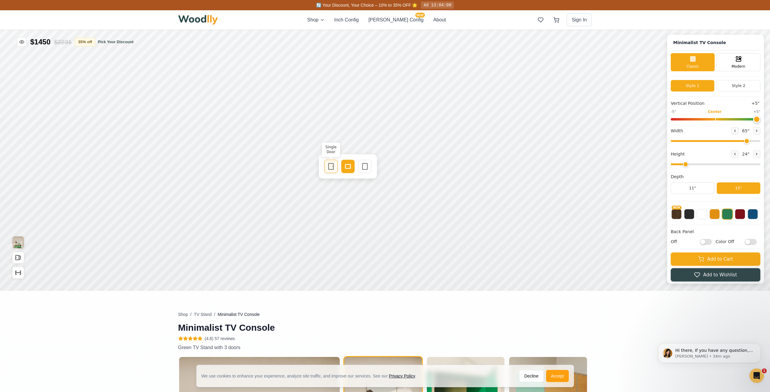
click at [332, 164] on icon at bounding box center [330, 166] width 7 height 7
click at [402, 170] on div "Drawer" at bounding box center [399, 164] width 13 height 13
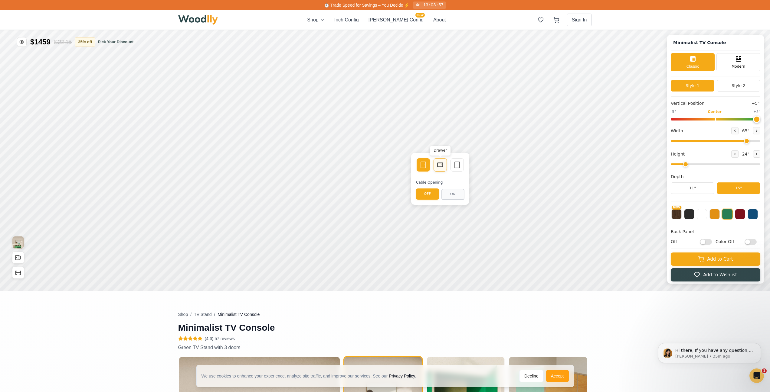
click at [441, 164] on icon at bounding box center [439, 164] width 7 height 7
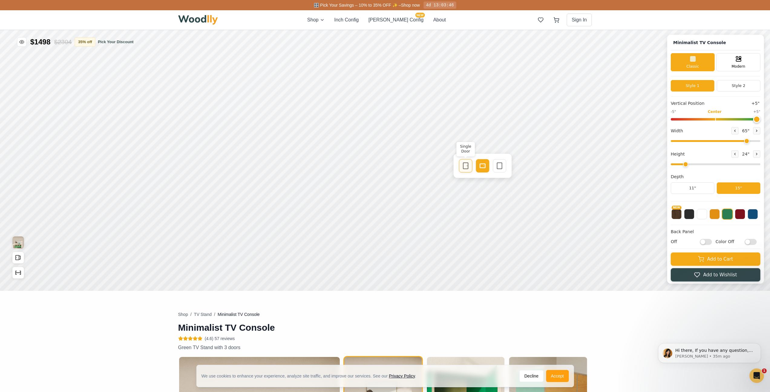
click at [463, 166] on rect at bounding box center [465, 166] width 5 height 6
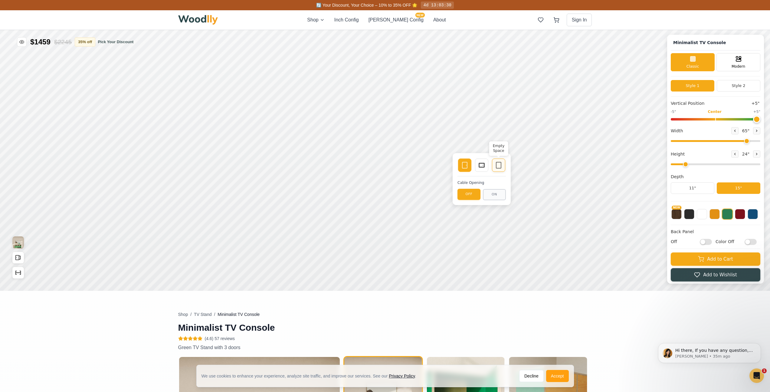
click at [495, 163] on icon at bounding box center [498, 165] width 7 height 7
click at [694, 216] on button at bounding box center [689, 214] width 10 height 10
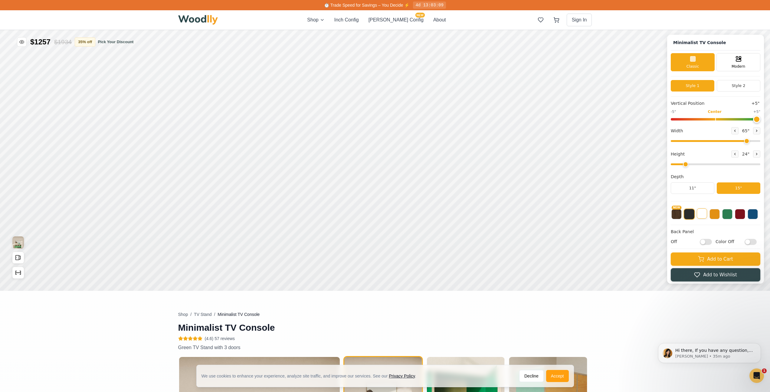
click at [706, 215] on button at bounding box center [701, 214] width 10 height 10
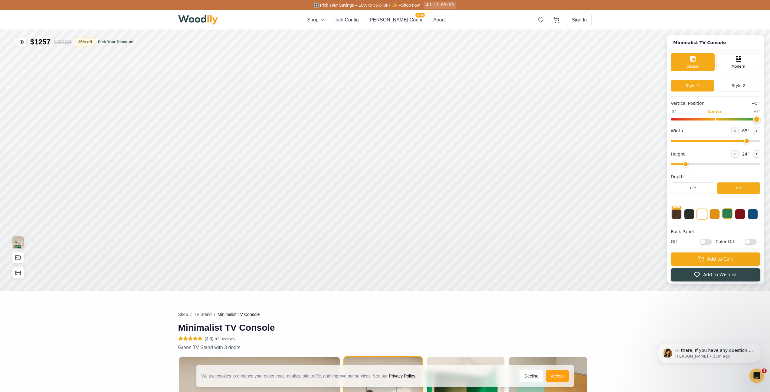
click at [731, 214] on button at bounding box center [727, 214] width 10 height 10
click at [743, 213] on button at bounding box center [739, 214] width 10 height 10
click at [753, 213] on button at bounding box center [752, 214] width 10 height 10
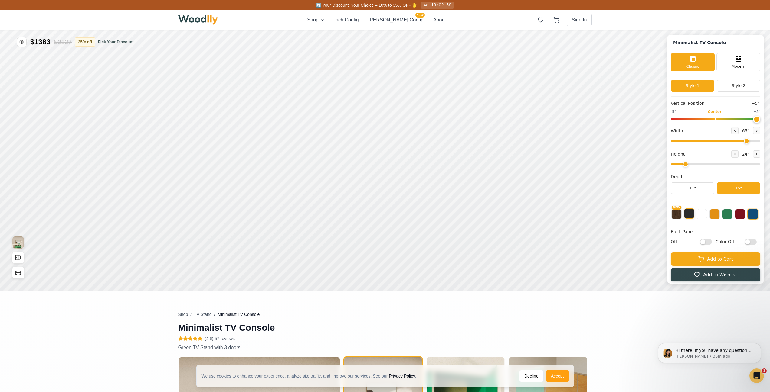
click at [693, 215] on button at bounding box center [689, 214] width 10 height 10
click at [719, 218] on button at bounding box center [714, 214] width 10 height 10
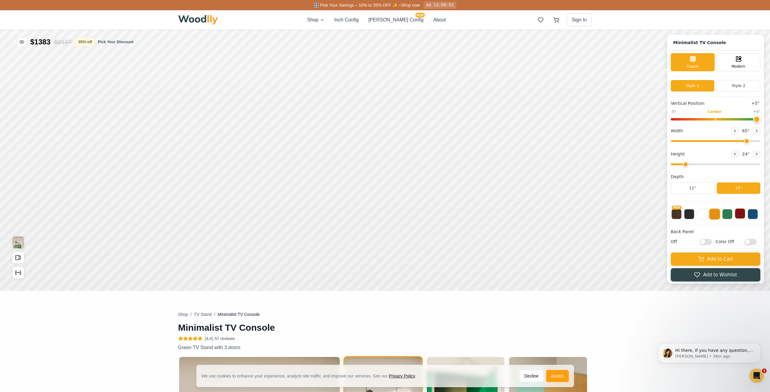
click at [739, 213] on button at bounding box center [739, 214] width 10 height 10
click at [741, 215] on button at bounding box center [739, 214] width 11 height 11
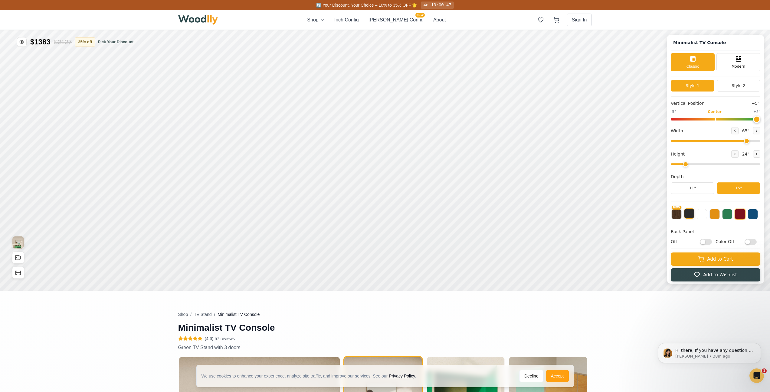
click at [691, 215] on button at bounding box center [689, 214] width 10 height 10
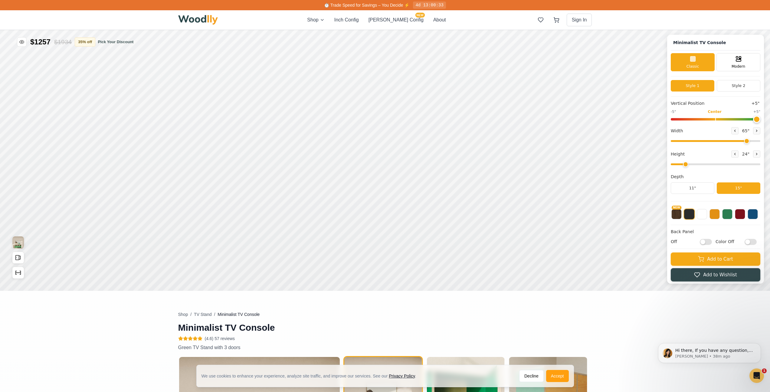
click at [751, 242] on input "Color Off" at bounding box center [750, 242] width 12 height 6
click at [751, 242] on input "Color On" at bounding box center [750, 242] width 12 height 6
click at [751, 242] on input "Color Off" at bounding box center [750, 242] width 12 height 6
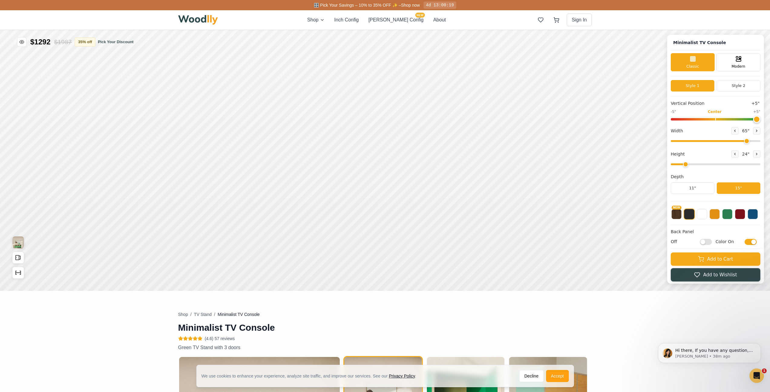
click at [754, 244] on input "Color On" at bounding box center [750, 242] width 12 height 6
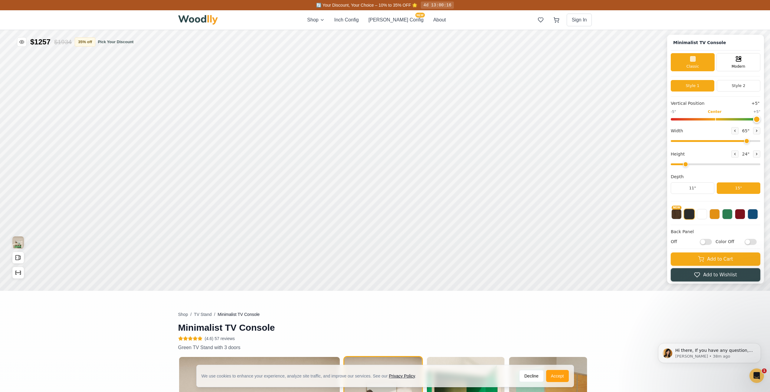
click at [754, 243] on input "Color Off" at bounding box center [750, 242] width 12 height 6
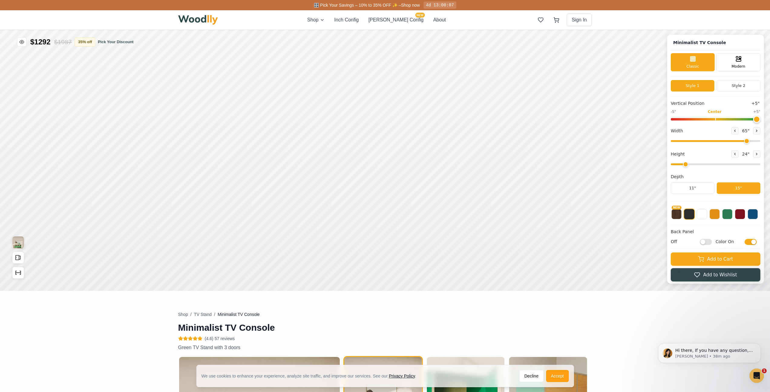
click at [752, 242] on input "Color On" at bounding box center [750, 242] width 12 height 6
click at [752, 242] on input "Color Off" at bounding box center [750, 242] width 12 height 6
click at [752, 242] on input "Color On" at bounding box center [750, 242] width 12 height 6
checkbox input "false"
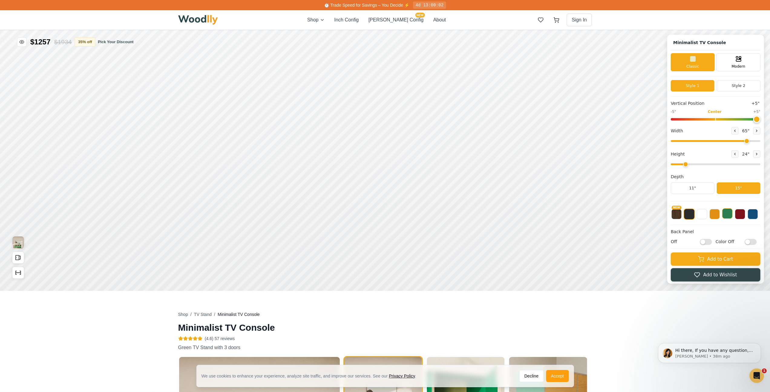
click at [732, 217] on button at bounding box center [727, 214] width 10 height 10
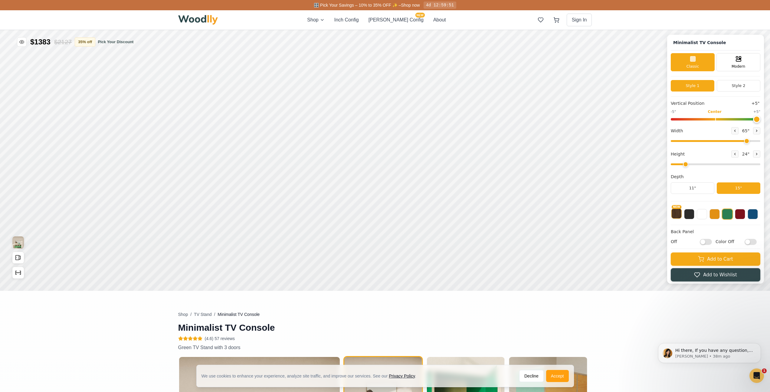
click at [679, 216] on button "NEW" at bounding box center [676, 214] width 10 height 10
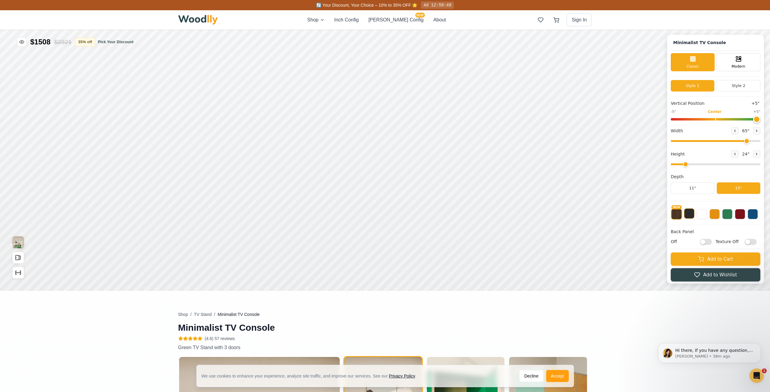
click at [693, 214] on button at bounding box center [689, 214] width 10 height 10
click at [706, 214] on button at bounding box center [701, 214] width 10 height 10
click at [716, 213] on button at bounding box center [714, 214] width 10 height 10
click at [730, 213] on button at bounding box center [727, 214] width 10 height 10
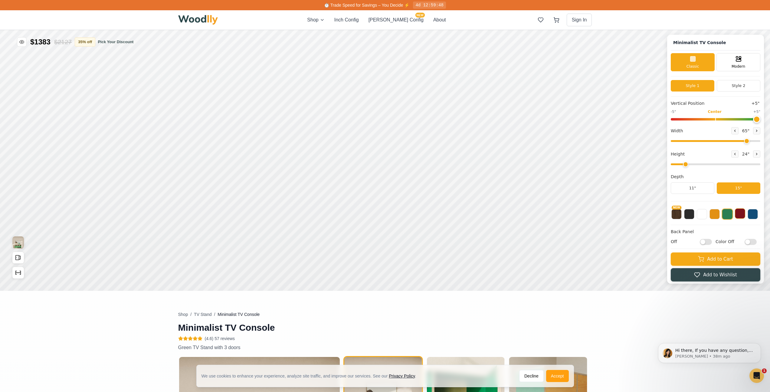
click at [743, 212] on button at bounding box center [739, 214] width 10 height 10
click at [753, 211] on button at bounding box center [752, 214] width 10 height 10
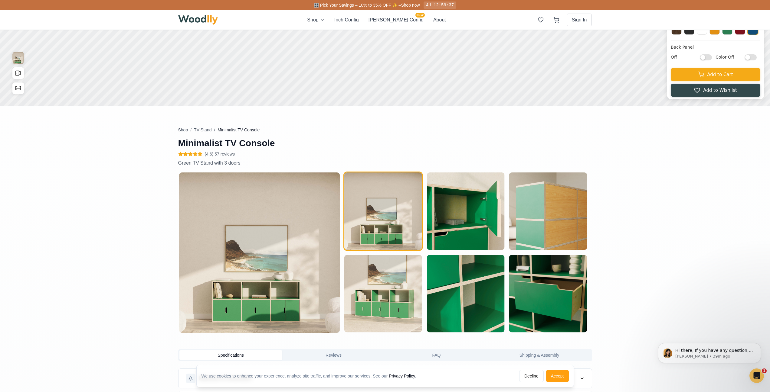
scroll to position [302, 0]
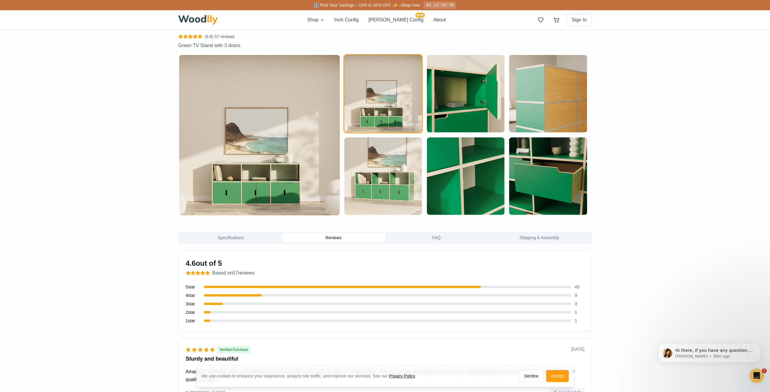
click at [333, 242] on button "Reviews" at bounding box center [333, 238] width 103 height 10
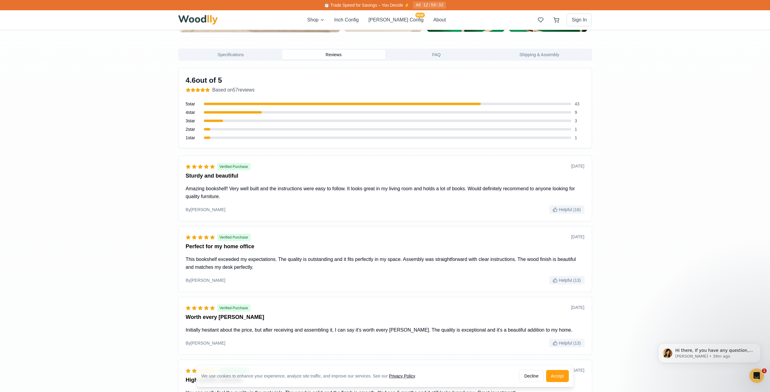
scroll to position [575, 0]
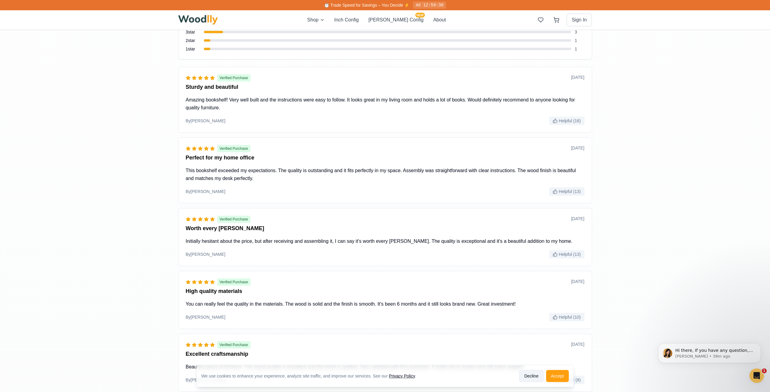
click at [529, 379] on button "Decline" at bounding box center [531, 376] width 24 height 12
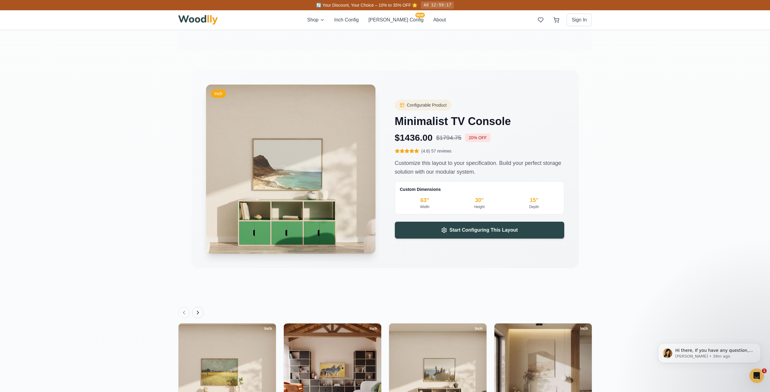
scroll to position [1361, 0]
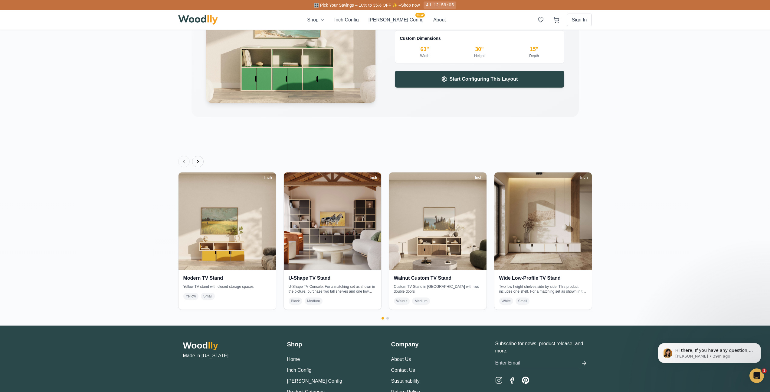
click at [387, 317] on div "Swipe to see more products → Inch Modern TV Stand Yellow TV stand with closed s…" at bounding box center [385, 238] width 414 height 164
click at [388, 318] on button "Go to page 2" at bounding box center [387, 319] width 2 height 2
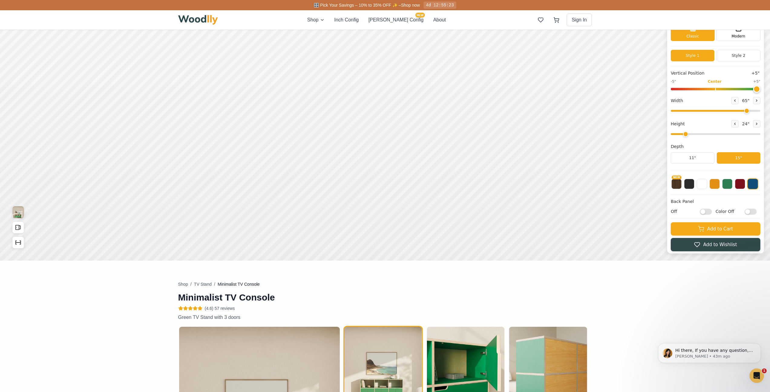
scroll to position [0, 0]
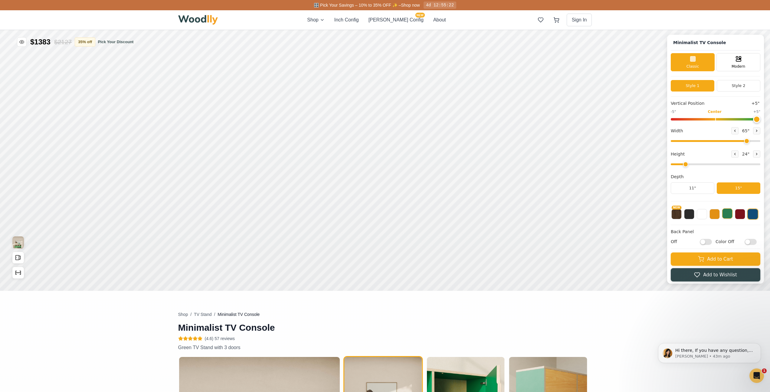
click at [732, 214] on button at bounding box center [727, 214] width 10 height 10
click at [694, 218] on button at bounding box center [689, 214] width 10 height 10
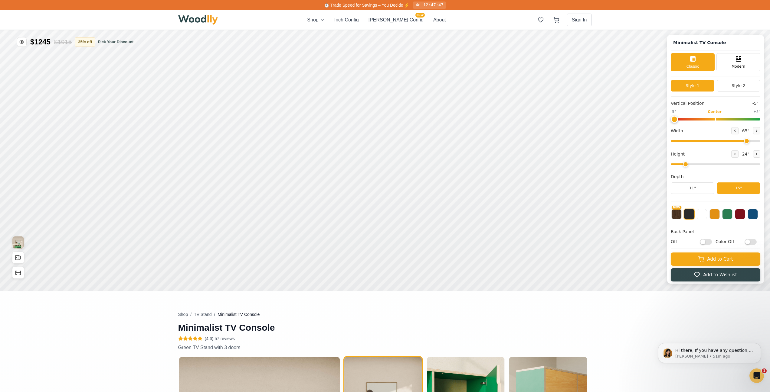
drag, startPoint x: 759, startPoint y: 118, endPoint x: 657, endPoint y: 118, distance: 102.2
click at [670, 118] on input "range" at bounding box center [715, 119] width 90 height 2
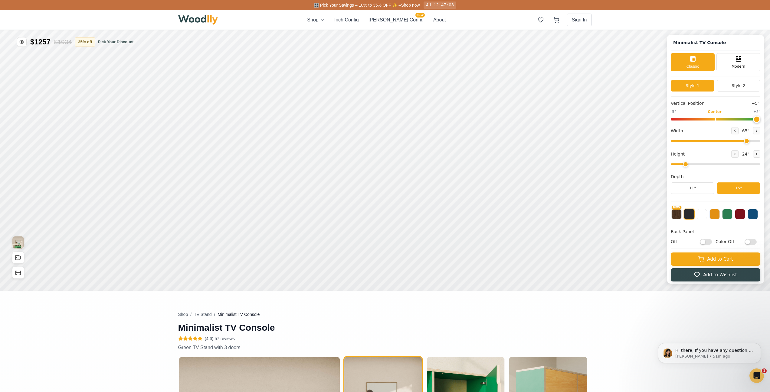
drag, startPoint x: 678, startPoint y: 119, endPoint x: 758, endPoint y: 182, distance: 102.7
type input "5"
click at [758, 121] on input "range" at bounding box center [715, 119] width 90 height 2
